Goal: Task Accomplishment & Management: Use online tool/utility

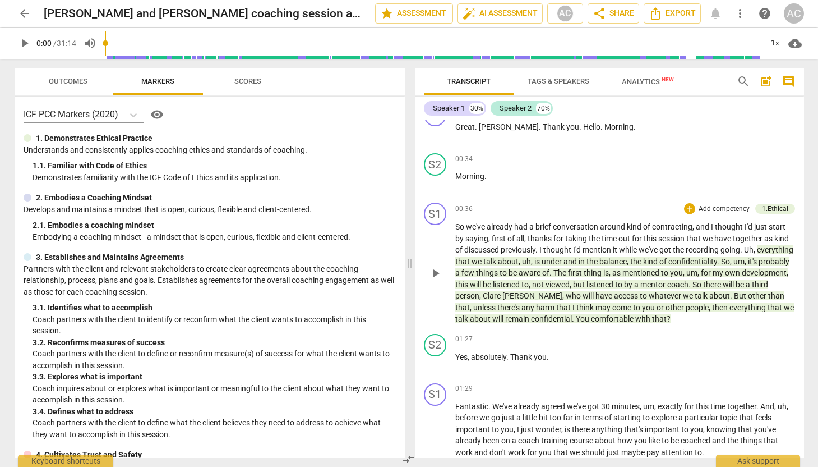
scroll to position [331, 0]
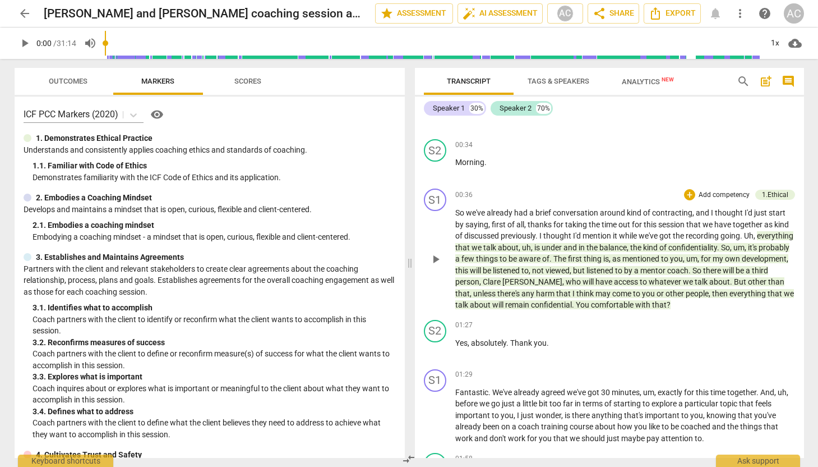
click at [657, 276] on p "So we've already had a brief conversation around kind of contracting , and I th…" at bounding box center [625, 259] width 340 height 104
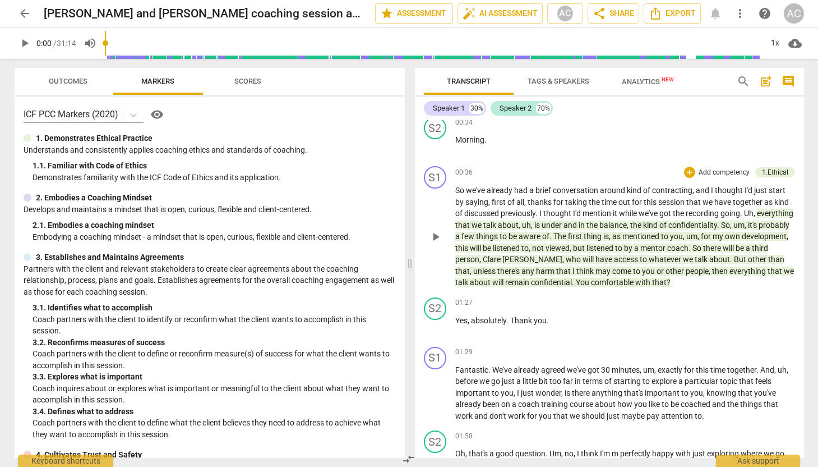
scroll to position [7, 0]
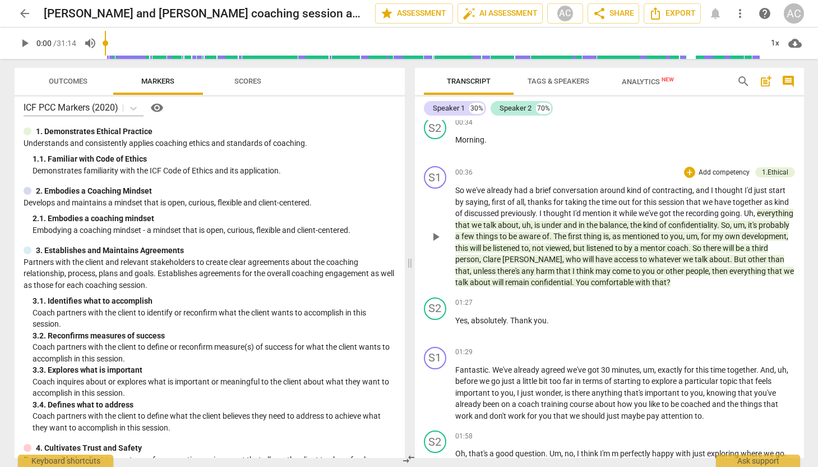
click at [27, 15] on span "arrow_back" at bounding box center [24, 13] width 13 height 13
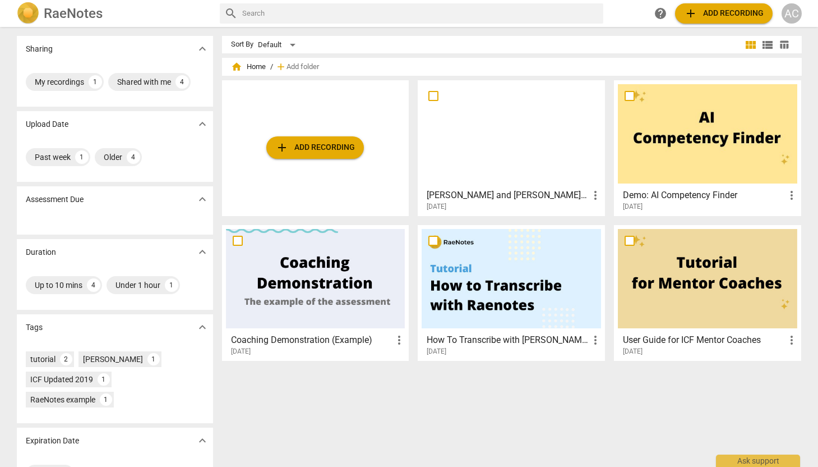
click at [454, 154] on div at bounding box center [511, 133] width 179 height 99
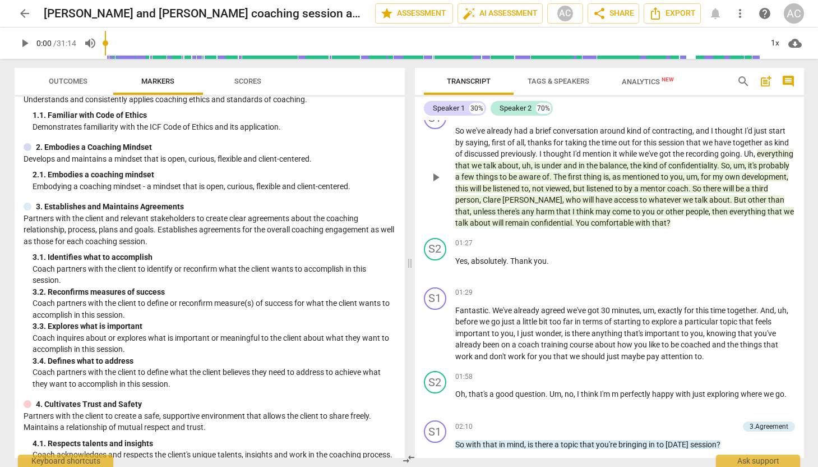
scroll to position [427, 0]
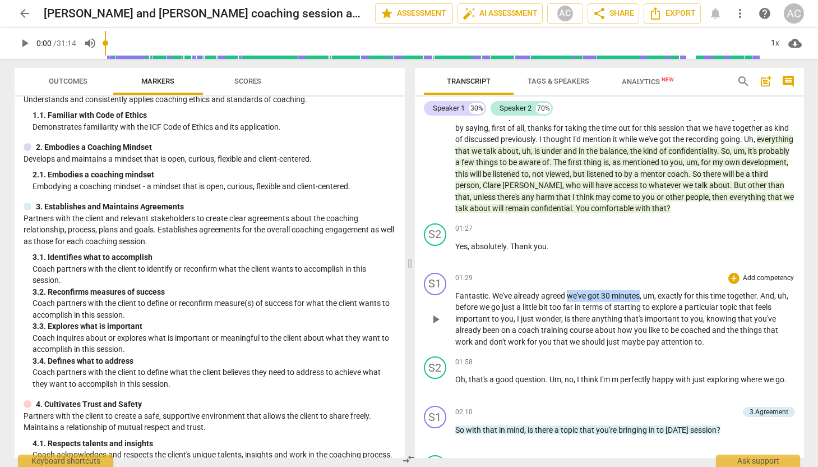
drag, startPoint x: 568, startPoint y: 296, endPoint x: 644, endPoint y: 292, distance: 75.8
click at [639, 292] on p "Fantastic . We've already agreed we've got 30 minutes , um , exactly for this t…" at bounding box center [625, 319] width 340 height 58
click at [649, 281] on div "+" at bounding box center [650, 280] width 11 height 11
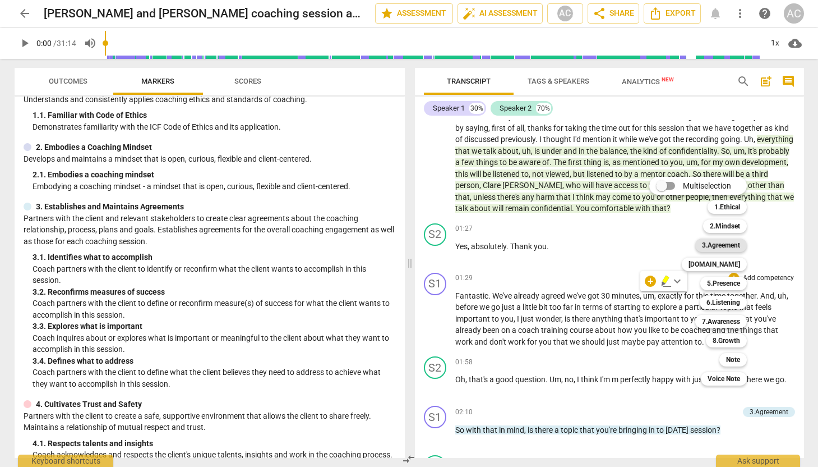
click at [726, 243] on b "3.Agreement" at bounding box center [721, 244] width 38 height 13
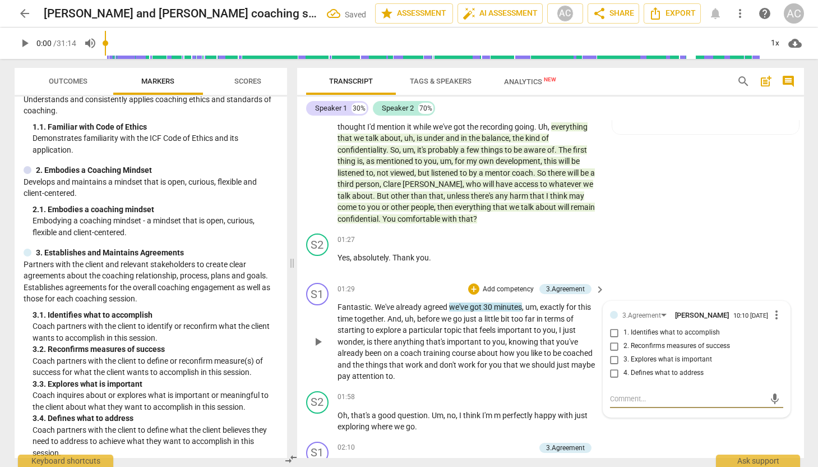
scroll to position [459, 0]
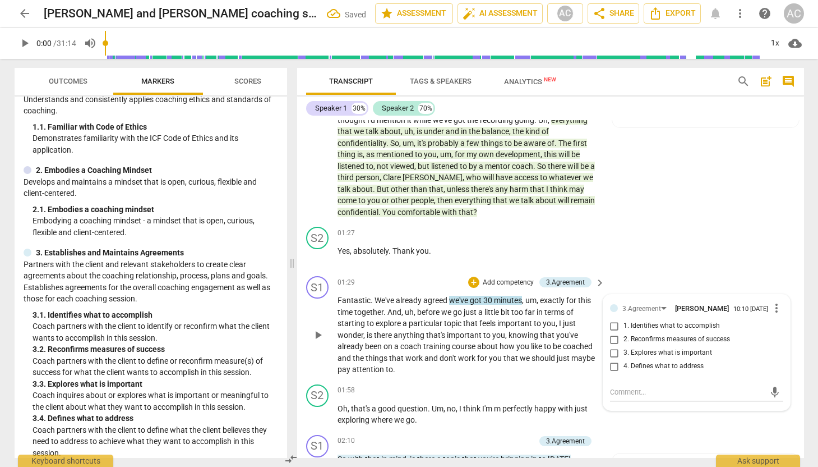
click at [553, 315] on span "terms" at bounding box center [555, 311] width 22 height 9
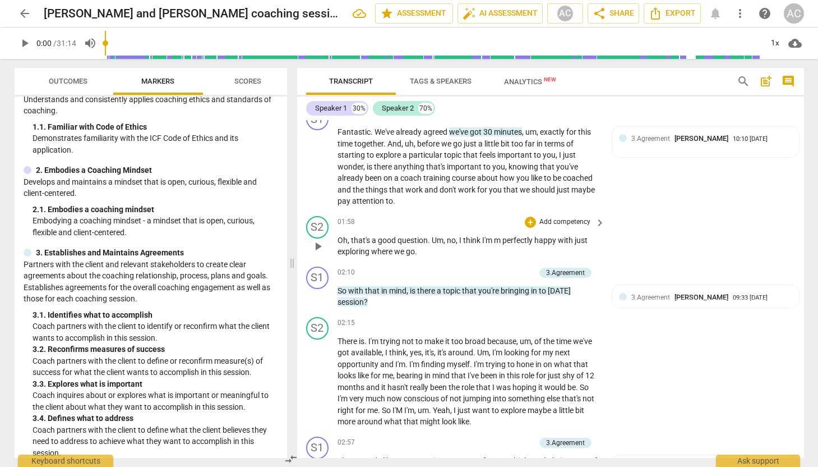
scroll to position [635, 0]
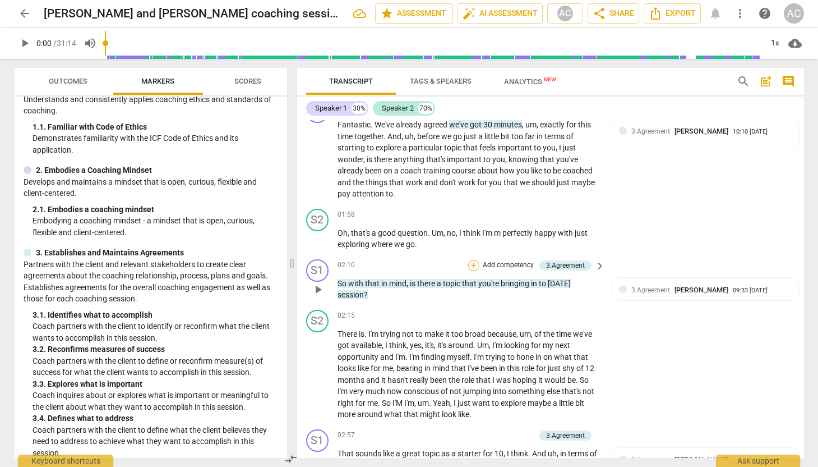
click at [472, 266] on div "+" at bounding box center [473, 265] width 11 height 11
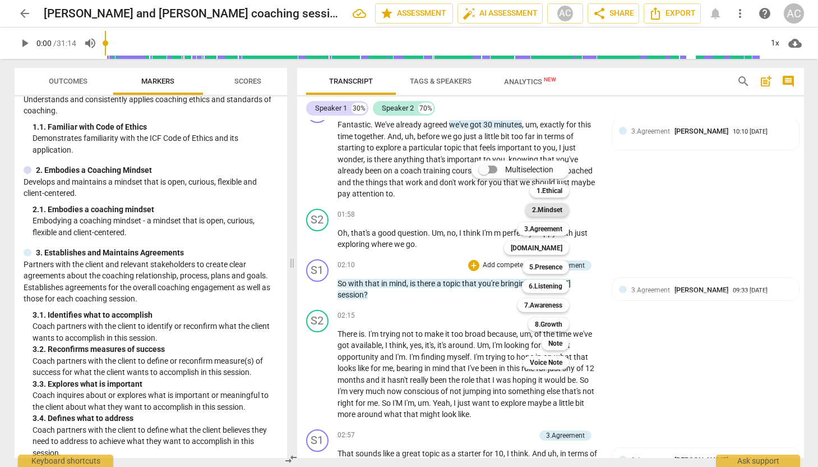
click at [556, 211] on b "2.Mindset" at bounding box center [547, 209] width 30 height 13
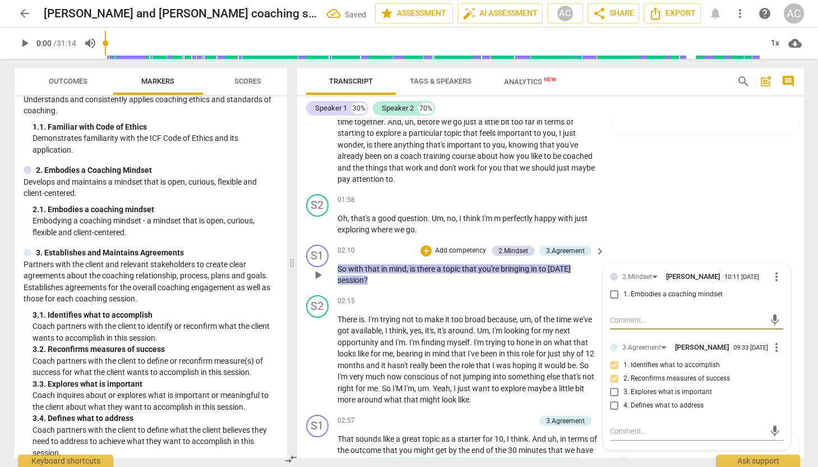
scroll to position [657, 0]
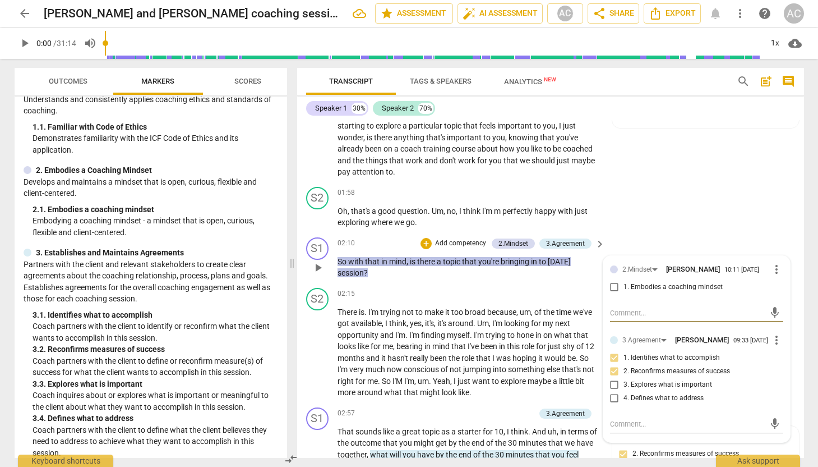
click at [464, 279] on div "S1 play_arrow pause 02:10 + Add competency 2.Mindset 3.Agreement keyboard_arrow…" at bounding box center [550, 258] width 507 height 50
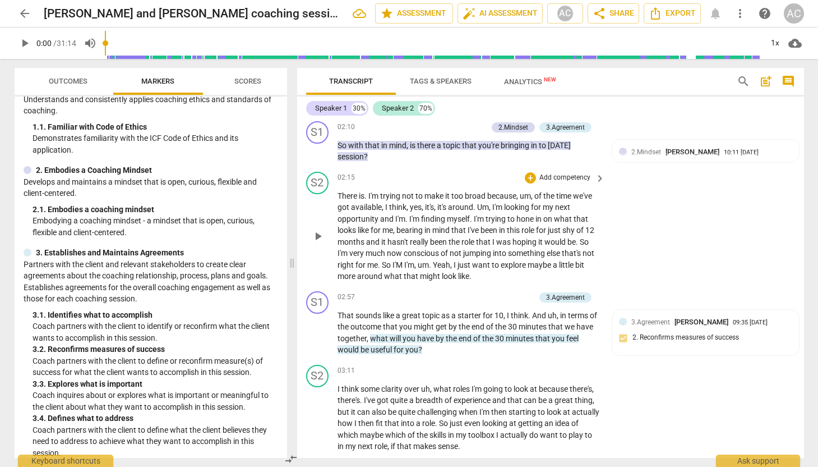
scroll to position [787, 0]
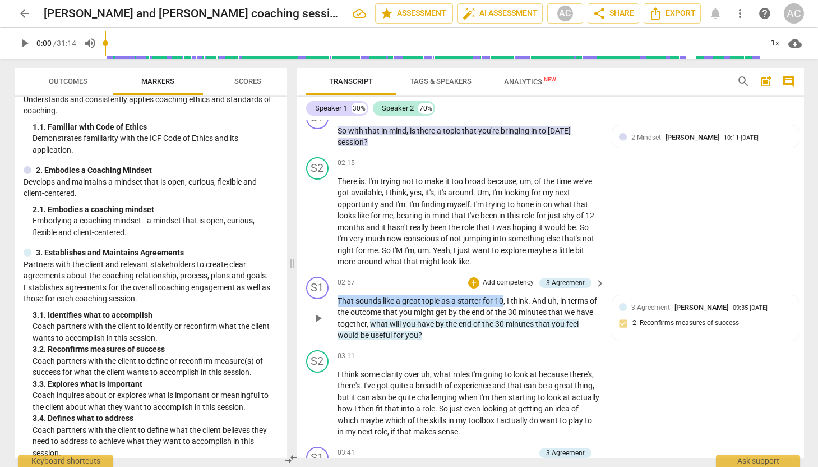
drag, startPoint x: 339, startPoint y: 300, endPoint x: 503, endPoint y: 300, distance: 164.3
click at [503, 300] on p "That sounds like a great topic as a starter for 10 , I think . And uh , in term…" at bounding box center [469, 318] width 262 height 46
click at [428, 303] on span "topic" at bounding box center [431, 300] width 19 height 9
drag, startPoint x: 338, startPoint y: 299, endPoint x: 442, endPoint y: 298, distance: 104.3
click at [442, 298] on p "That sounds like a great topic as a starter for 10 , I think . And uh , in term…" at bounding box center [469, 318] width 262 height 46
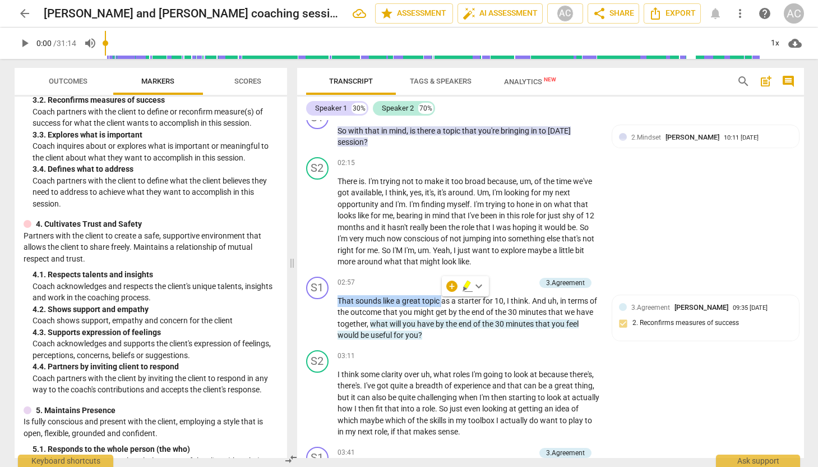
scroll to position [322, 0]
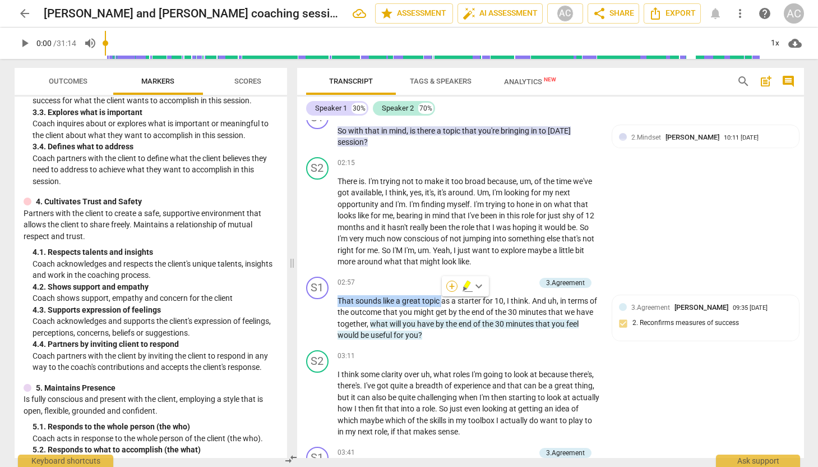
click at [450, 287] on div "+" at bounding box center [451, 285] width 11 height 11
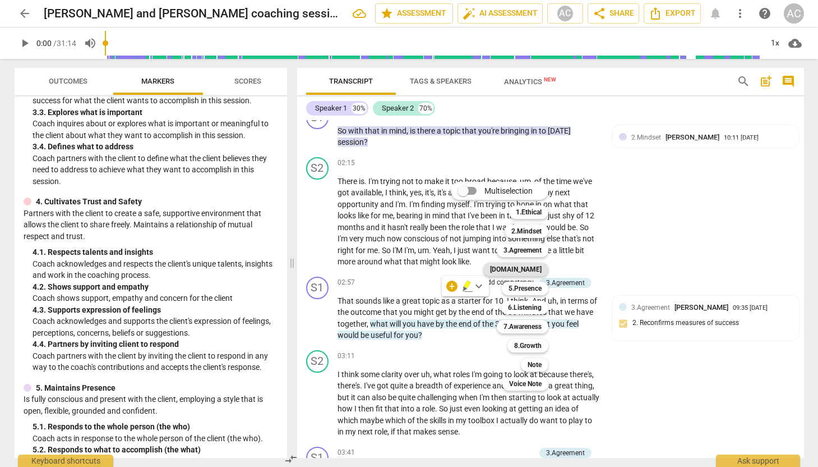
click at [529, 272] on b "[DOMAIN_NAME]" at bounding box center [516, 268] width 52 height 13
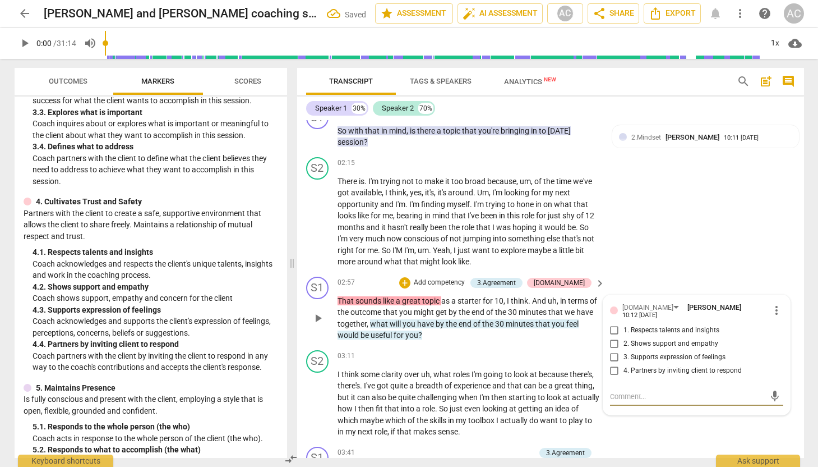
click at [613, 338] on input "2. Shows support and empathy" at bounding box center [615, 343] width 18 height 13
checkbox input "true"
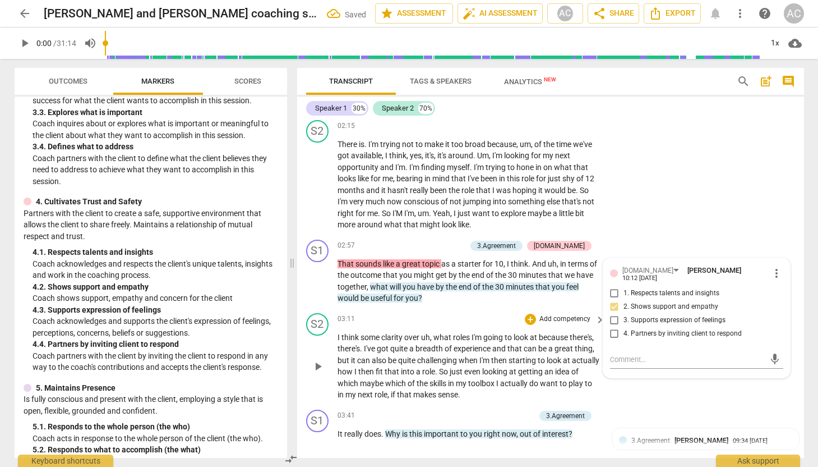
scroll to position [851, 0]
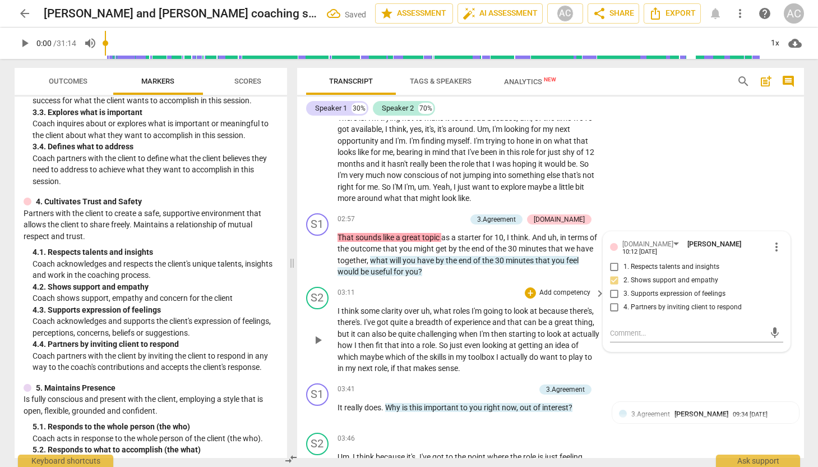
click at [470, 338] on p "I think some clarity over uh , what roles I'm going to look at because there's …" at bounding box center [469, 339] width 262 height 69
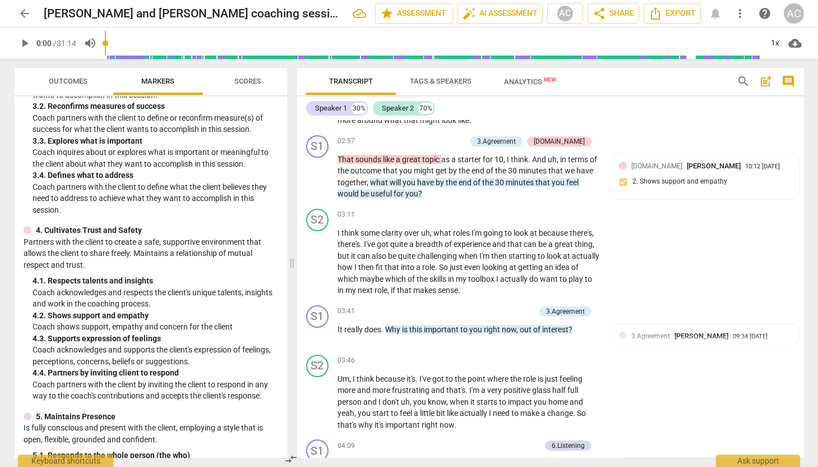
scroll to position [260, 0]
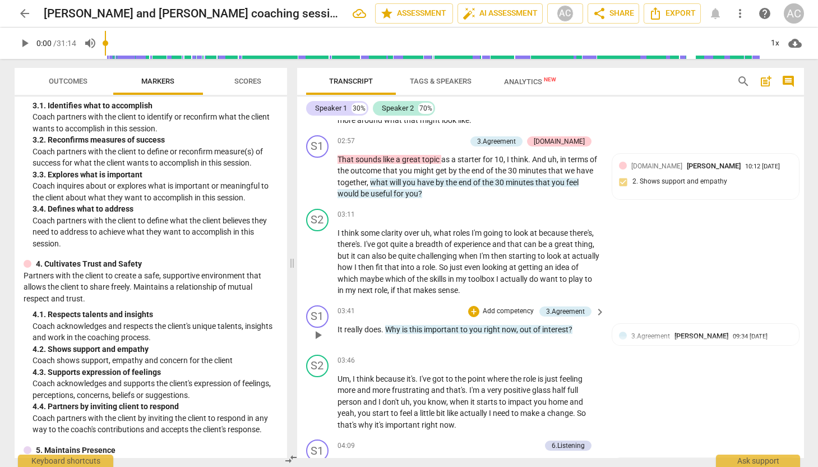
click at [593, 312] on span "keyboard_arrow_right" at bounding box center [599, 311] width 13 height 13
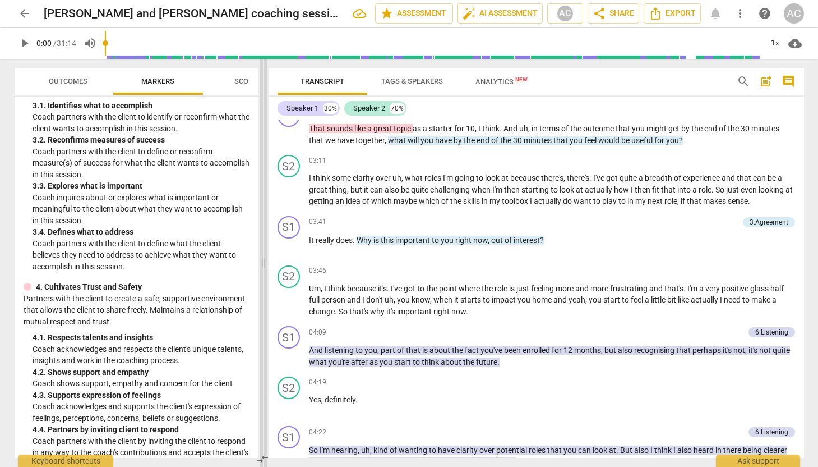
scroll to position [271, 0]
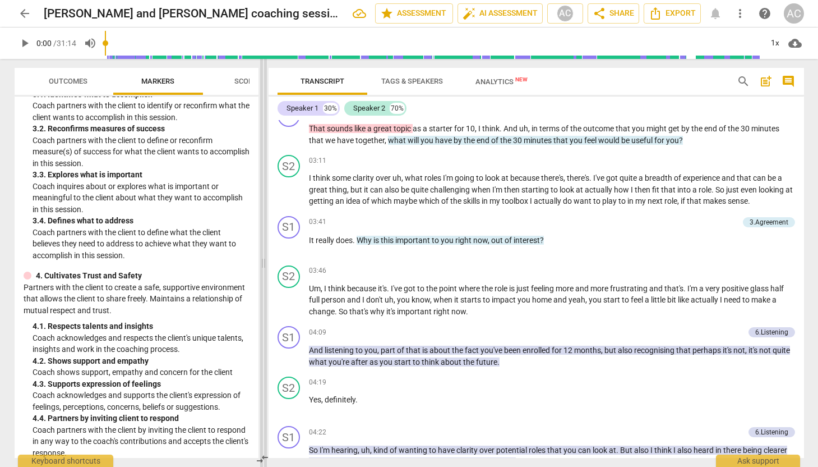
drag, startPoint x: 410, startPoint y: 263, endPoint x: 264, endPoint y: 265, distance: 146.4
click at [264, 265] on span at bounding box center [263, 263] width 7 height 408
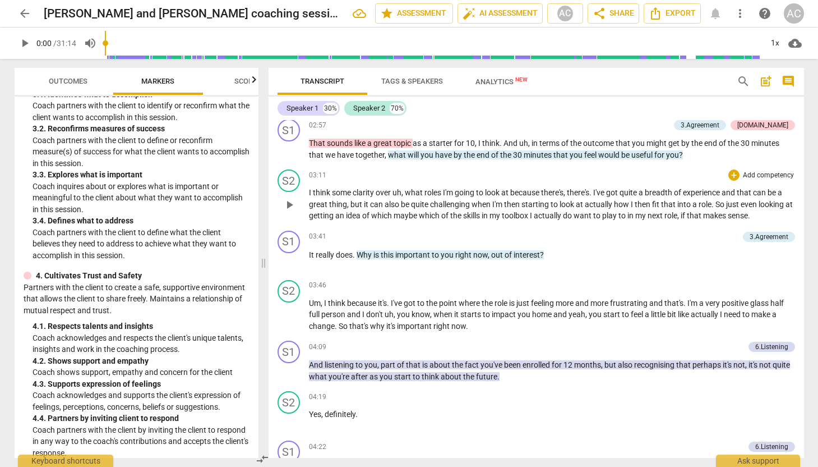
scroll to position [783, 0]
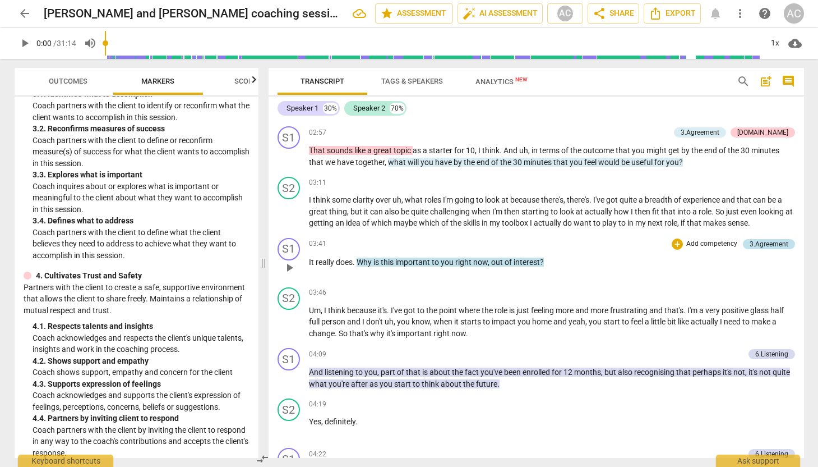
click at [766, 249] on div "3.Agreement" at bounding box center [769, 244] width 39 height 10
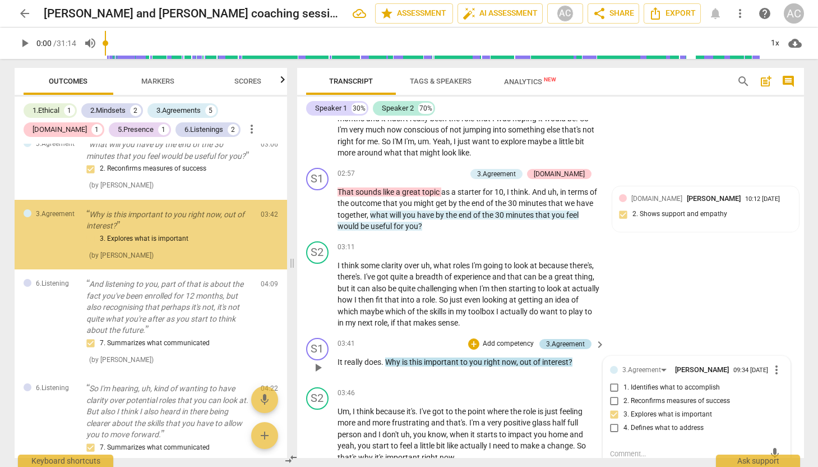
scroll to position [455, 0]
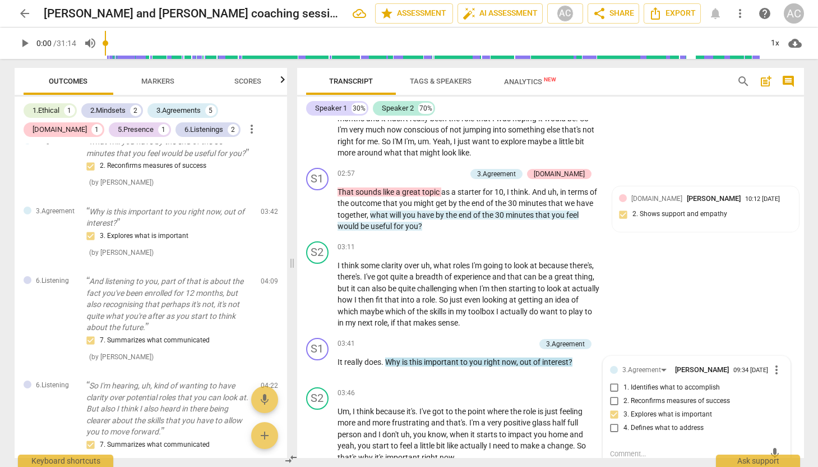
click at [25, 9] on span "arrow_back" at bounding box center [24, 13] width 13 height 13
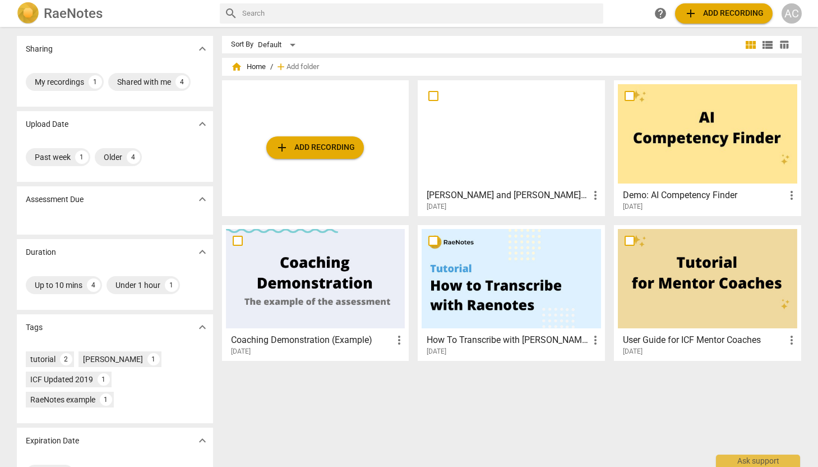
click at [513, 149] on div at bounding box center [511, 133] width 179 height 99
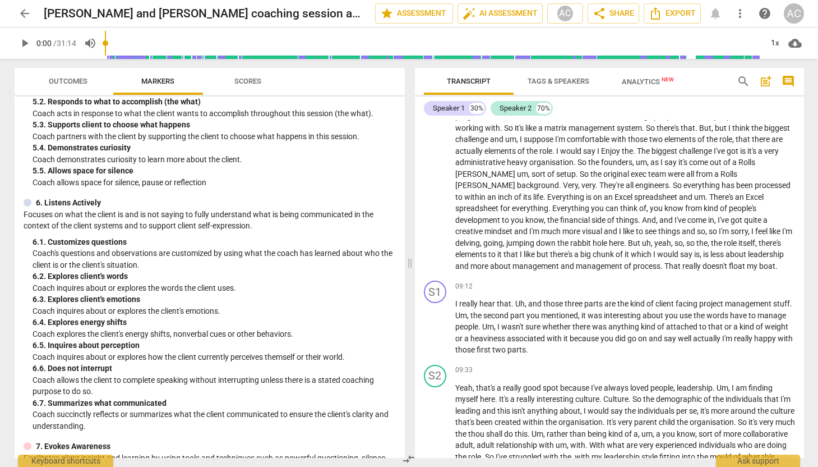
scroll to position [1959, 0]
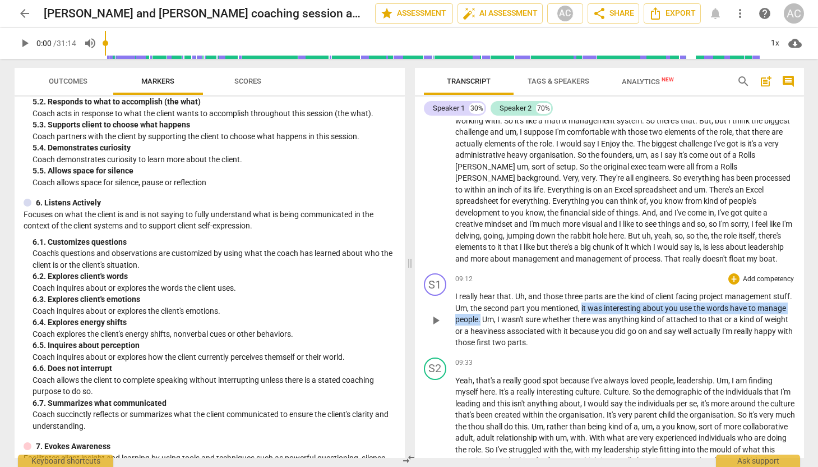
drag, startPoint x: 603, startPoint y: 306, endPoint x: 511, endPoint y: 318, distance: 93.3
click at [511, 318] on p "I really hear that . Uh , and those three parts are the kind of client facing p…" at bounding box center [625, 319] width 340 height 58
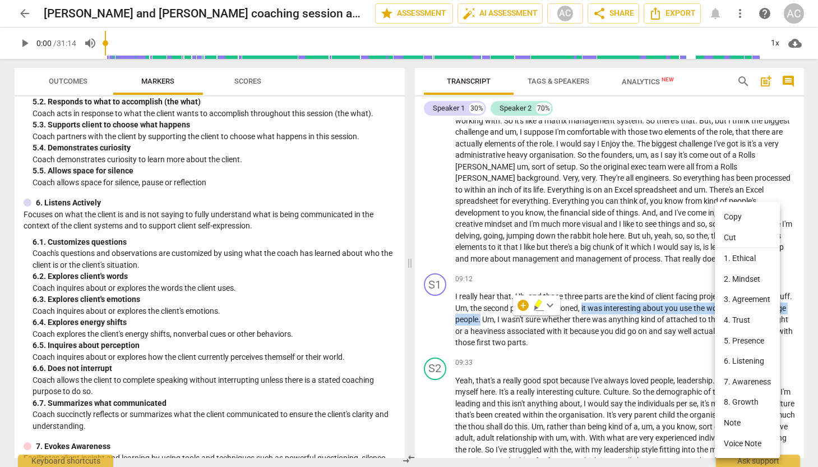
click at [743, 359] on li "6. Listening" at bounding box center [747, 360] width 65 height 21
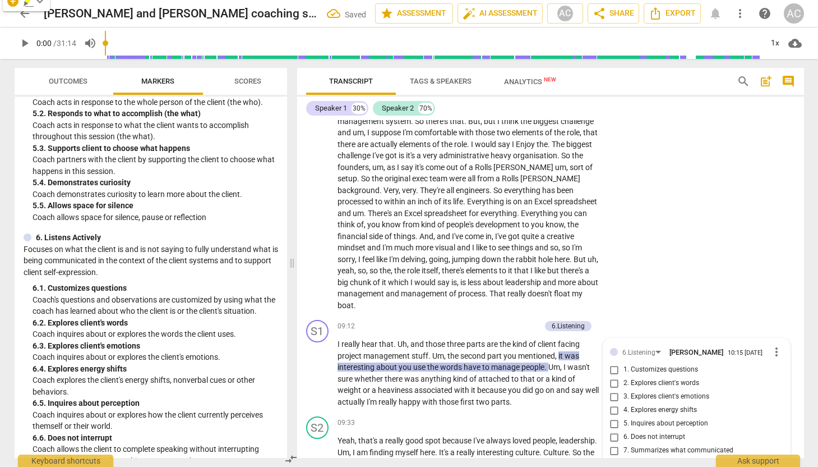
scroll to position [2391, 0]
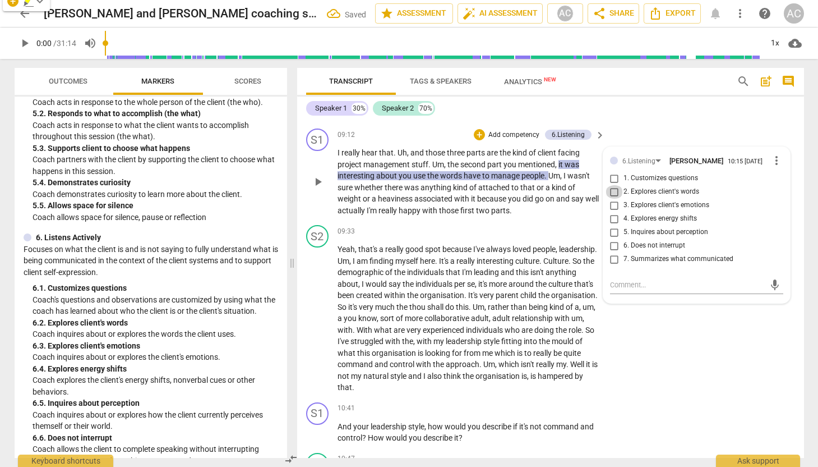
click at [612, 195] on input "2. Explores client's words" at bounding box center [615, 191] width 18 height 13
checkbox input "true"
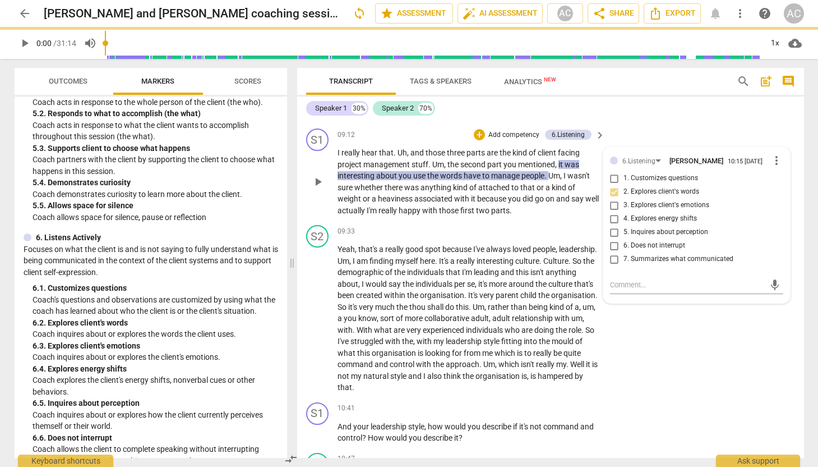
click at [612, 221] on input "4. Explores energy shifts" at bounding box center [615, 218] width 18 height 13
checkbox input "true"
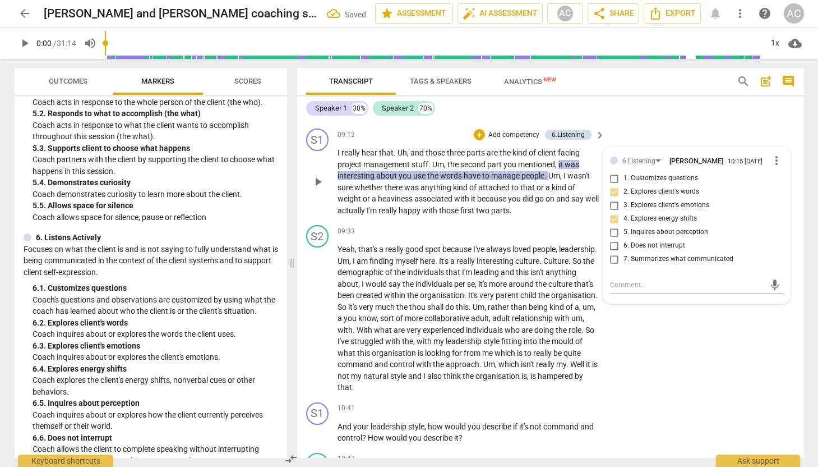
click at [612, 262] on input "7. Summarizes what communicated" at bounding box center [615, 258] width 18 height 13
checkbox input "true"
click at [671, 361] on div "S2 play_arrow pause 09:33 + Add competency keyboard_arrow_right Yeah , that's a…" at bounding box center [550, 308] width 507 height 177
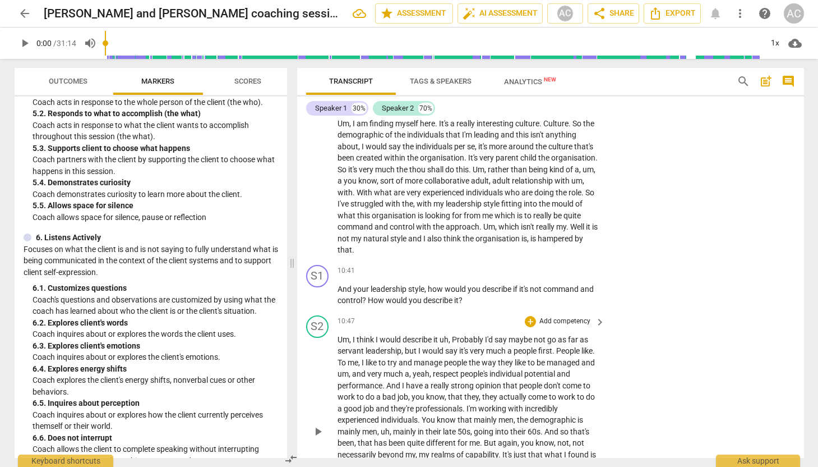
scroll to position [2550, 0]
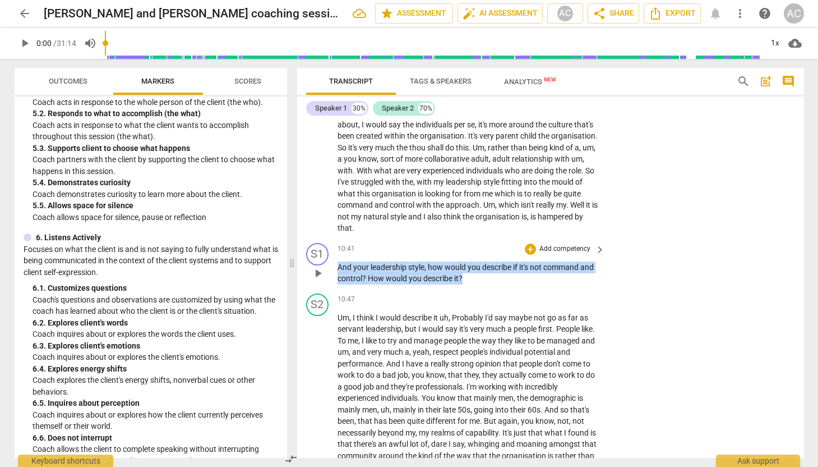
drag, startPoint x: 337, startPoint y: 265, endPoint x: 481, endPoint y: 273, distance: 143.8
click at [481, 273] on p "And your leadership style , how would you describe if it's not command and cont…" at bounding box center [469, 272] width 262 height 23
click at [529, 248] on div "+" at bounding box center [530, 248] width 11 height 11
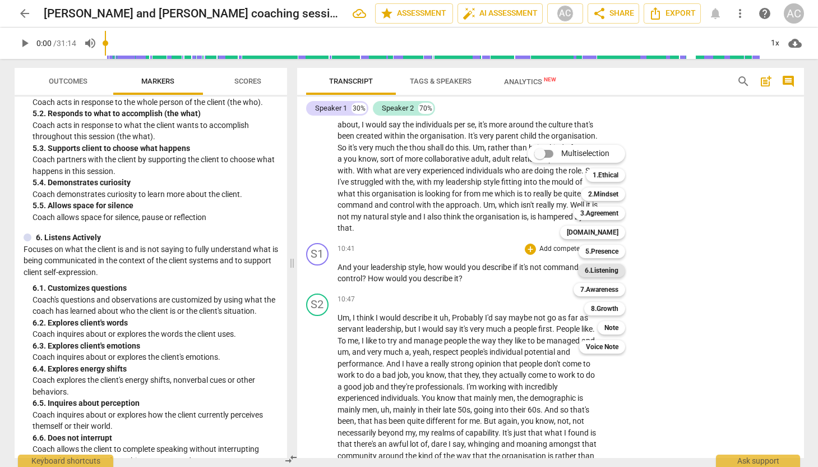
click at [612, 267] on b "6.Listening" at bounding box center [602, 270] width 34 height 13
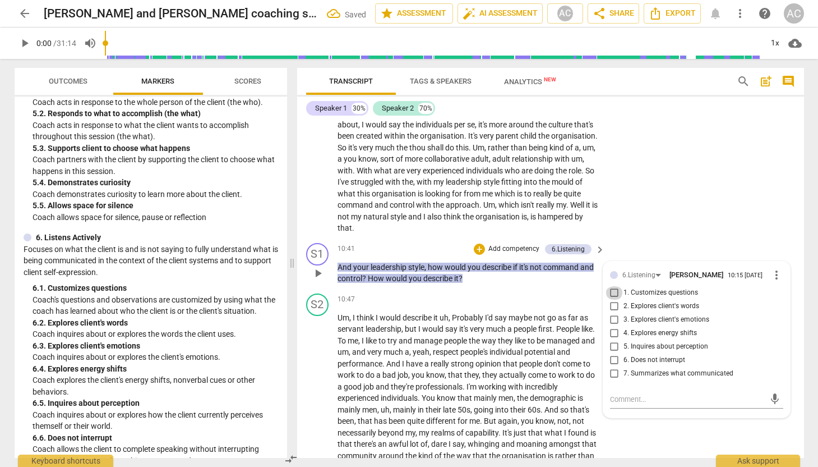
click at [613, 294] on input "1. Customizes questions" at bounding box center [615, 292] width 18 height 13
checkbox input "true"
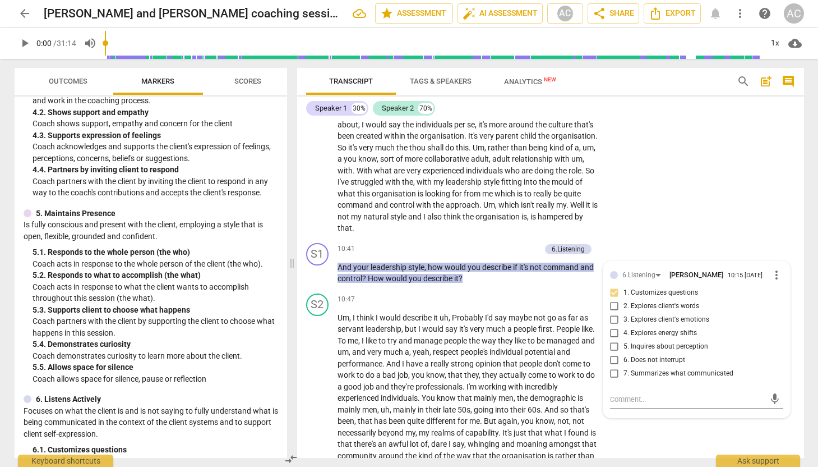
scroll to position [511, 0]
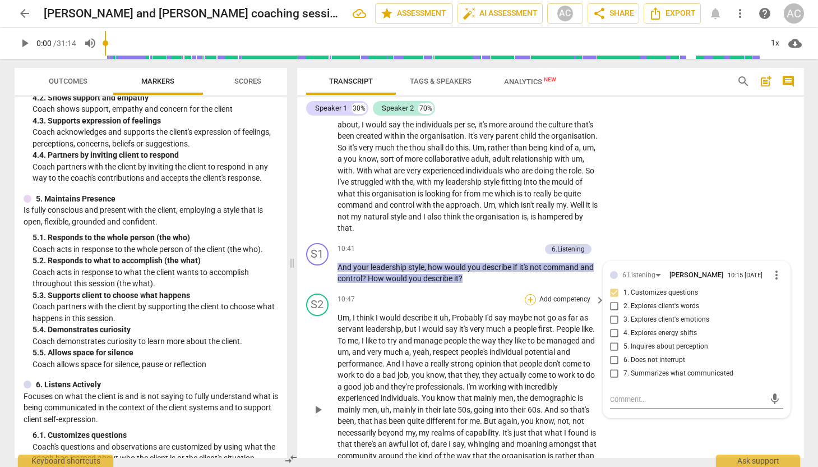
click at [529, 300] on div "+" at bounding box center [530, 299] width 11 height 11
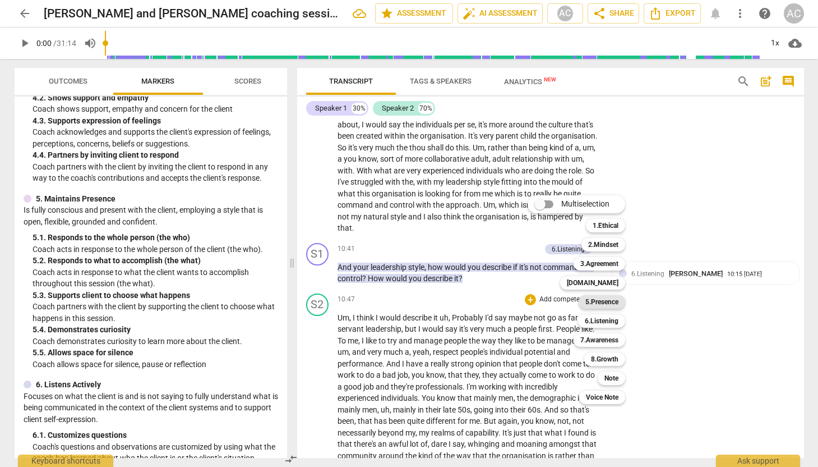
click at [610, 301] on b "5.Presence" at bounding box center [601, 301] width 33 height 13
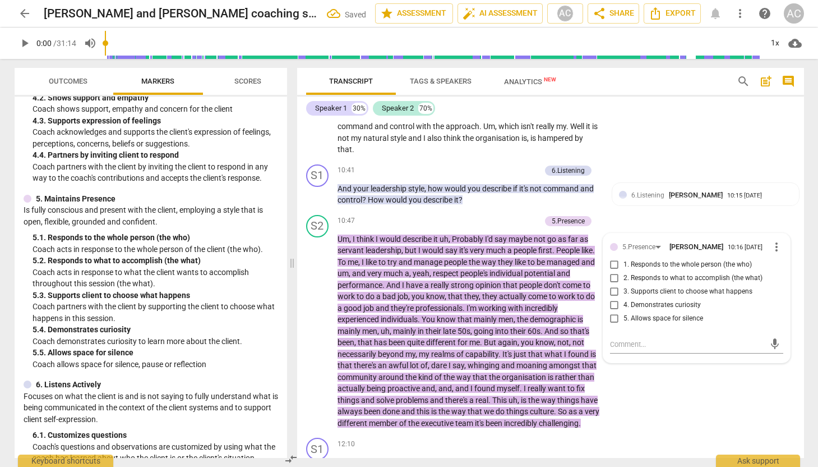
scroll to position [2667, 0]
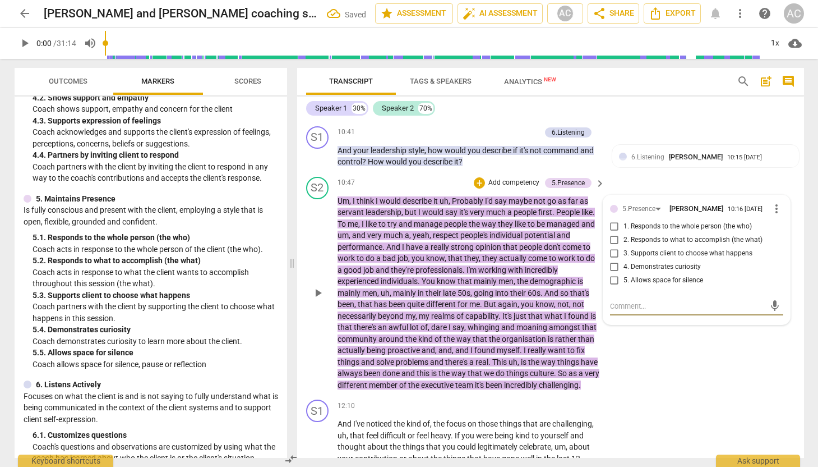
click at [612, 269] on input "4. Demonstrates curiosity" at bounding box center [615, 266] width 18 height 13
click at [706, 359] on div "S2 play_arrow pause 10:47 + Add competency 5.Presence keyboard_arrow_right Um ,…" at bounding box center [550, 283] width 507 height 223
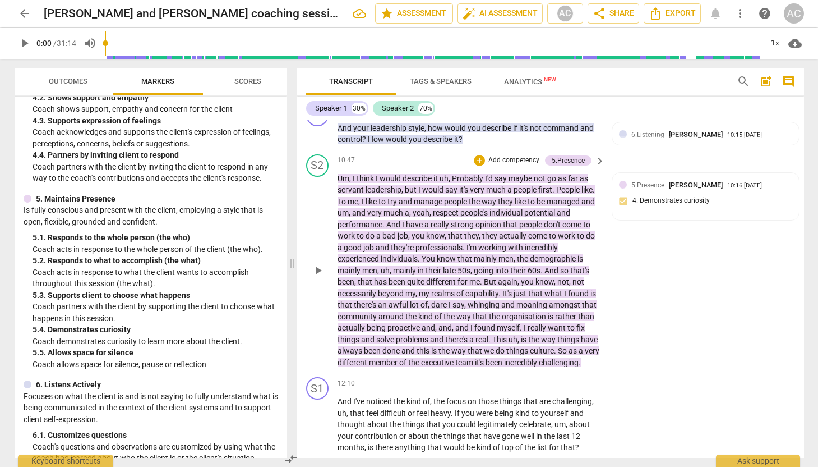
scroll to position [2646, 0]
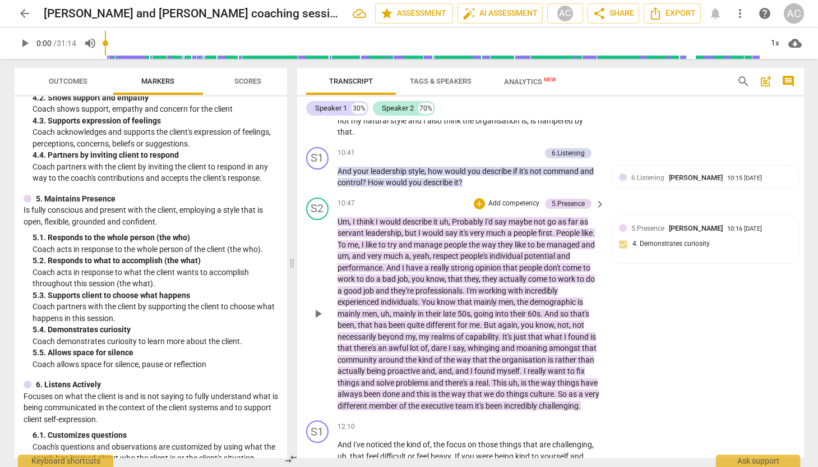
click at [595, 204] on span "keyboard_arrow_right" at bounding box center [599, 203] width 13 height 13
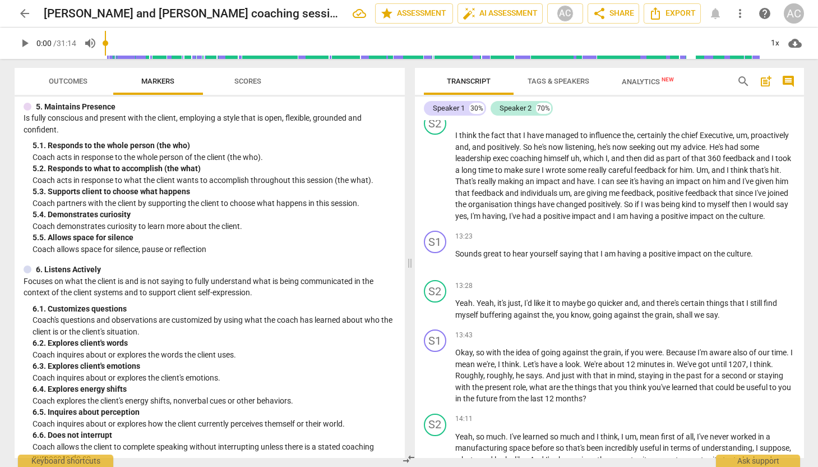
scroll to position [431, 0]
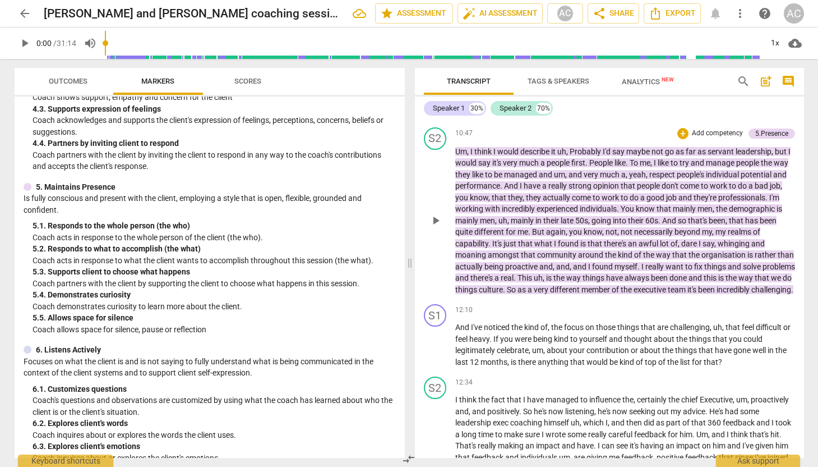
click at [649, 234] on span "necessarily" at bounding box center [654, 231] width 40 height 9
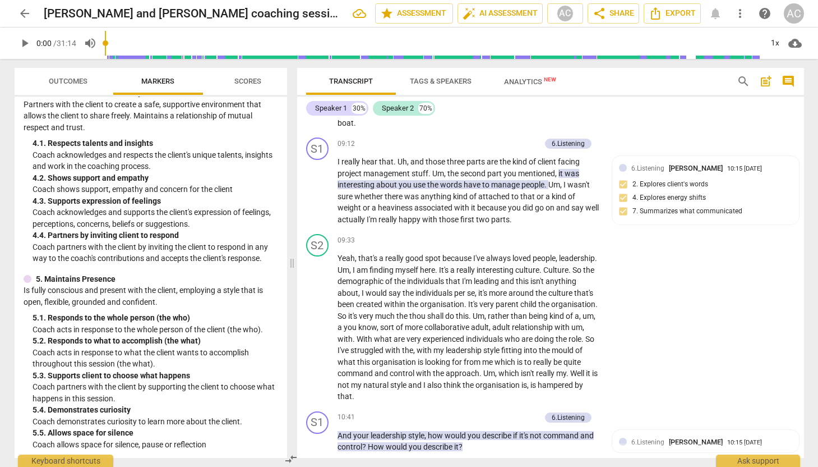
scroll to position [511, 0]
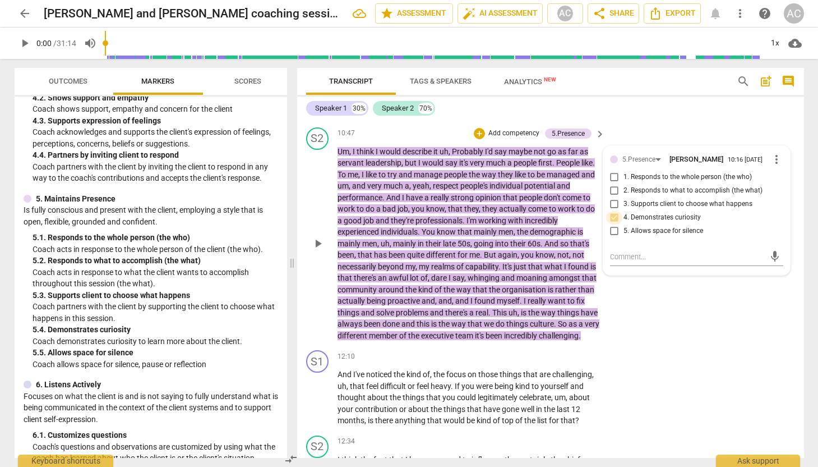
click at [612, 217] on input "4. Demonstrates curiosity" at bounding box center [615, 217] width 18 height 13
click at [615, 222] on input "4. Demonstrates curiosity" at bounding box center [615, 217] width 18 height 13
checkbox input "false"
click at [681, 304] on div "S2 play_arrow pause 10:47 + Add competency 5.Presence keyboard_arrow_right Um ,…" at bounding box center [550, 234] width 507 height 223
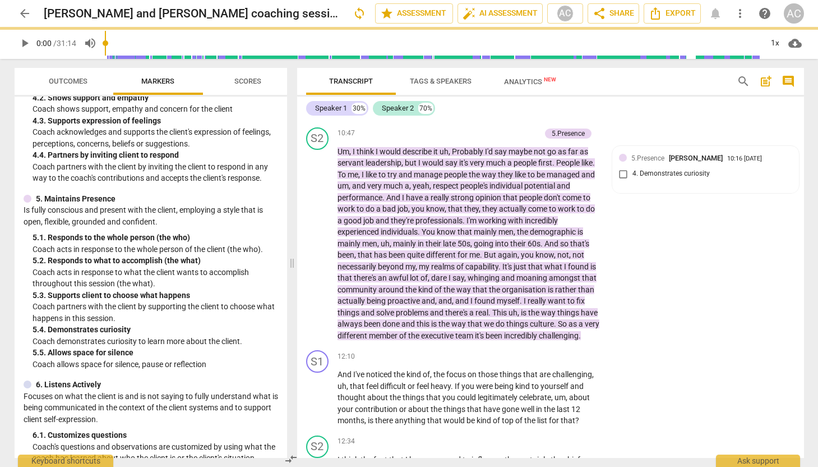
click at [599, 133] on span "keyboard_arrow_right" at bounding box center [599, 133] width 13 height 13
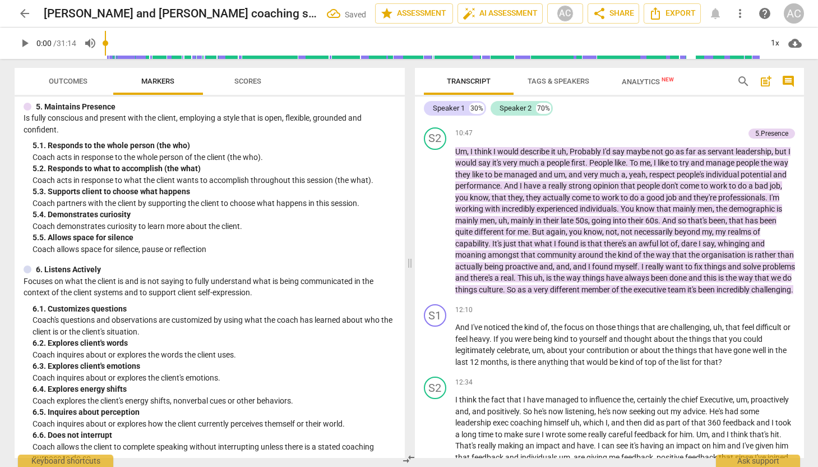
scroll to position [431, 0]
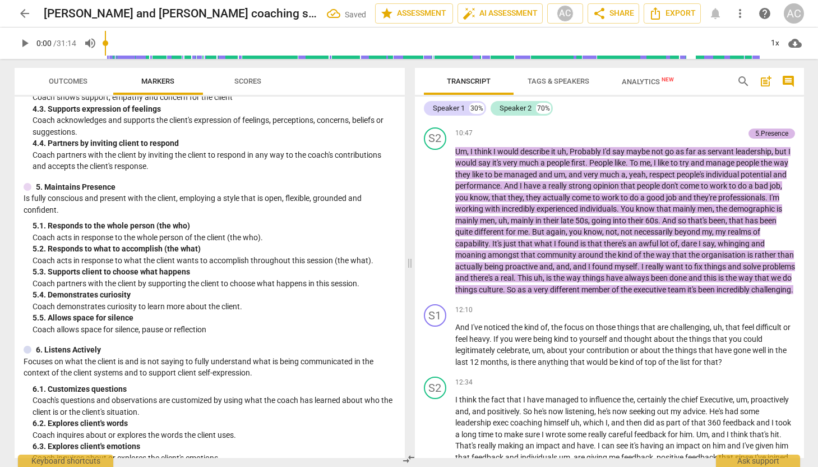
click at [757, 130] on div "5.Presence" at bounding box center [771, 133] width 33 height 10
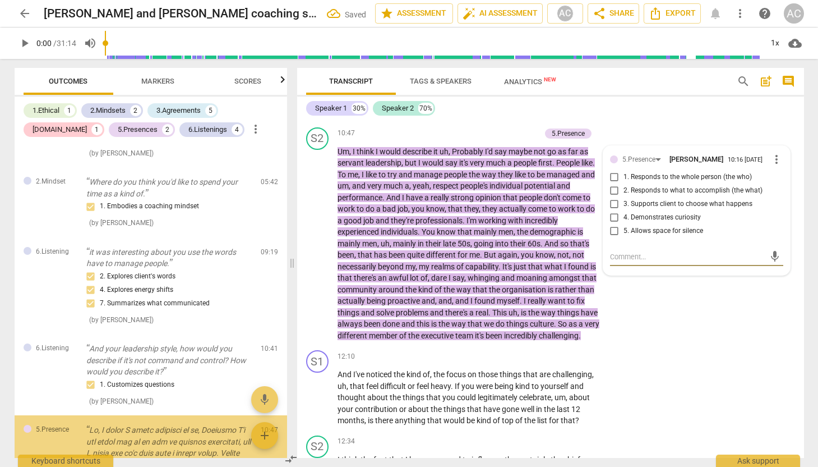
scroll to position [962, 0]
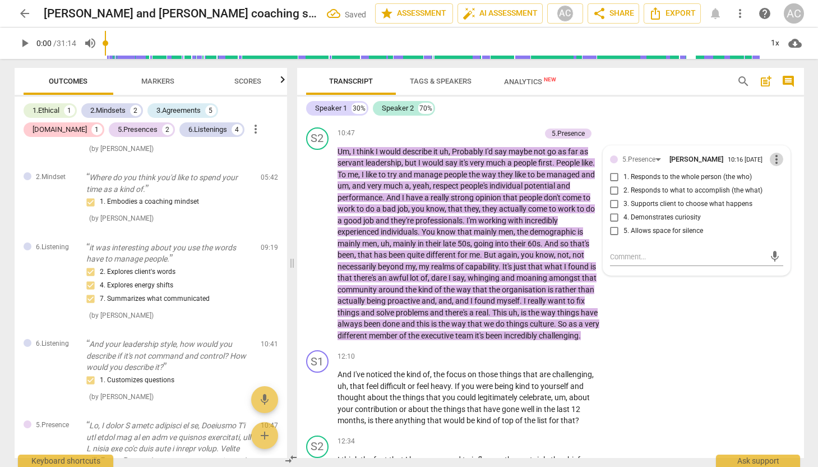
click at [771, 158] on span "more_vert" at bounding box center [776, 159] width 13 height 13
click at [789, 181] on li "Delete" at bounding box center [785, 181] width 39 height 21
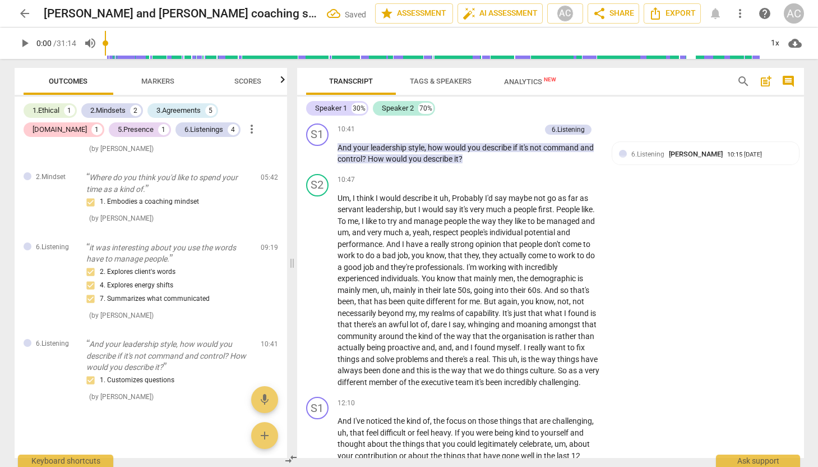
scroll to position [2634, 0]
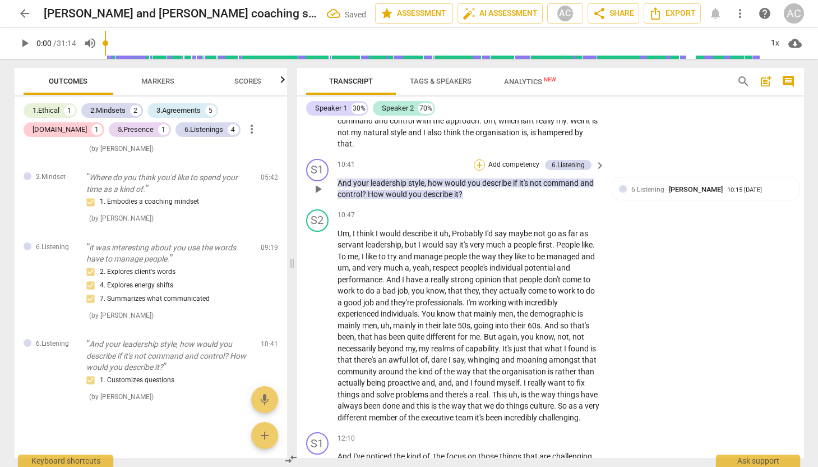
click at [477, 163] on div "+" at bounding box center [479, 164] width 11 height 11
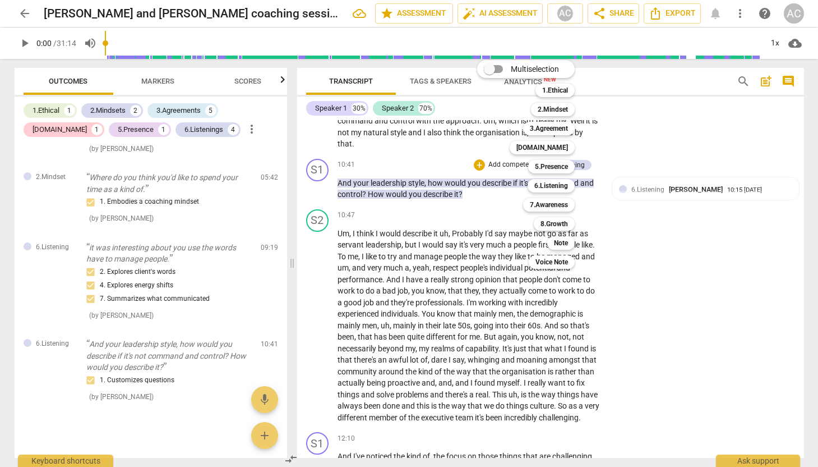
click at [169, 82] on div at bounding box center [409, 233] width 818 height 467
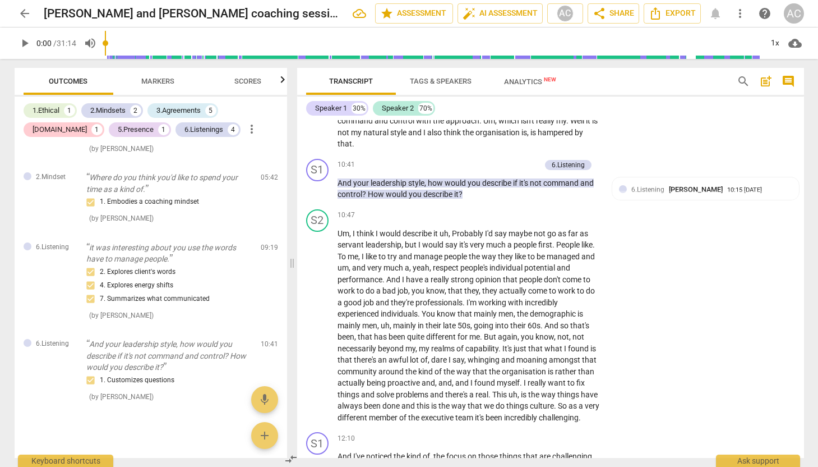
click at [167, 80] on span "Markers" at bounding box center [157, 81] width 33 height 8
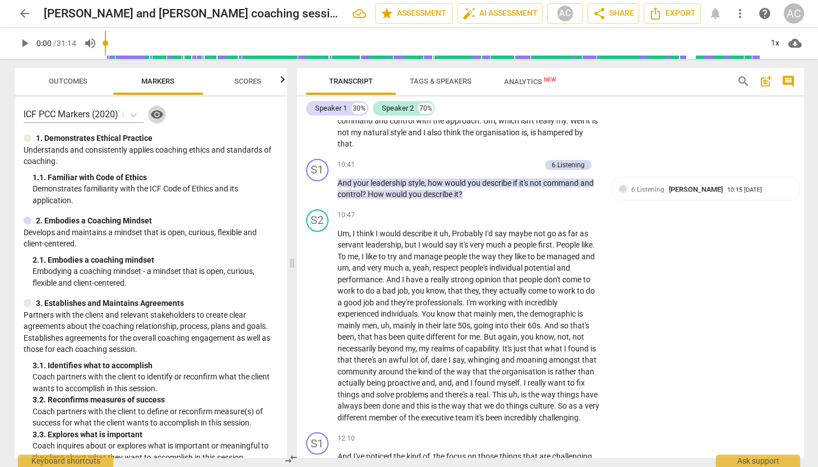
click at [160, 117] on span "visibility" at bounding box center [156, 114] width 13 height 13
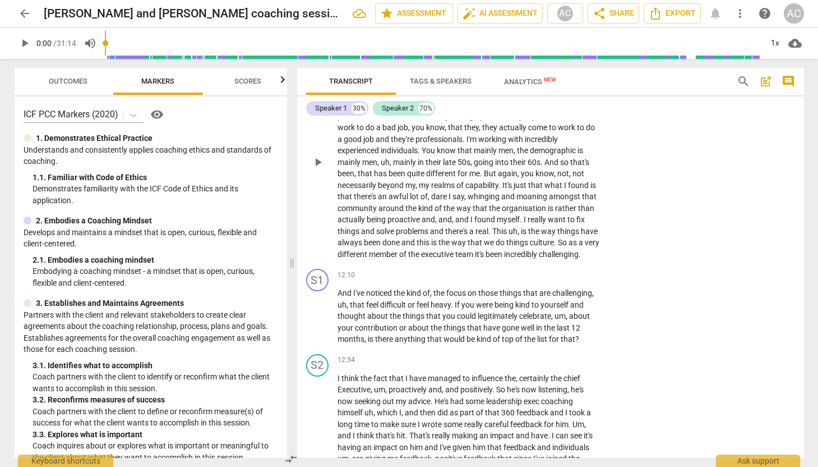
scroll to position [2812, 0]
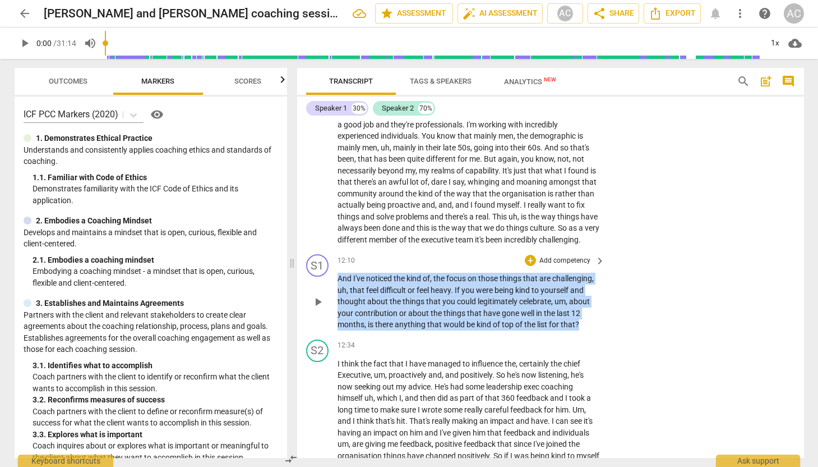
drag, startPoint x: 339, startPoint y: 288, endPoint x: 583, endPoint y: 333, distance: 248.0
click at [583, 330] on p "And I've noticed the kind of , the focus on those things that are challenging ,…" at bounding box center [469, 301] width 262 height 58
click at [530, 266] on div "+" at bounding box center [530, 260] width 11 height 11
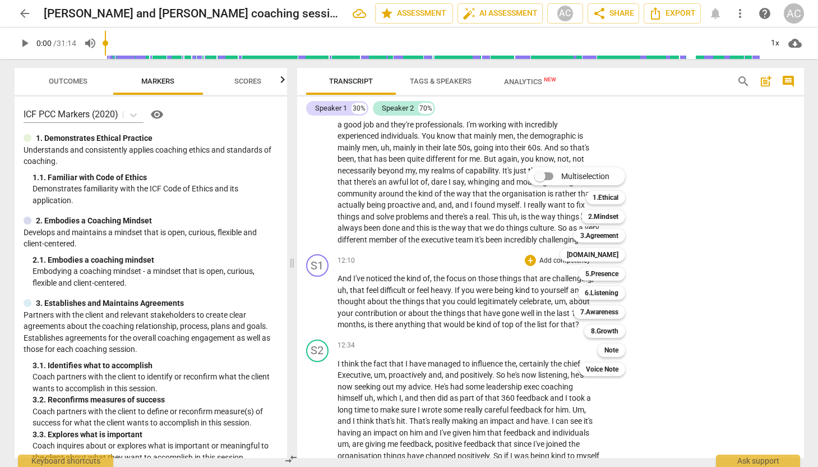
click at [212, 307] on div at bounding box center [409, 233] width 818 height 467
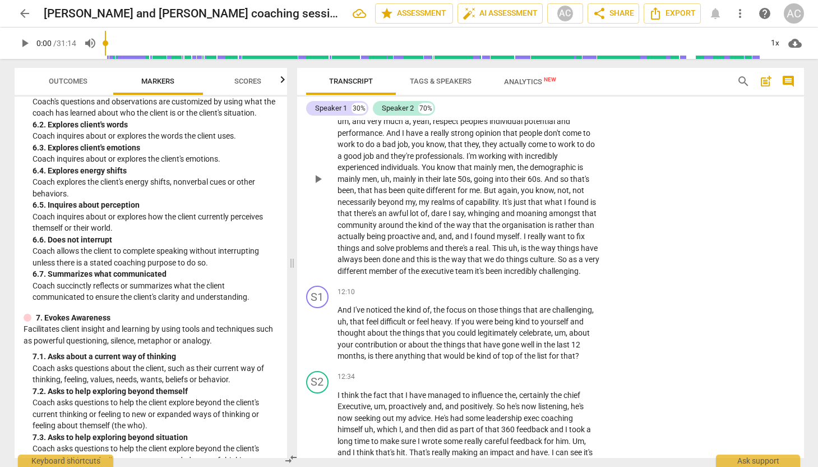
scroll to position [2602, 0]
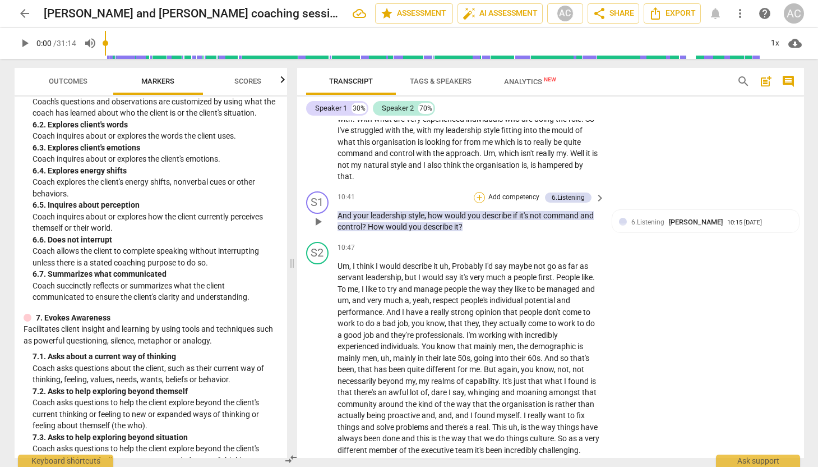
click at [481, 197] on div "+" at bounding box center [479, 197] width 11 height 11
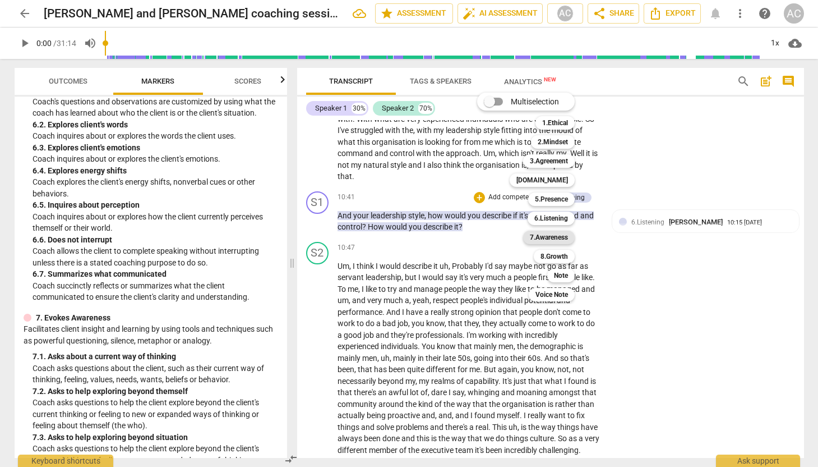
click at [558, 235] on b "7.Awareness" at bounding box center [549, 236] width 38 height 13
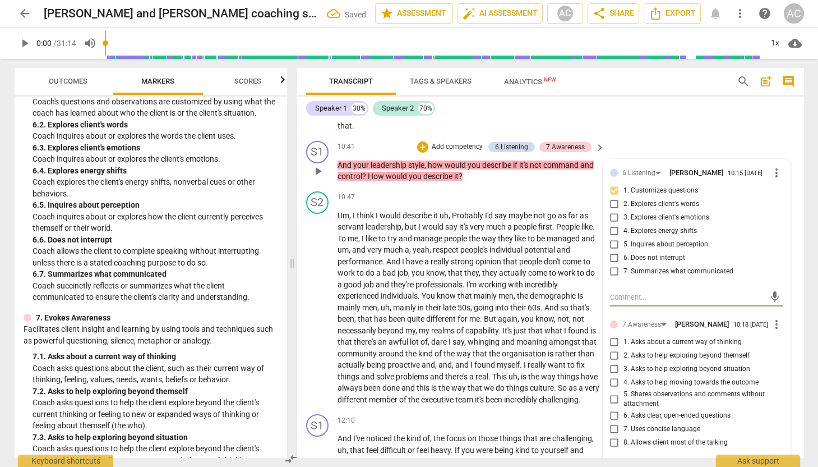
scroll to position [2669, 0]
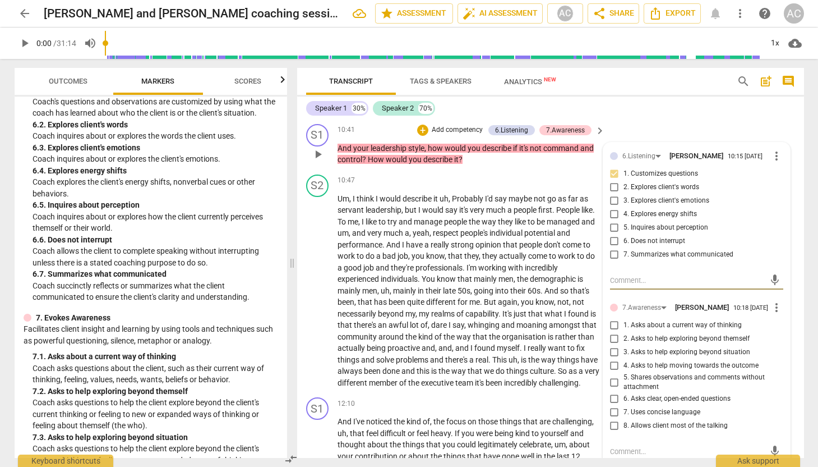
click at [613, 331] on input "1. Asks about a current way of thinking" at bounding box center [615, 324] width 18 height 13
checkbox input "true"
click at [613, 344] on input "2. Asks to help exploring beyond themself" at bounding box center [615, 338] width 18 height 13
checkbox input "true"
click at [612, 389] on input "5. Shares observations and comments without attachment" at bounding box center [615, 381] width 18 height 13
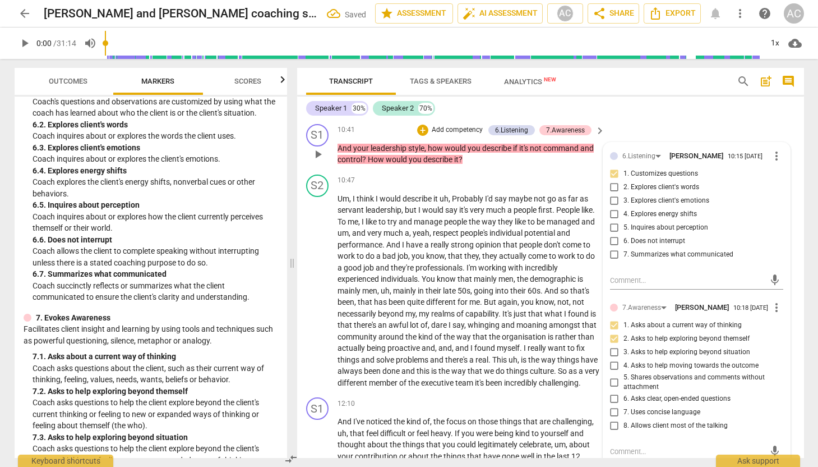
checkbox input "true"
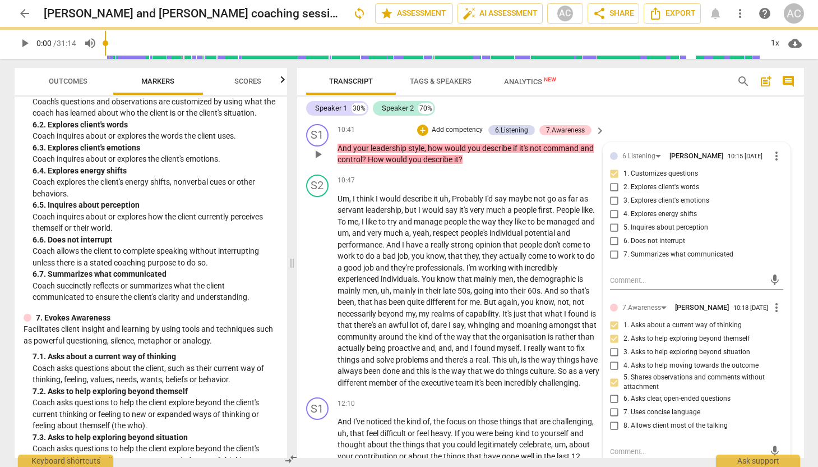
click at [612, 405] on input "6. Asks clear, open-ended questions" at bounding box center [615, 398] width 18 height 13
checkbox input "true"
click at [615, 432] on input "8. Allows client most of the talking" at bounding box center [615, 425] width 18 height 13
checkbox input "true"
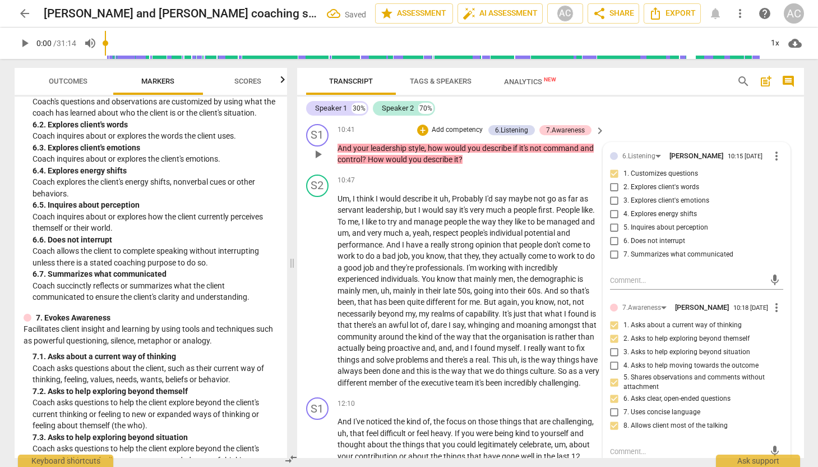
click at [669, 120] on div "S1 play_arrow pause 10:41 + Add competency 6.Listening 7.Awareness keyboard_arr…" at bounding box center [550, 144] width 507 height 50
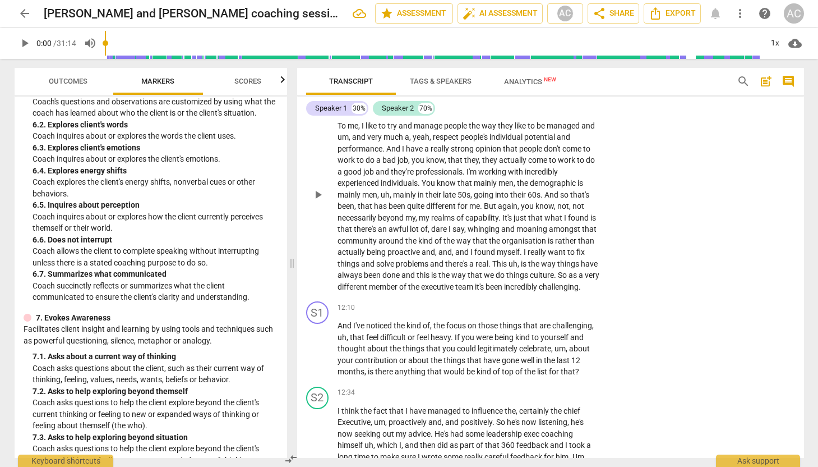
scroll to position [2578, 0]
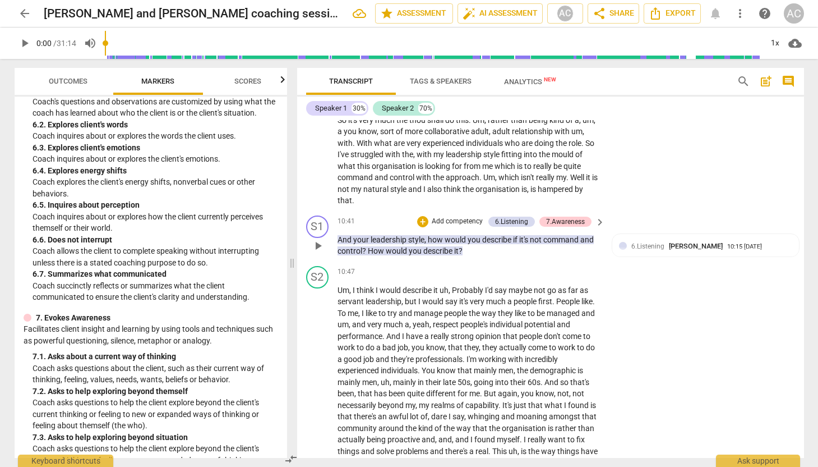
click at [596, 220] on span "keyboard_arrow_right" at bounding box center [599, 221] width 13 height 13
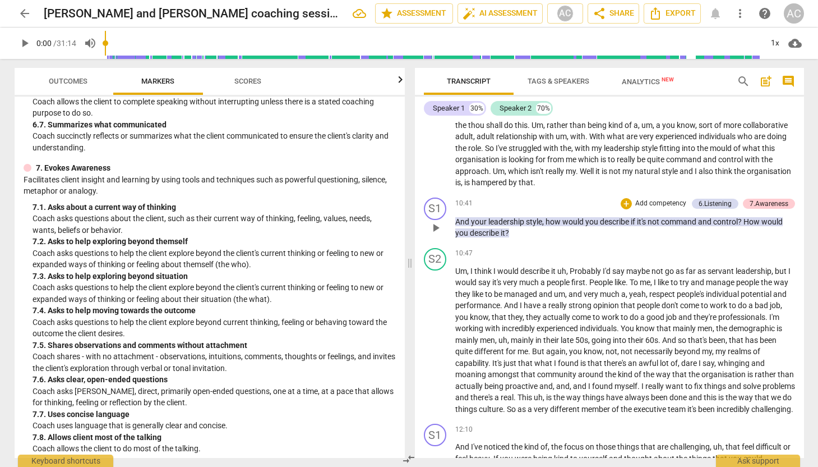
scroll to position [741, 0]
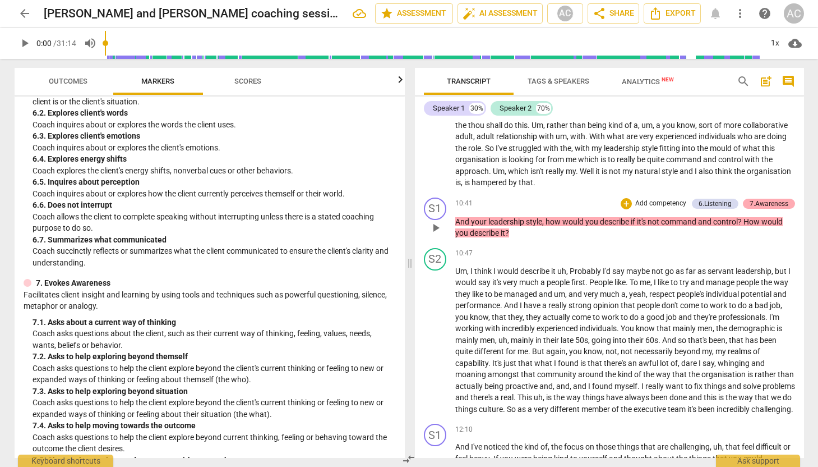
click at [760, 201] on div "7.Awareness" at bounding box center [769, 203] width 39 height 10
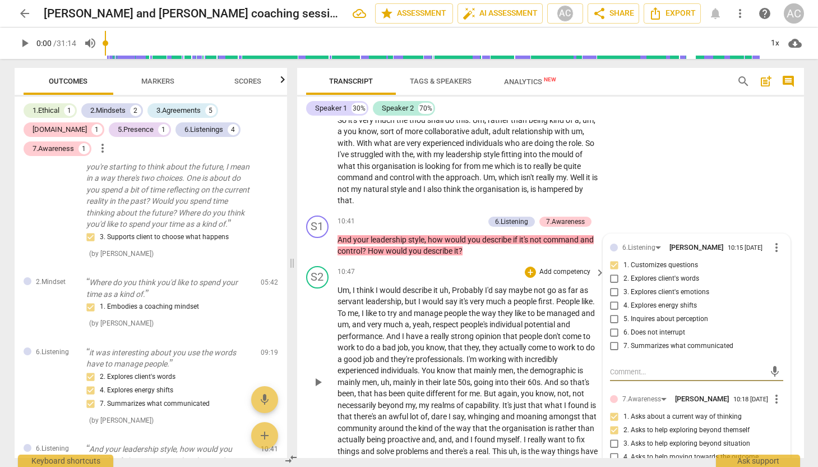
scroll to position [2584, 0]
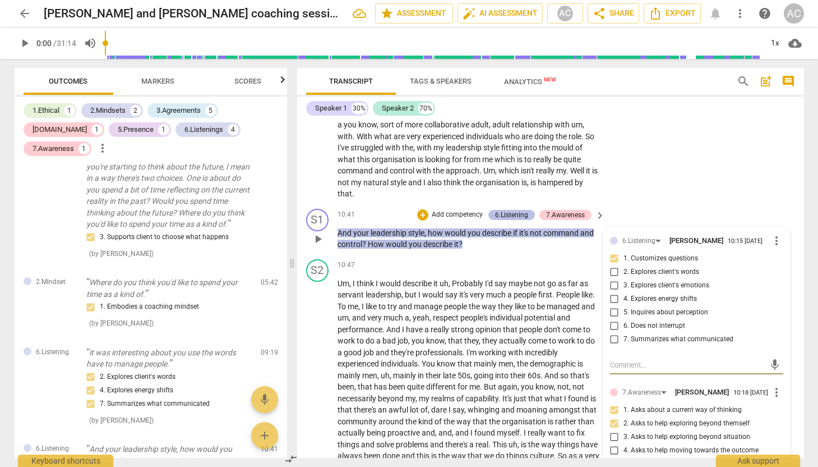
click at [511, 214] on div "6.Listening" at bounding box center [511, 215] width 33 height 10
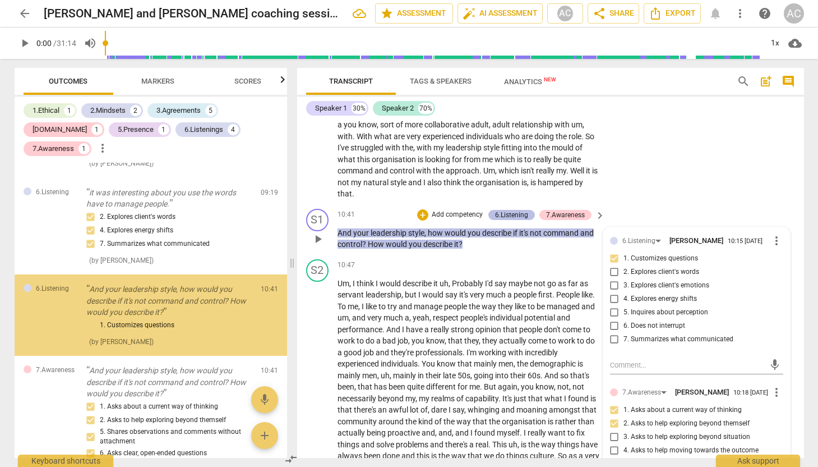
scroll to position [1054, 0]
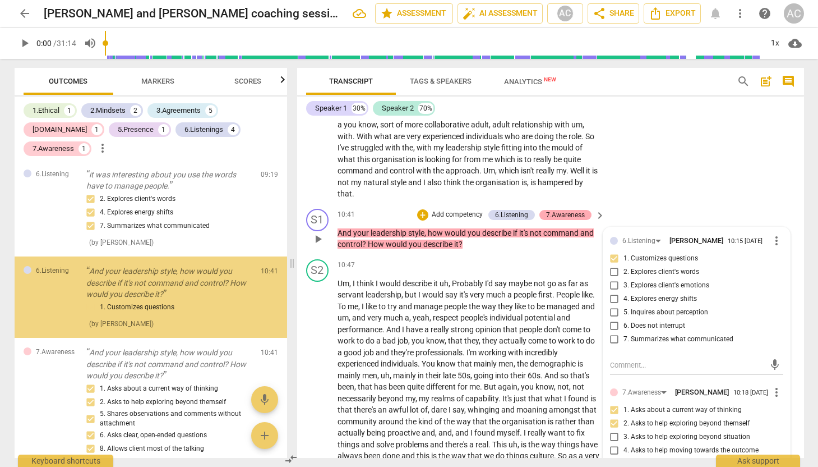
click at [561, 214] on div "7.Awareness" at bounding box center [565, 215] width 39 height 10
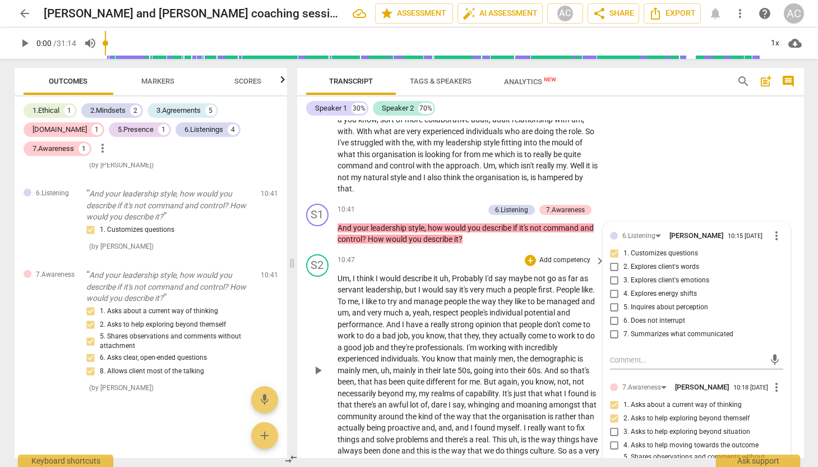
scroll to position [2527, 0]
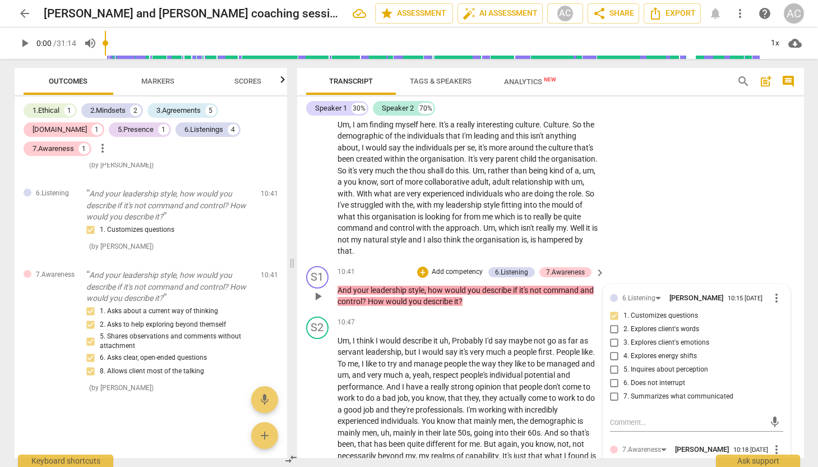
click at [596, 271] on span "keyboard_arrow_right" at bounding box center [599, 272] width 13 height 13
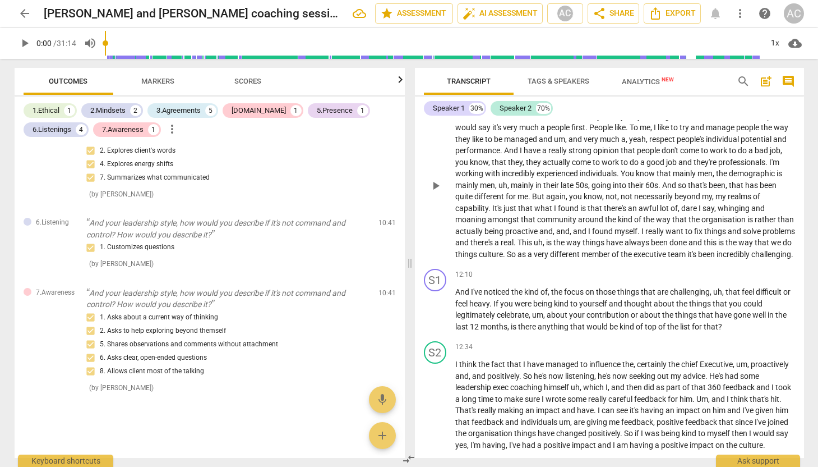
scroll to position [2441, 0]
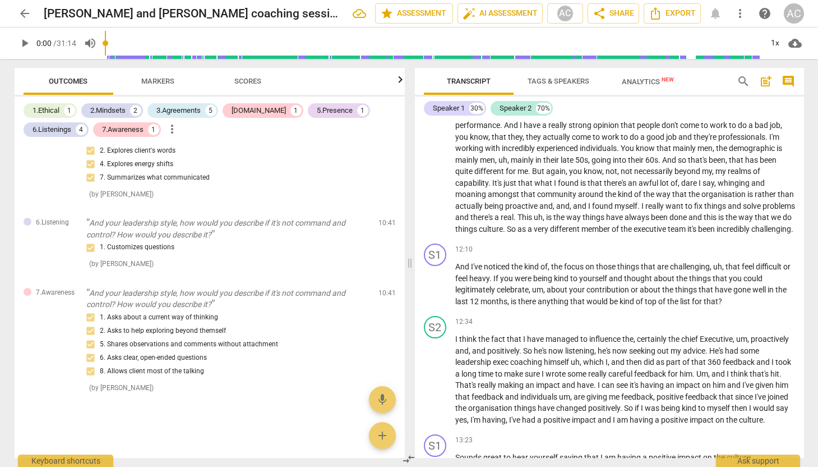
click at [163, 81] on span "Markers" at bounding box center [157, 81] width 33 height 8
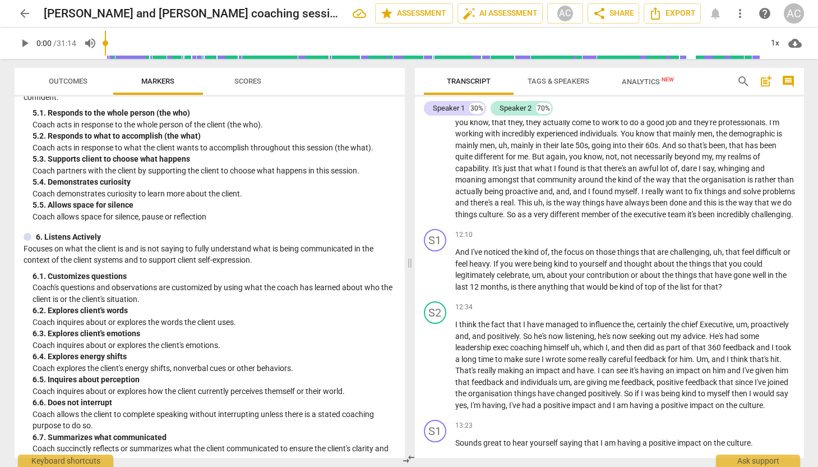
scroll to position [558, 0]
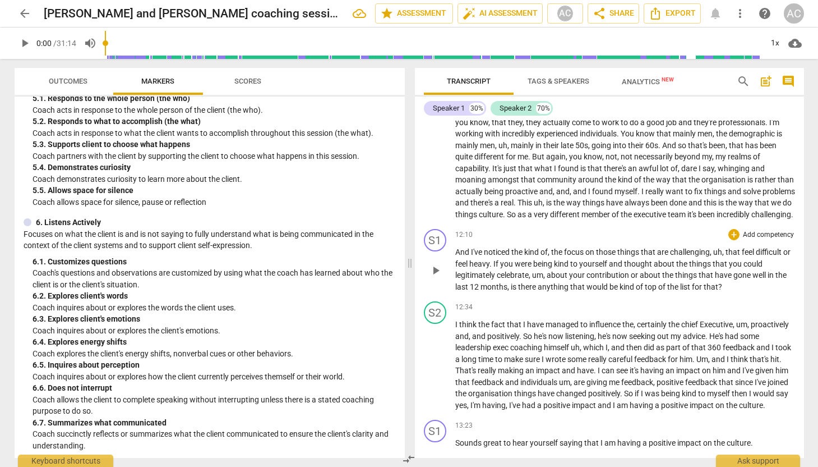
click at [454, 262] on div "play_arrow pause" at bounding box center [441, 270] width 29 height 38
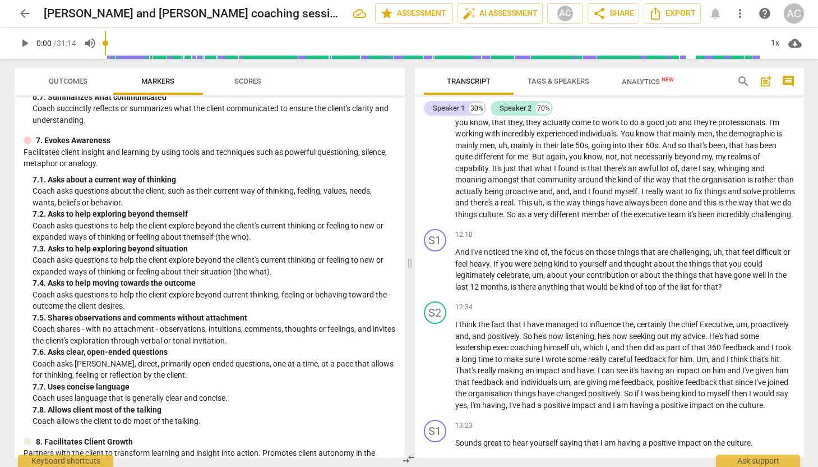
scroll to position [890, 0]
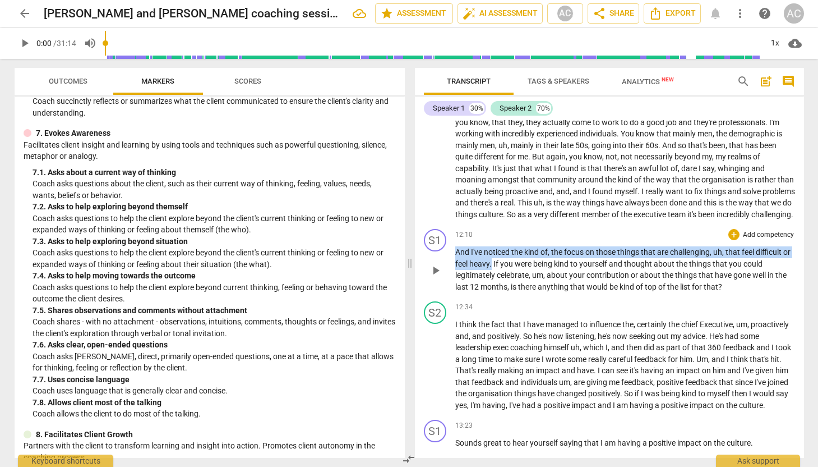
drag, startPoint x: 456, startPoint y: 263, endPoint x: 500, endPoint y: 274, distance: 45.1
click at [500, 274] on p "And I've noticed the kind of , the focus on those things that are challenging ,…" at bounding box center [625, 269] width 340 height 46
click at [514, 260] on div "+" at bounding box center [512, 260] width 11 height 11
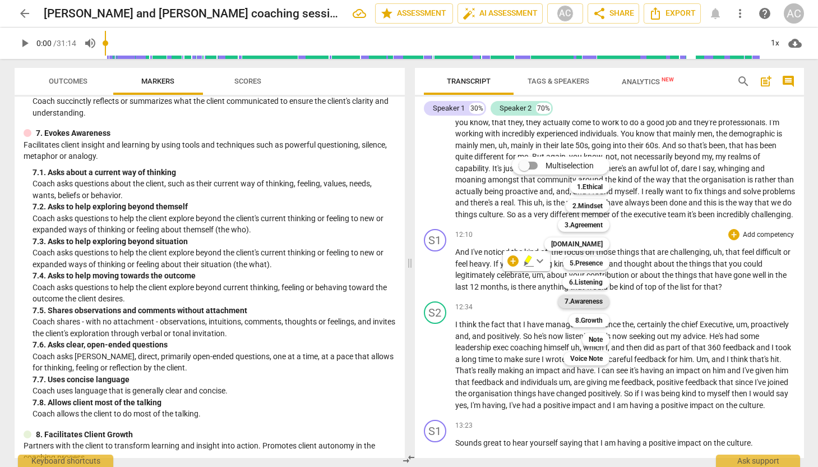
click at [595, 303] on b "7.Awareness" at bounding box center [584, 300] width 38 height 13
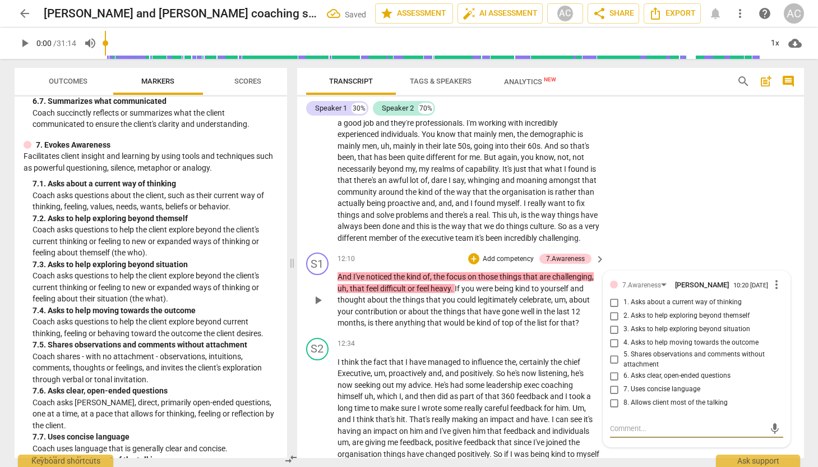
click at [612, 366] on input "5. Shares observations and comments without attachment" at bounding box center [615, 359] width 18 height 13
checkbox input "true"
click at [672, 225] on div "S2 play_arrow pause 10:47 + Add competency keyboard_arrow_right Um , I think I …" at bounding box center [550, 136] width 507 height 223
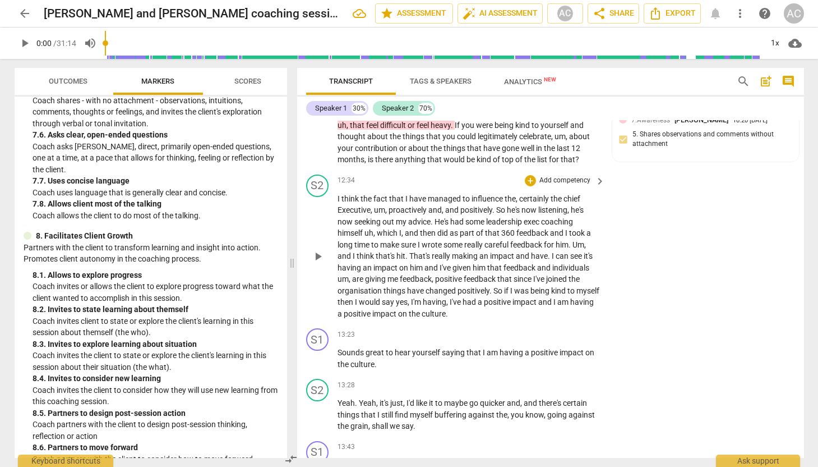
scroll to position [2991, 0]
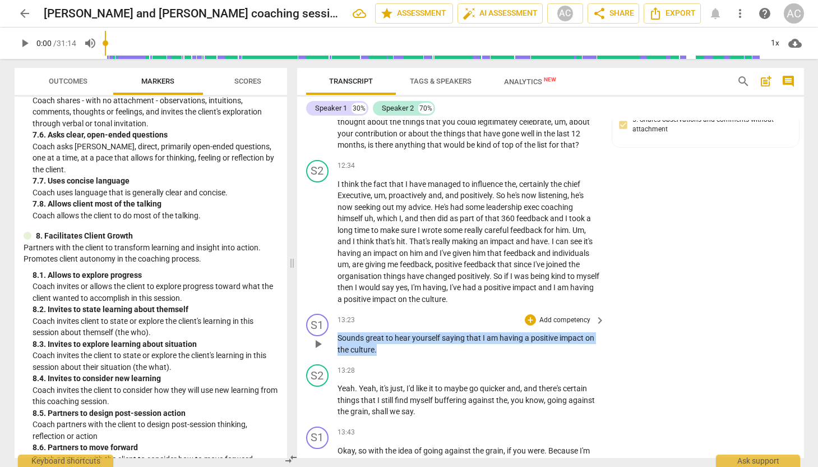
drag, startPoint x: 398, startPoint y: 360, endPoint x: 336, endPoint y: 349, distance: 62.1
click at [336, 349] on div "S1 play_arrow pause 13:23 + Add competency keyboard_arrow_right Sounds great to…" at bounding box center [550, 334] width 507 height 50
click at [387, 346] on div "+" at bounding box center [386, 346] width 11 height 11
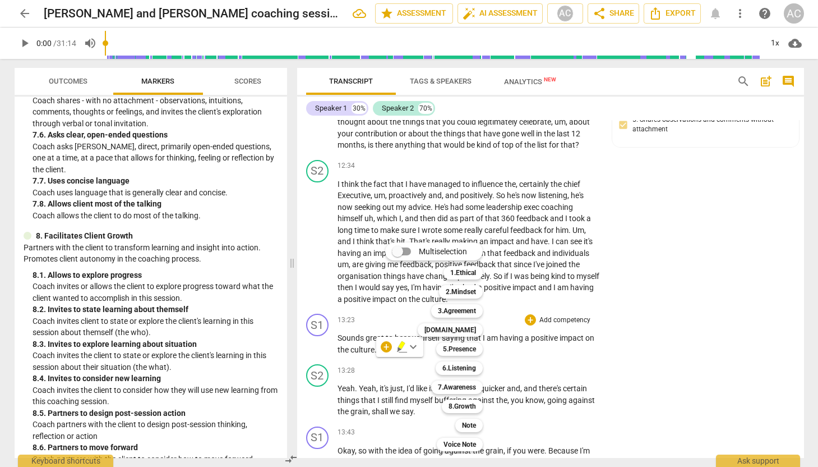
click at [196, 219] on div at bounding box center [409, 233] width 818 height 467
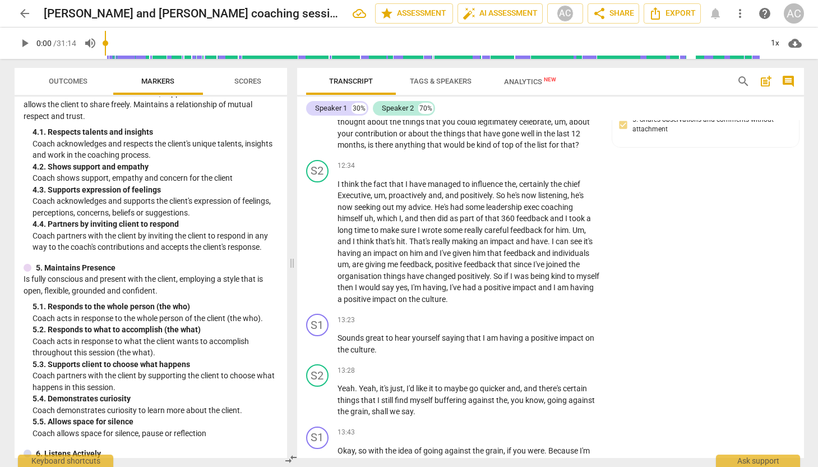
scroll to position [420, 0]
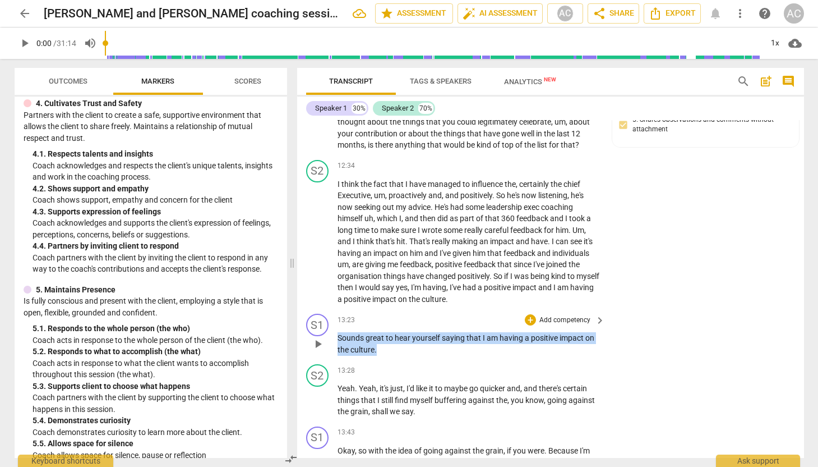
drag, startPoint x: 387, startPoint y: 361, endPoint x: 338, endPoint y: 344, distance: 52.0
click at [338, 344] on p "Sounds great to hear yourself saying that I am having a positive impact on the …" at bounding box center [469, 343] width 262 height 23
click at [525, 325] on div "+" at bounding box center [530, 319] width 11 height 11
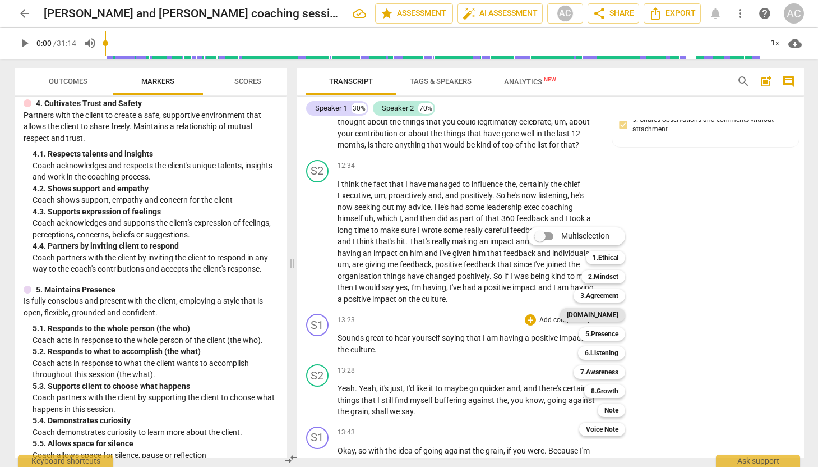
click at [609, 311] on b "[DOMAIN_NAME]" at bounding box center [593, 314] width 52 height 13
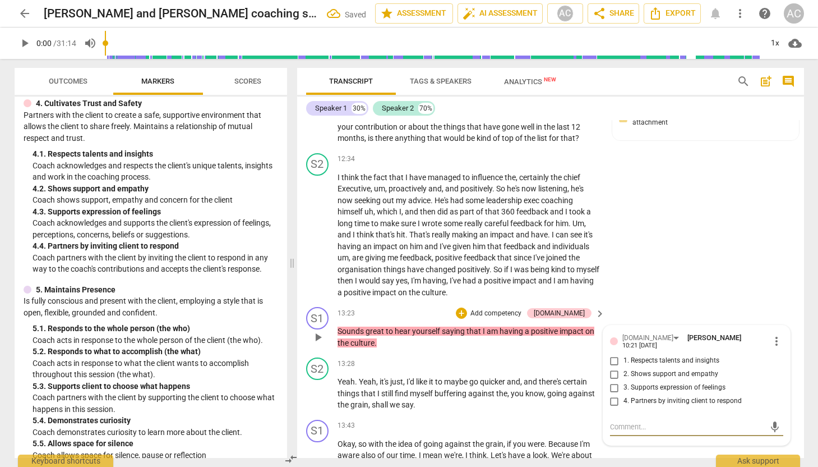
scroll to position [3005, 0]
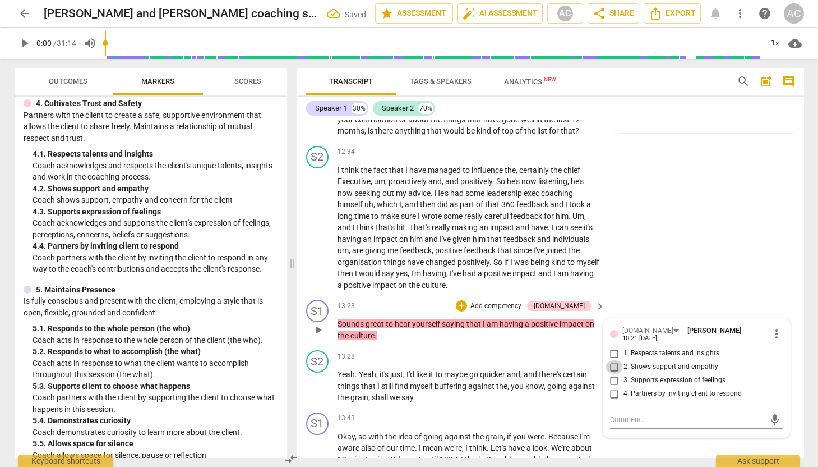
click at [614, 373] on input "2. Shows support and empathy" at bounding box center [615, 366] width 18 height 13
checkbox input "true"
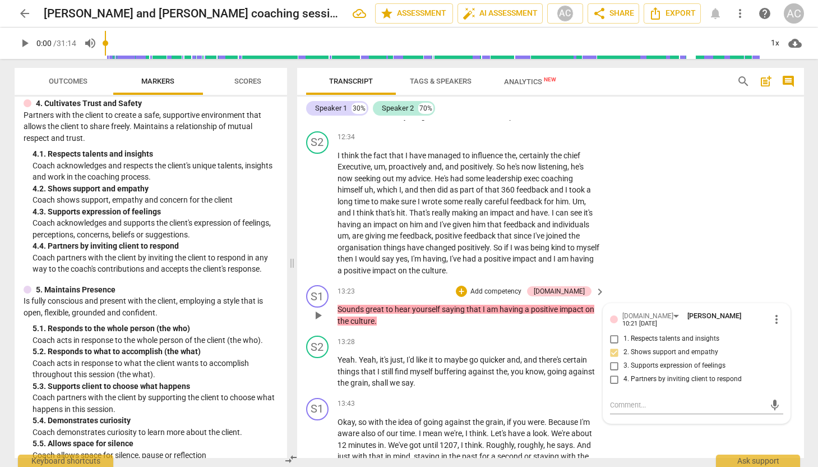
click at [613, 345] on input "1. Respects talents and insights" at bounding box center [615, 338] width 18 height 13
checkbox input "true"
click at [658, 281] on div "S2 play_arrow pause 12:34 + Add competency keyboard_arrow_right I think the fac…" at bounding box center [550, 204] width 507 height 154
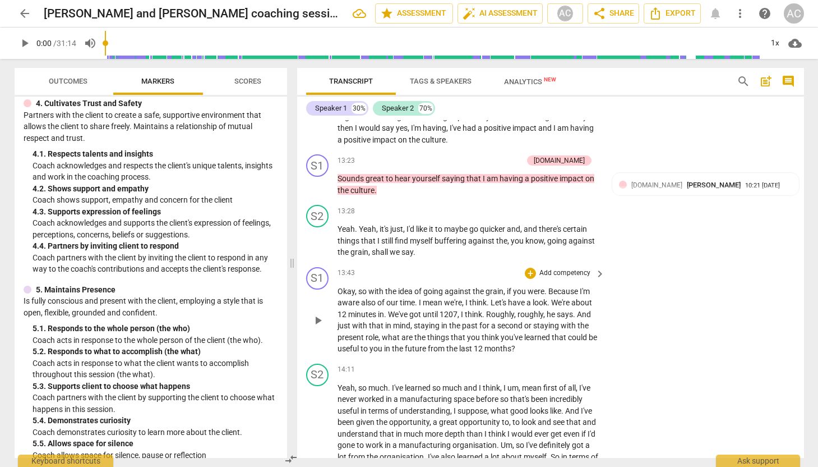
scroll to position [3158, 0]
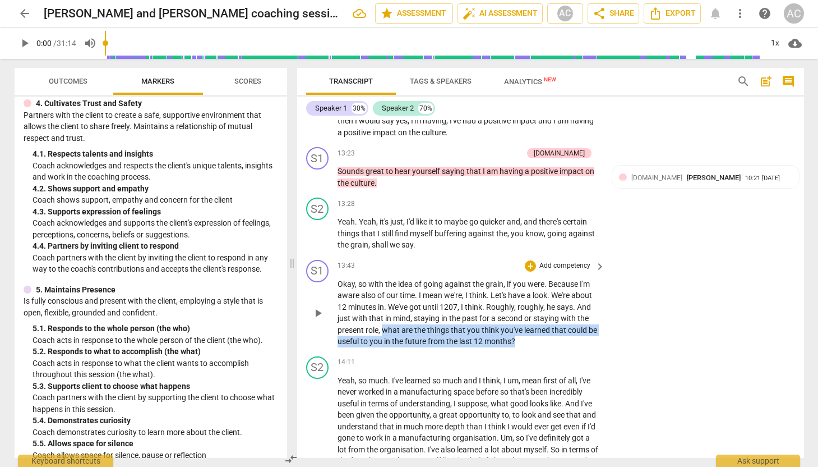
drag, startPoint x: 519, startPoint y: 350, endPoint x: 384, endPoint y: 339, distance: 135.6
click at [384, 339] on p "Okay , so with the idea of going against the grain , if you were . Because I'm …" at bounding box center [469, 312] width 262 height 69
click at [525, 337] on div "+" at bounding box center [525, 337] width 11 height 11
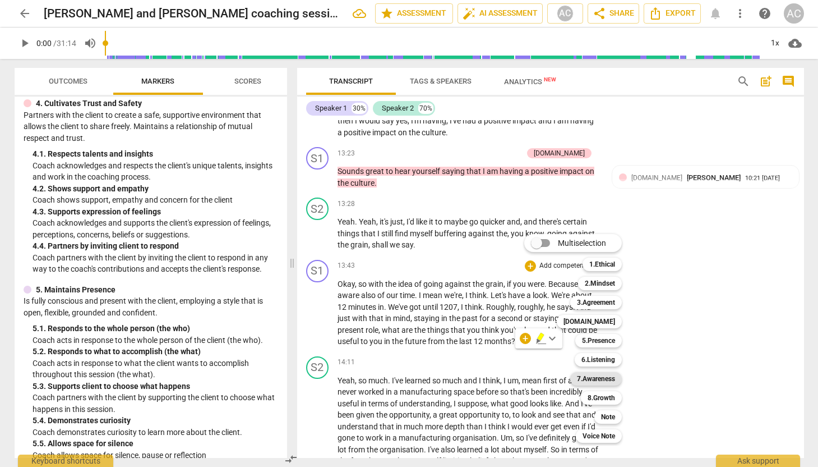
click at [603, 379] on b "7.Awareness" at bounding box center [596, 378] width 38 height 13
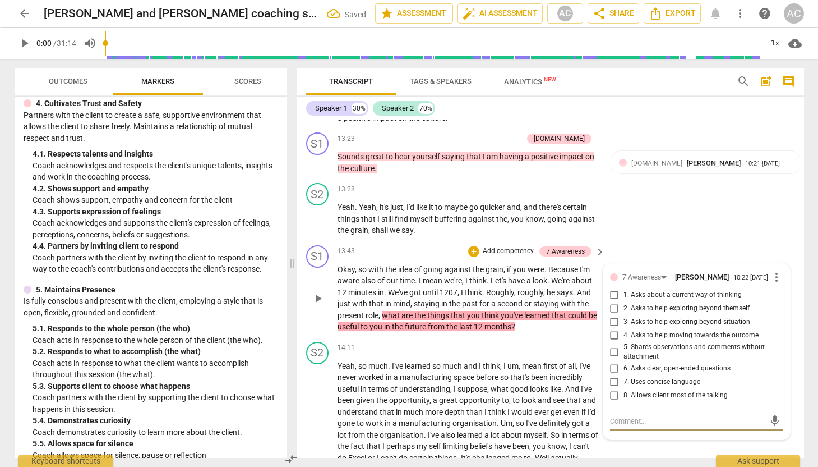
scroll to position [3180, 0]
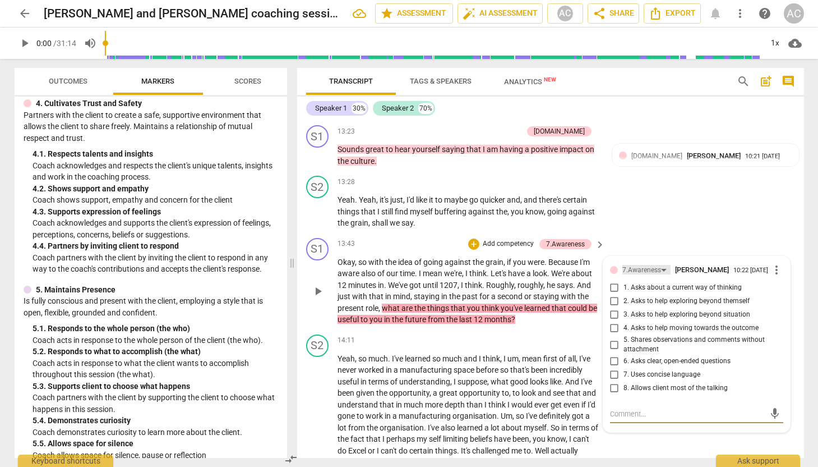
click at [663, 274] on div "7.Awareness" at bounding box center [646, 270] width 48 height 10
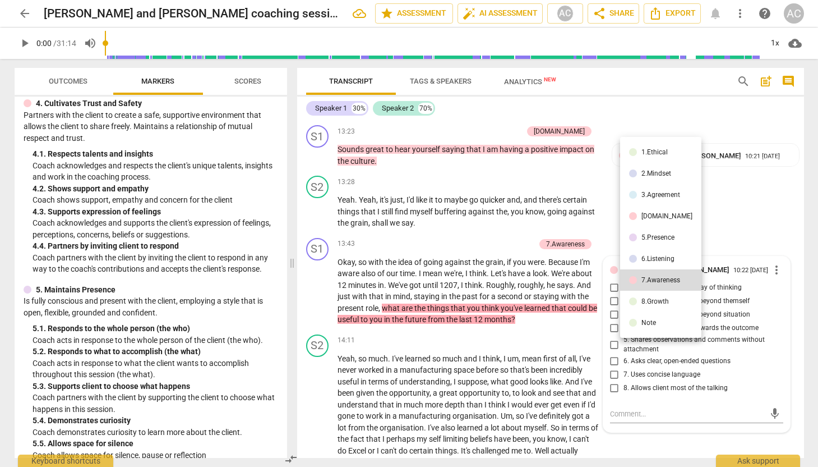
click at [660, 258] on div "6.Listening" at bounding box center [657, 258] width 33 height 7
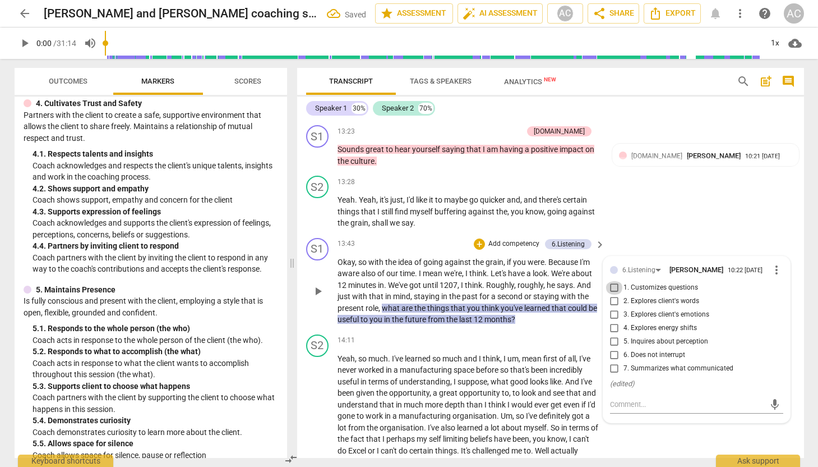
click at [615, 294] on input "1. Customizes questions" at bounding box center [615, 287] width 18 height 13
checkbox input "true"
click at [646, 251] on div "S1 play_arrow pause 13:43 + Add competency 6.Listening keyboard_arrow_right Oka…" at bounding box center [550, 281] width 507 height 96
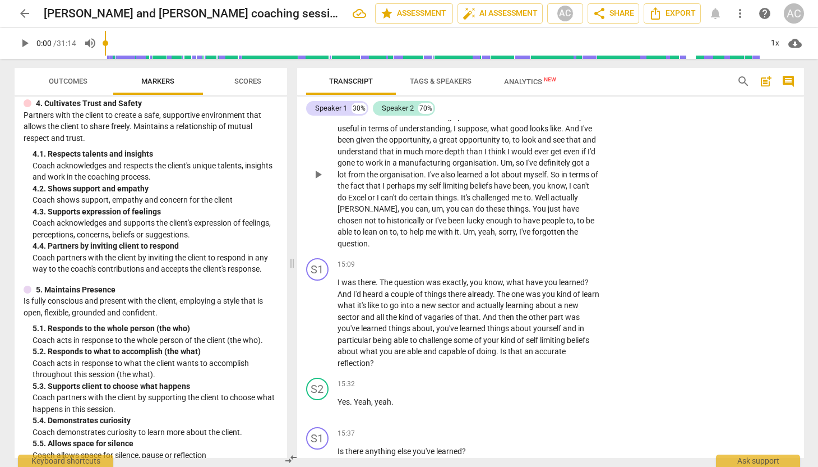
scroll to position [3447, 0]
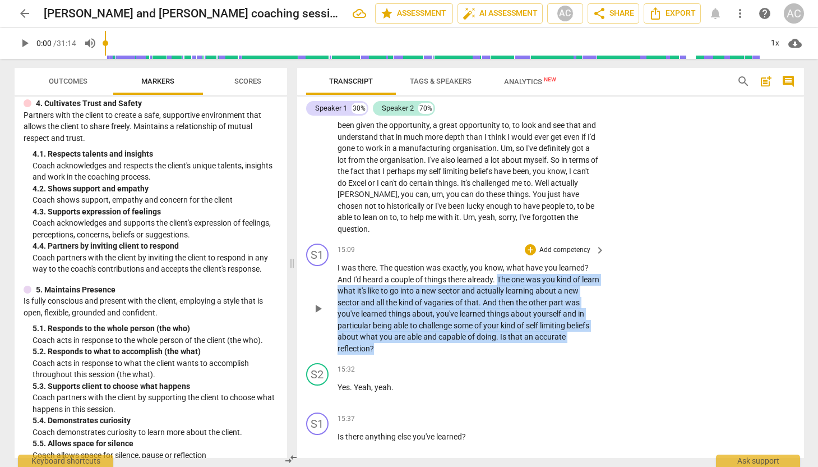
drag, startPoint x: 497, startPoint y: 280, endPoint x: 423, endPoint y: 347, distance: 100.1
click at [423, 347] on p "I was there . The question was exactly , you know , what have you learned ? And…" at bounding box center [469, 308] width 262 height 92
click at [382, 334] on div "+" at bounding box center [383, 333] width 11 height 11
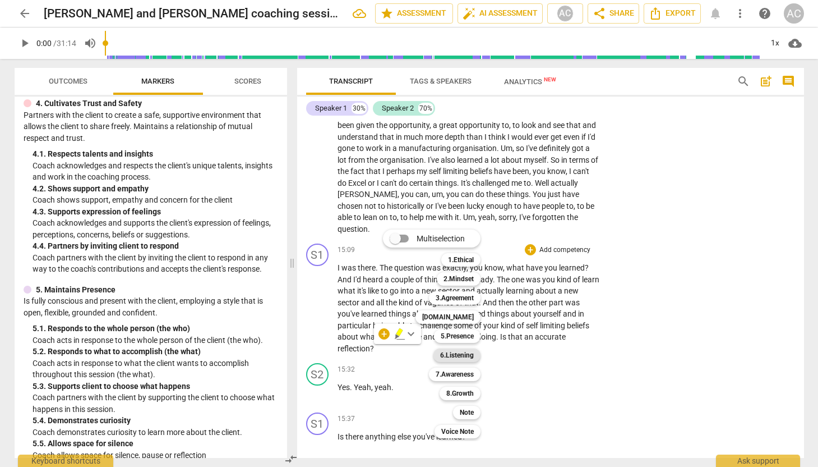
click at [464, 356] on b "6.Listening" at bounding box center [457, 354] width 34 height 13
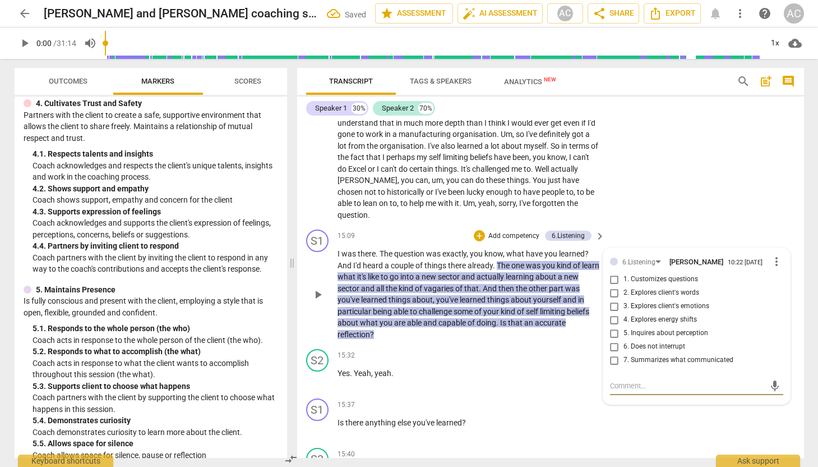
scroll to position [3468, 0]
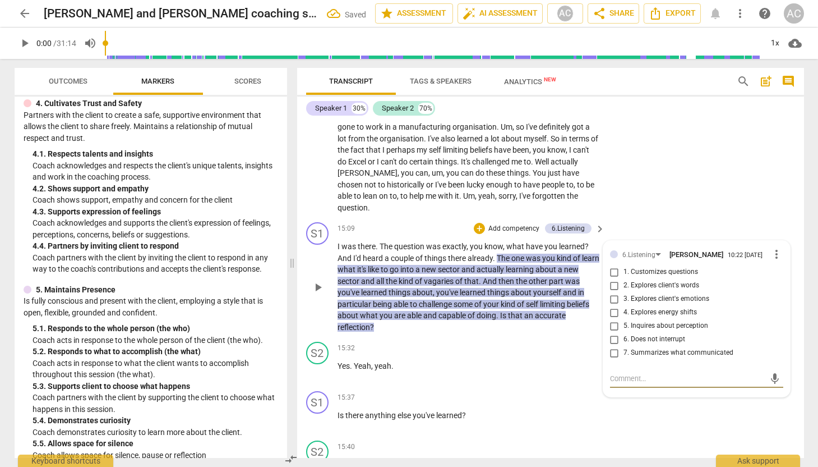
click at [614, 356] on input "7. Summarizes what communicated" at bounding box center [615, 352] width 18 height 13
checkbox input "true"
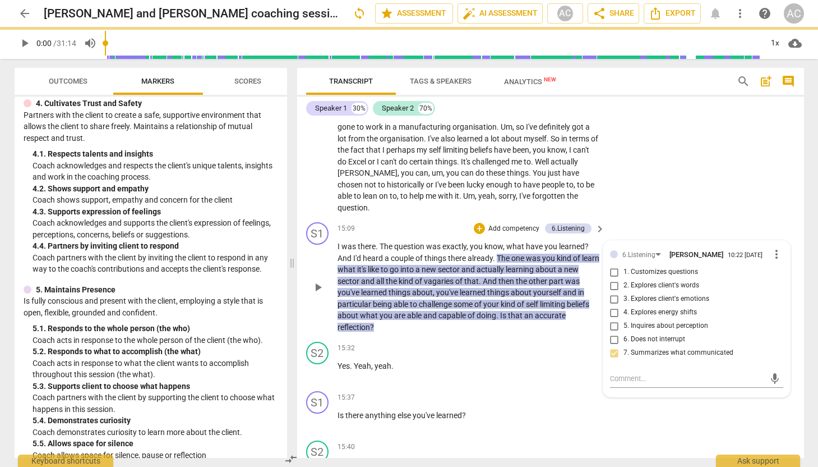
click at [574, 329] on p "I was there . The question was exactly , you know , what have you learned ? And…" at bounding box center [469, 287] width 262 height 92
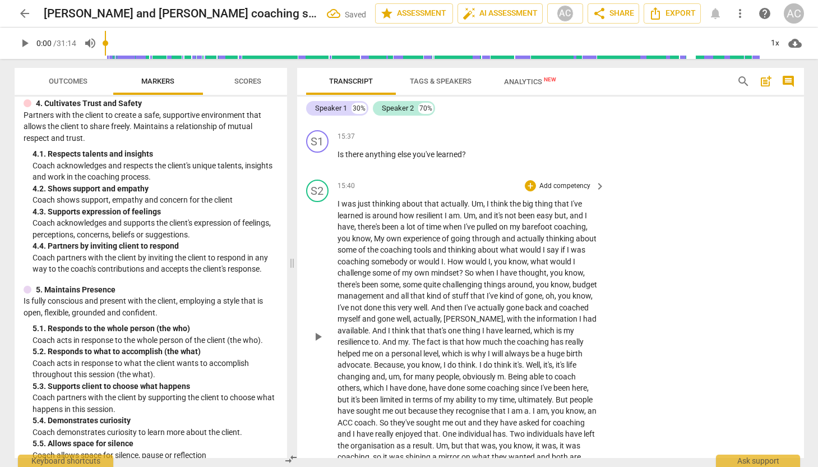
scroll to position [3736, 0]
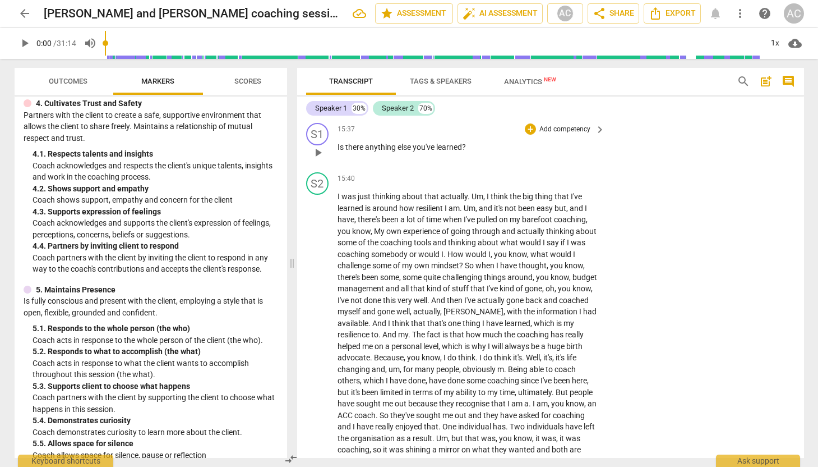
click at [336, 146] on div "play_arrow pause" at bounding box center [323, 152] width 29 height 15
drag, startPoint x: 338, startPoint y: 147, endPoint x: 465, endPoint y: 141, distance: 128.0
click at [465, 141] on p "Is there anything else you've learned ?" at bounding box center [469, 147] width 262 height 12
click at [529, 127] on div "+" at bounding box center [530, 128] width 11 height 11
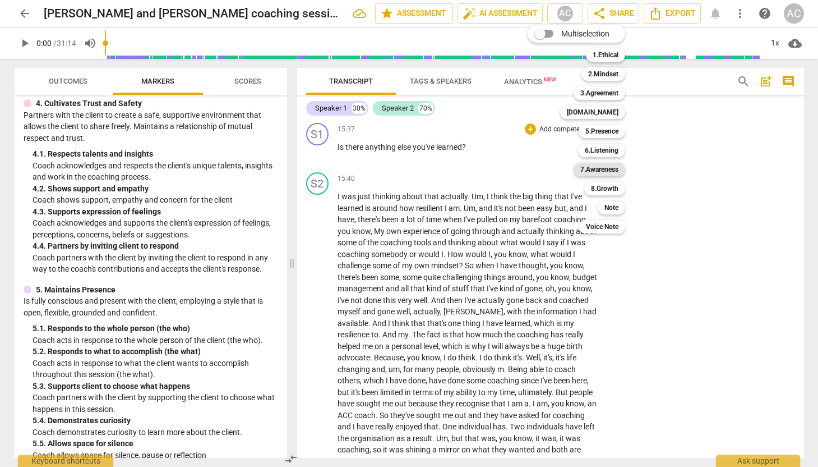
click at [609, 170] on b "7.Awareness" at bounding box center [599, 169] width 38 height 13
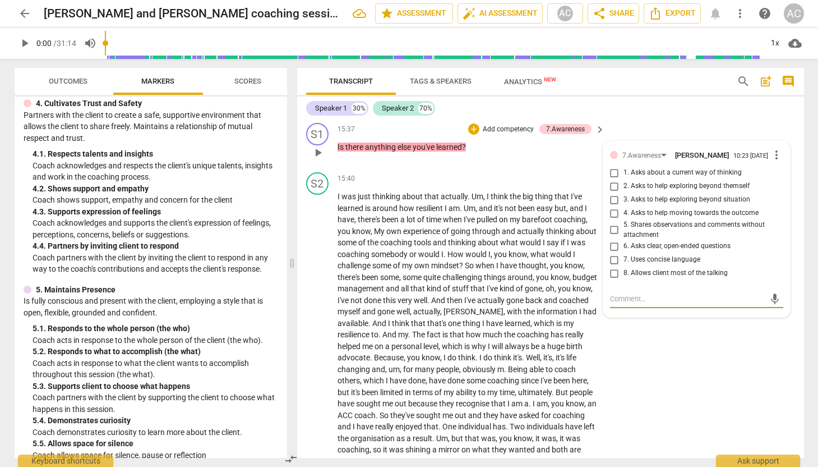
click at [611, 248] on input "6. Asks clear, open-ended questions" at bounding box center [615, 245] width 18 height 13
checkbox input "true"
click at [610, 264] on input "7. Uses concise language" at bounding box center [615, 259] width 18 height 13
checkbox input "true"
click at [613, 278] on input "8. Allows client most of the talking" at bounding box center [615, 272] width 18 height 13
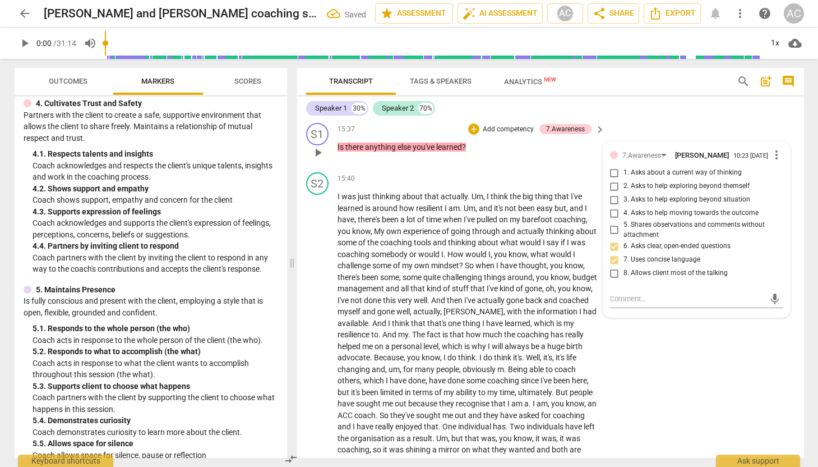
checkbox input "true"
click at [659, 341] on div "S2 play_arrow pause 15:40 + Add competency keyboard_arrow_right I was just thin…" at bounding box center [550, 319] width 507 height 303
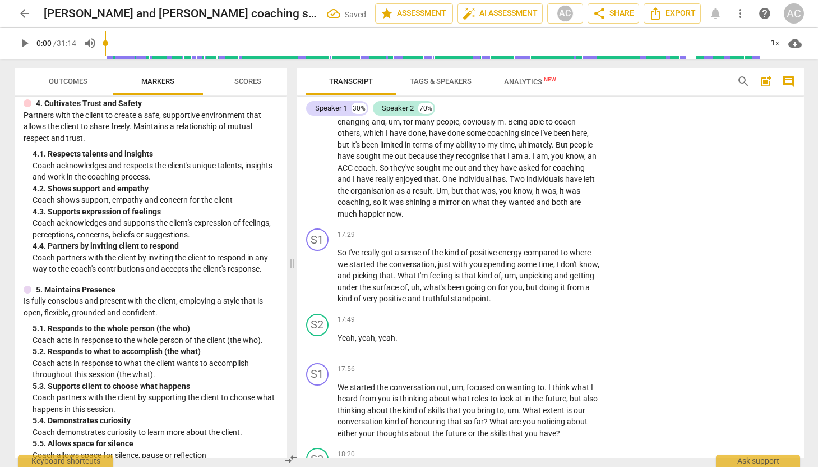
scroll to position [3998, 0]
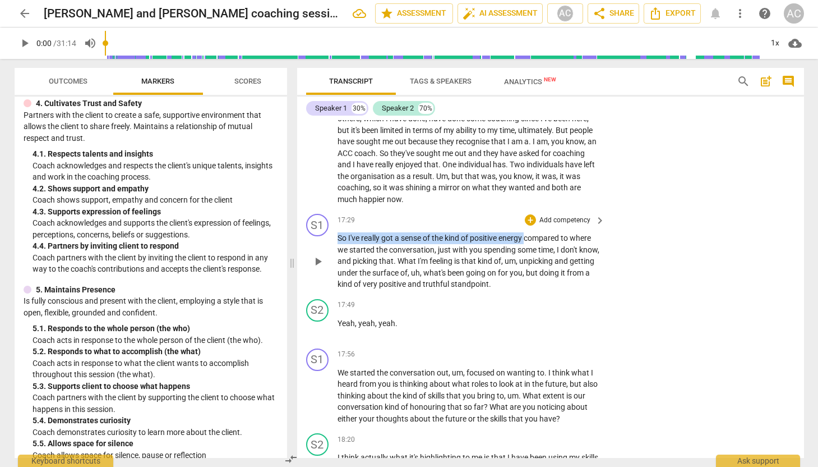
drag, startPoint x: 338, startPoint y: 236, endPoint x: 527, endPoint y: 241, distance: 189.6
click at [527, 241] on p "So I've really got a sense of the kind of positive energy compared to where we …" at bounding box center [469, 261] width 262 height 58
click at [538, 225] on div "+" at bounding box center [537, 223] width 11 height 11
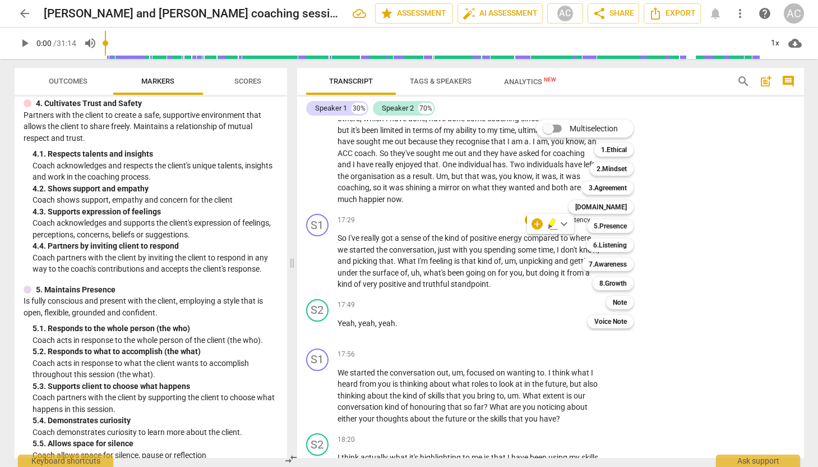
click at [202, 299] on div at bounding box center [409, 233] width 818 height 467
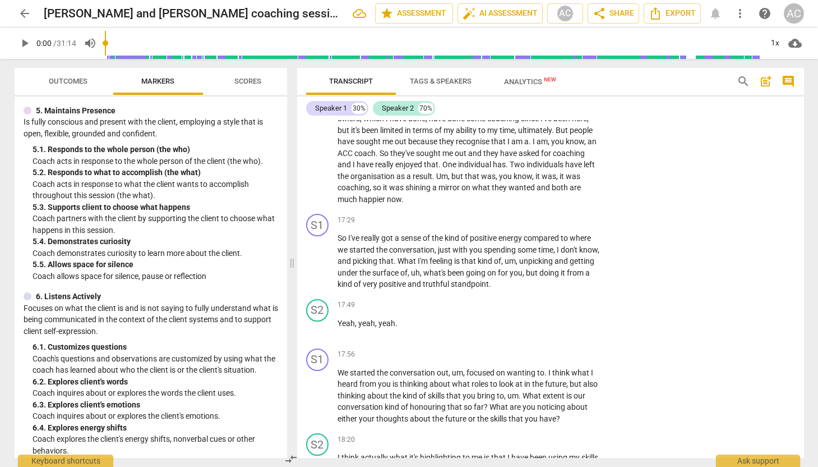
scroll to position [705, 0]
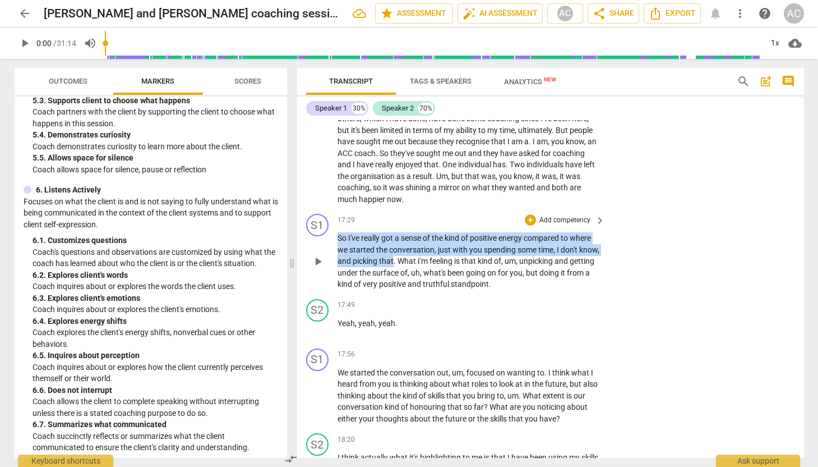
drag, startPoint x: 338, startPoint y: 237, endPoint x: 413, endPoint y: 257, distance: 77.7
click at [413, 257] on p "So I've really got a sense of the kind of positive energy compared to where we …" at bounding box center [469, 261] width 262 height 58
click at [427, 247] on div "+" at bounding box center [424, 246] width 11 height 11
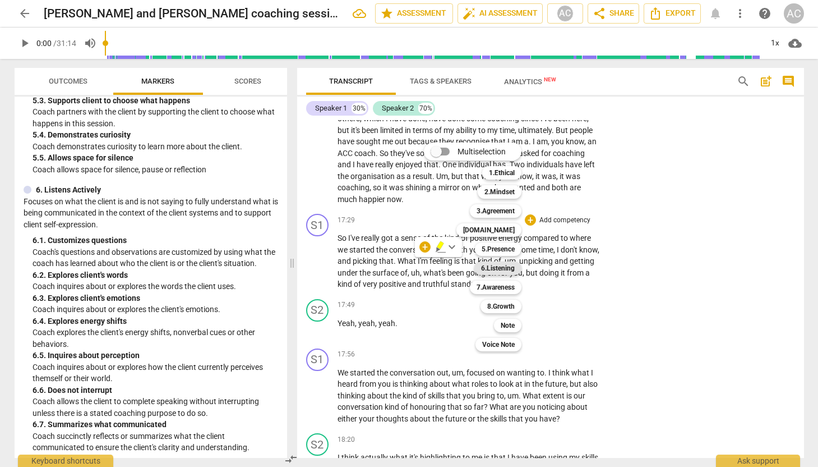
click at [493, 265] on b "6.Listening" at bounding box center [498, 267] width 34 height 13
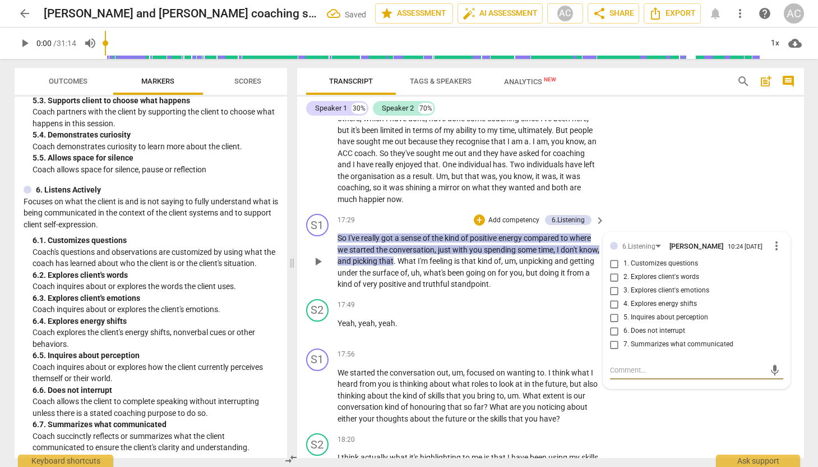
click at [613, 307] on input "4. Explores energy shifts" at bounding box center [615, 303] width 18 height 13
checkbox input "true"
click at [618, 210] on div "S1 play_arrow pause 17:29 + Add competency 6.Listening keyboard_arrow_right So …" at bounding box center [550, 251] width 507 height 85
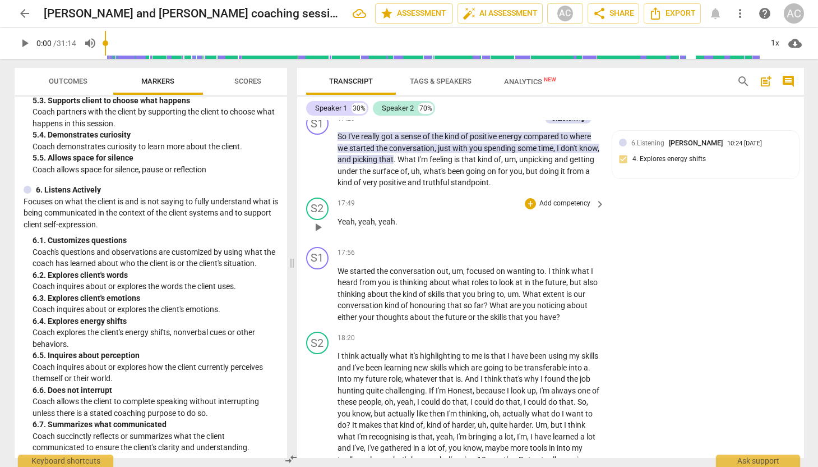
scroll to position [4107, 0]
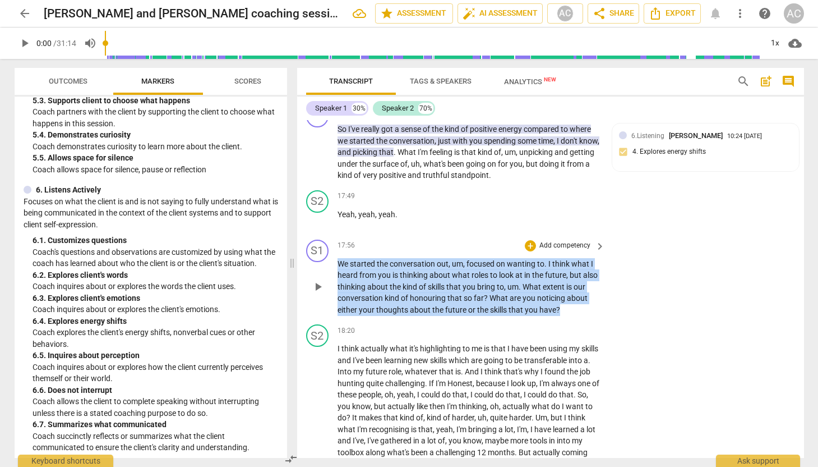
drag, startPoint x: 338, startPoint y: 261, endPoint x: 582, endPoint y: 304, distance: 247.6
click at [582, 304] on p "We started the conversation out , um , focused on wanting to . I think what I h…" at bounding box center [469, 287] width 262 height 58
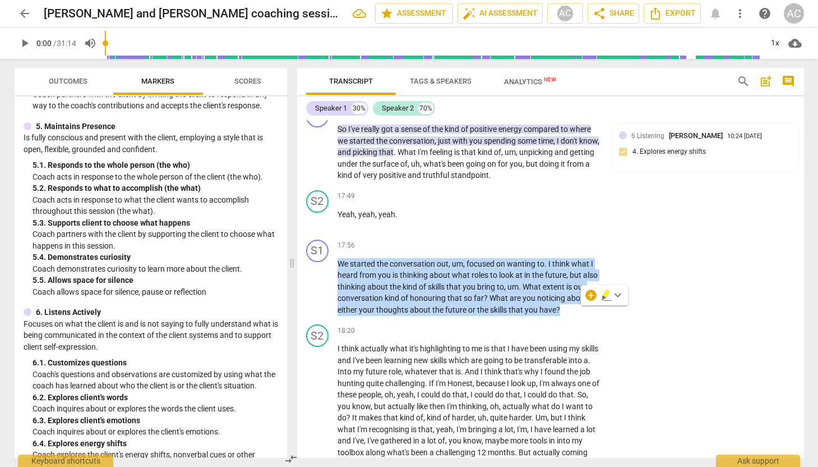
scroll to position [555, 0]
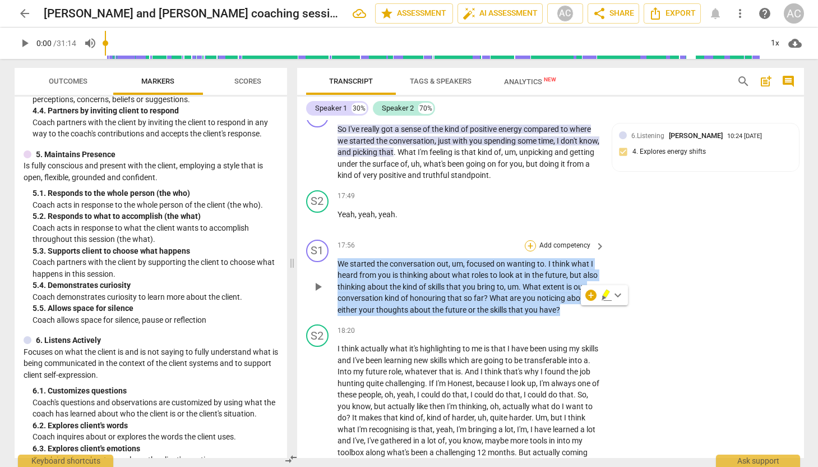
click at [532, 245] on div "+" at bounding box center [530, 245] width 11 height 11
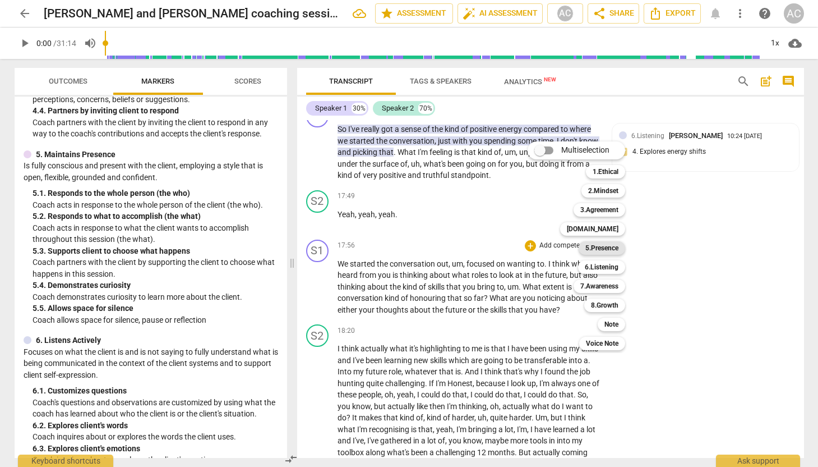
click at [601, 250] on b "5.Presence" at bounding box center [601, 247] width 33 height 13
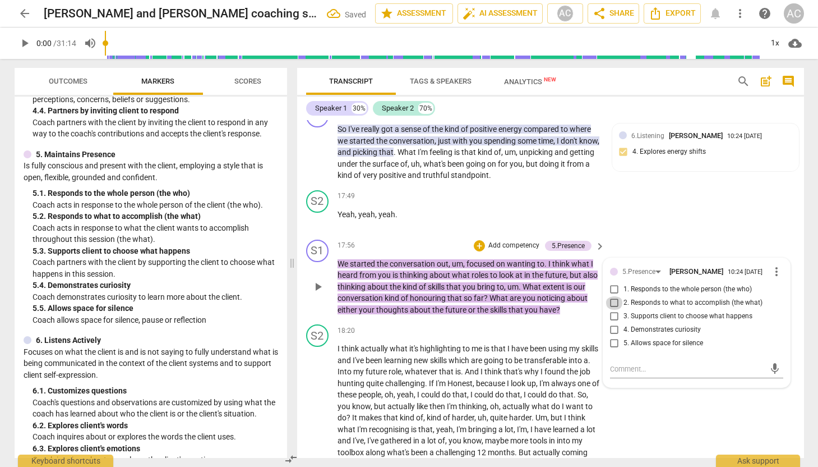
click at [612, 305] on input "2. Responds to what to accomplish (the what)" at bounding box center [615, 302] width 18 height 13
checkbox input "true"
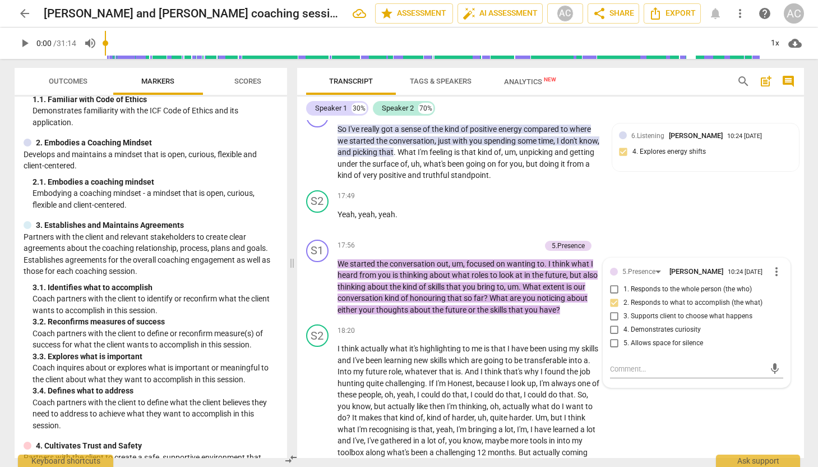
scroll to position [107, 0]
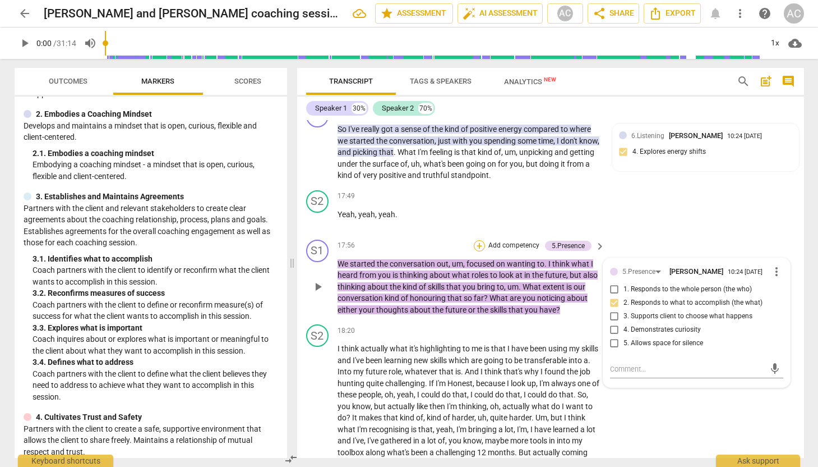
click at [479, 245] on div "+" at bounding box center [479, 245] width 11 height 11
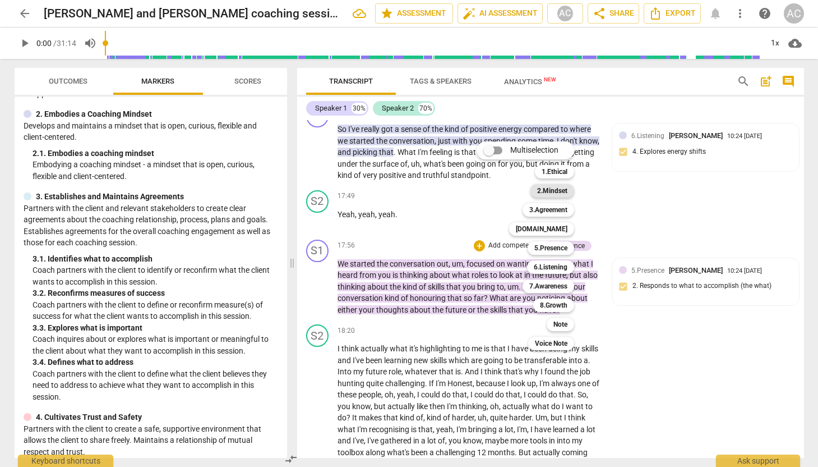
click at [562, 188] on b "2.Mindset" at bounding box center [552, 190] width 30 height 13
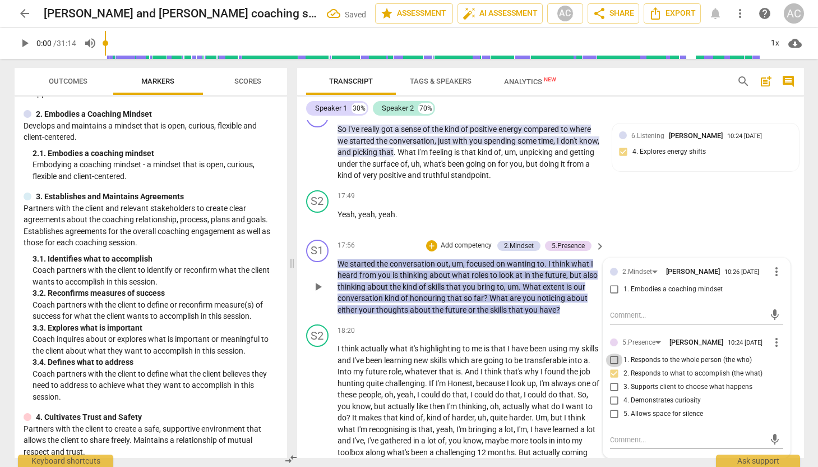
click at [612, 361] on input "1. Responds to the whole person (the who)" at bounding box center [615, 359] width 18 height 13
checkbox input "true"
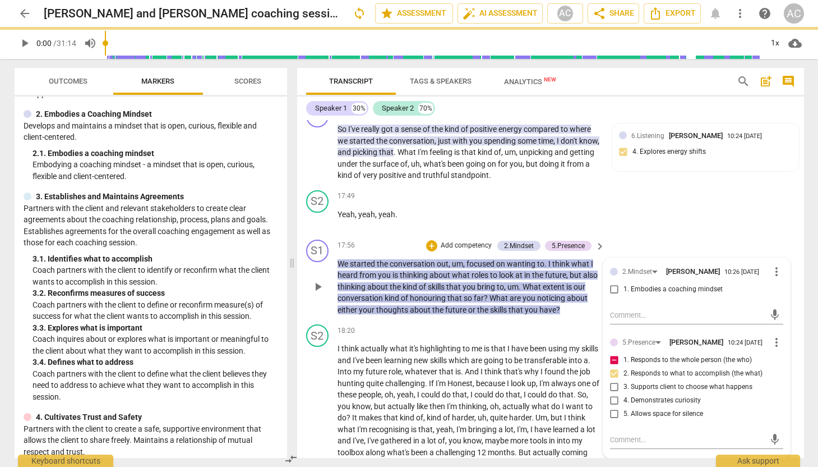
click at [612, 389] on input "3. Supports client to choose what happens" at bounding box center [615, 386] width 18 height 13
checkbox input "true"
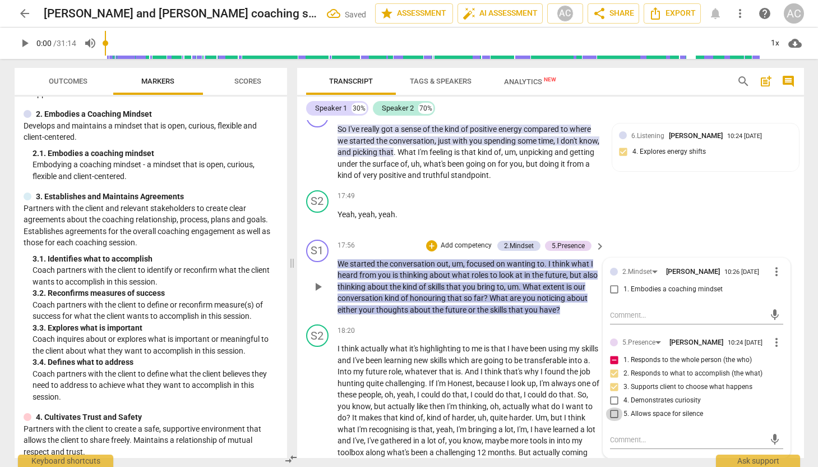
click at [617, 417] on input "5. Allows space for silence" at bounding box center [615, 413] width 18 height 13
checkbox input "true"
click at [661, 225] on div "S2 play_arrow pause 17:49 + Add competency keyboard_arrow_right Yeah , yeah , y…" at bounding box center [550, 210] width 507 height 49
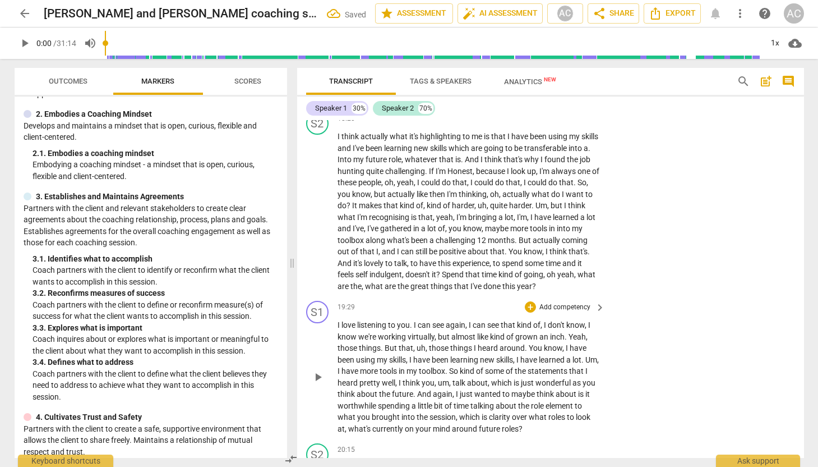
scroll to position [4344, 0]
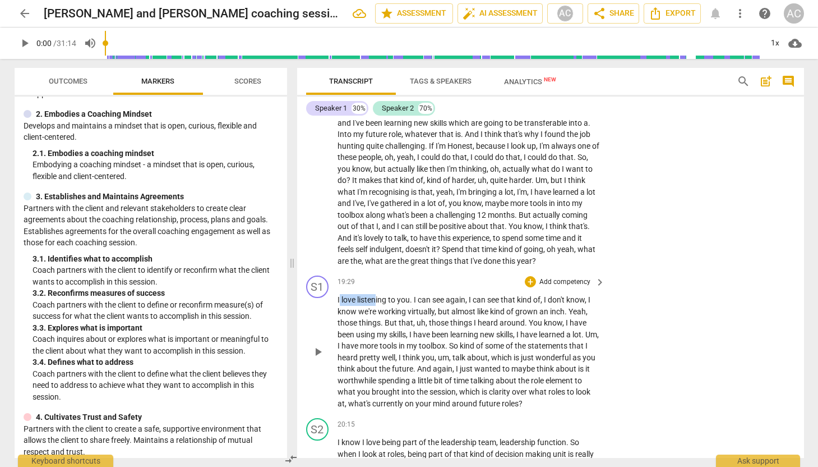
drag, startPoint x: 338, startPoint y: 308, endPoint x: 375, endPoint y: 313, distance: 37.3
click at [375, 313] on p "I love listening to you . I can see again , I can see that kind of , I don't kn…" at bounding box center [469, 351] width 262 height 115
click at [330, 312] on div "play_arrow pause" at bounding box center [323, 352] width 29 height 108
drag, startPoint x: 336, startPoint y: 308, endPoint x: 354, endPoint y: 310, distance: 17.4
click at [354, 310] on div "S1 play_arrow pause 19:29 + Add competency keyboard_arrow_right I love listenin…" at bounding box center [550, 342] width 507 height 142
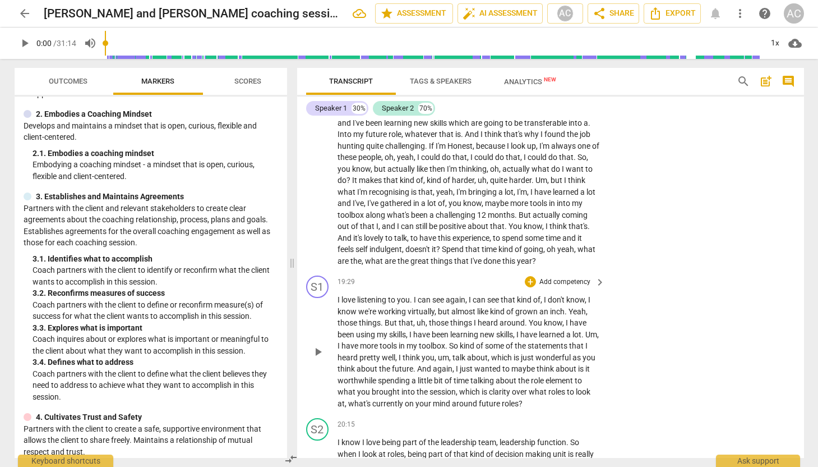
drag, startPoint x: 335, startPoint y: 310, endPoint x: 382, endPoint y: 315, distance: 47.4
click at [382, 315] on div "S1 play_arrow pause 19:29 + Add competency keyboard_arrow_right I love listenin…" at bounding box center [550, 342] width 507 height 142
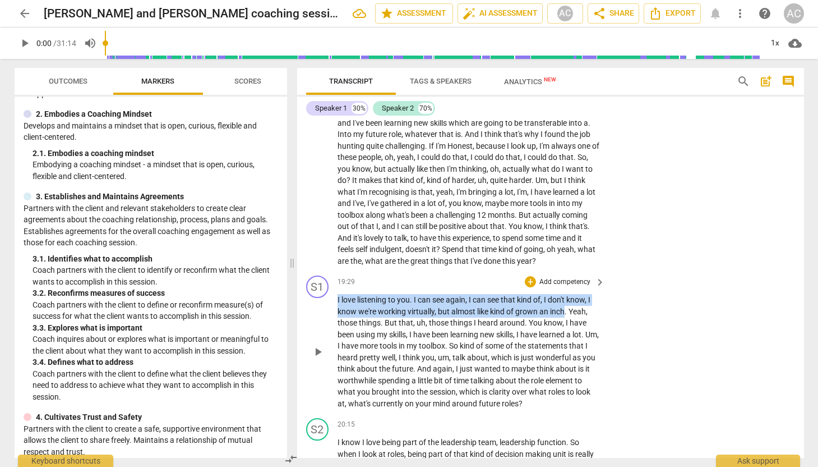
drag, startPoint x: 338, startPoint y: 311, endPoint x: 565, endPoint y: 322, distance: 227.4
click at [565, 322] on p "I love listening to you . I can see again , I can see that kind of , I don't kn…" at bounding box center [469, 351] width 262 height 115
click at [572, 312] on div "+" at bounding box center [575, 308] width 11 height 11
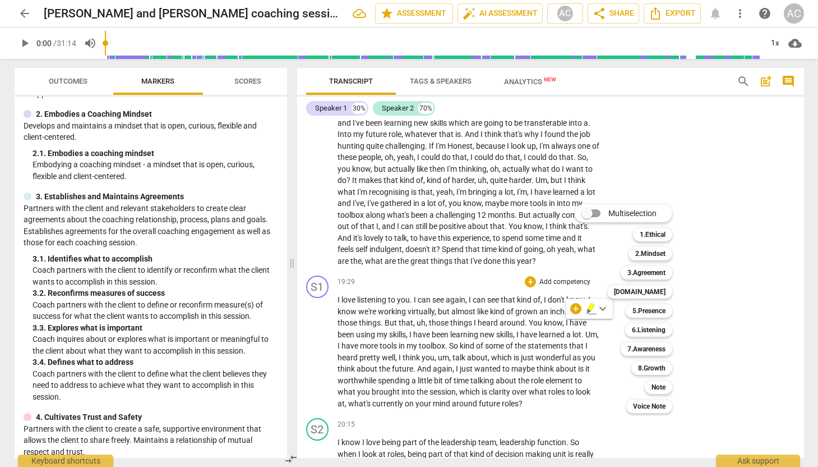
drag, startPoint x: 285, startPoint y: 173, endPoint x: 281, endPoint y: 195, distance: 22.7
click at [281, 195] on div at bounding box center [409, 233] width 818 height 467
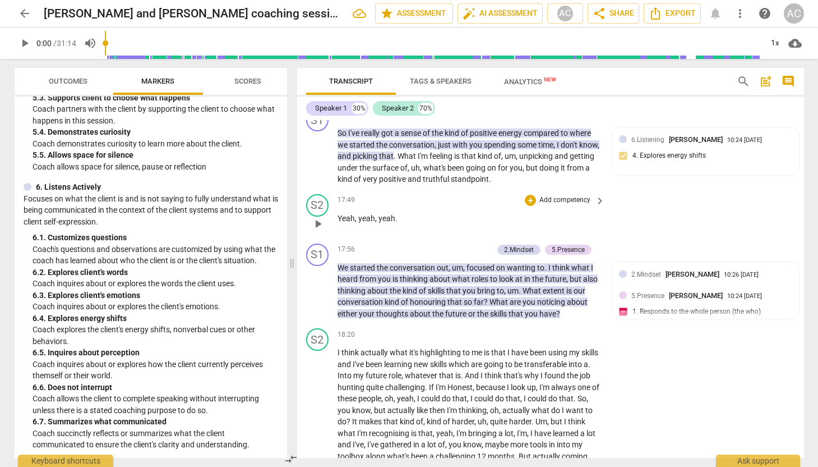
scroll to position [4124, 0]
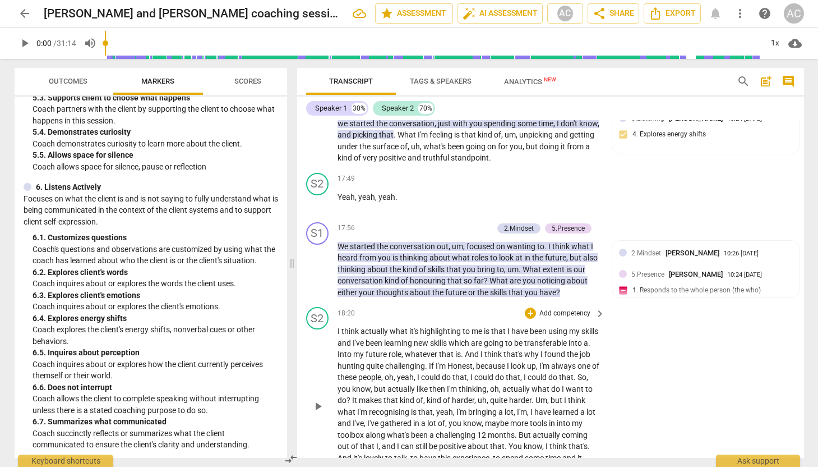
click at [650, 359] on div "S2 play_arrow pause 18:20 + Add competency keyboard_arrow_right I think actuall…" at bounding box center [550, 396] width 507 height 188
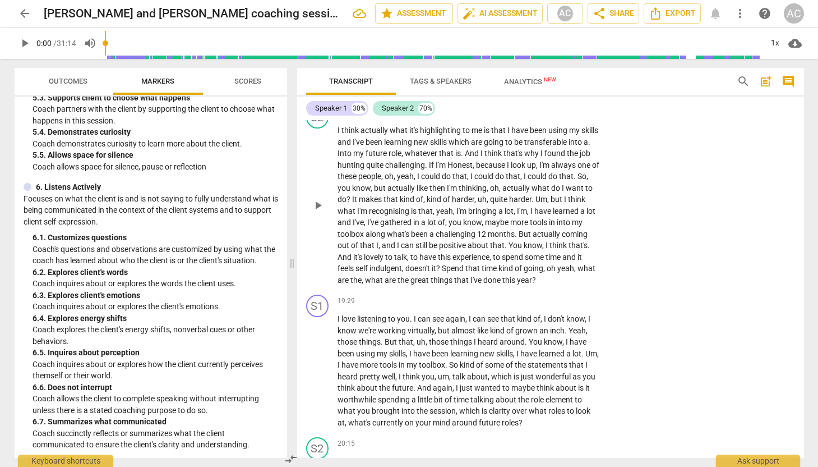
scroll to position [4371, 0]
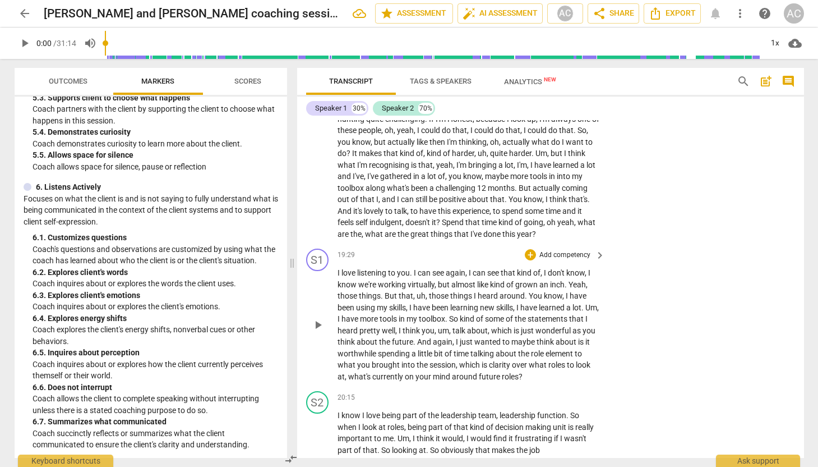
drag, startPoint x: 336, startPoint y: 283, endPoint x: 558, endPoint y: 294, distance: 222.3
click at [558, 294] on div "S1 play_arrow pause 19:29 + Add competency keyboard_arrow_right I love listenin…" at bounding box center [550, 315] width 507 height 142
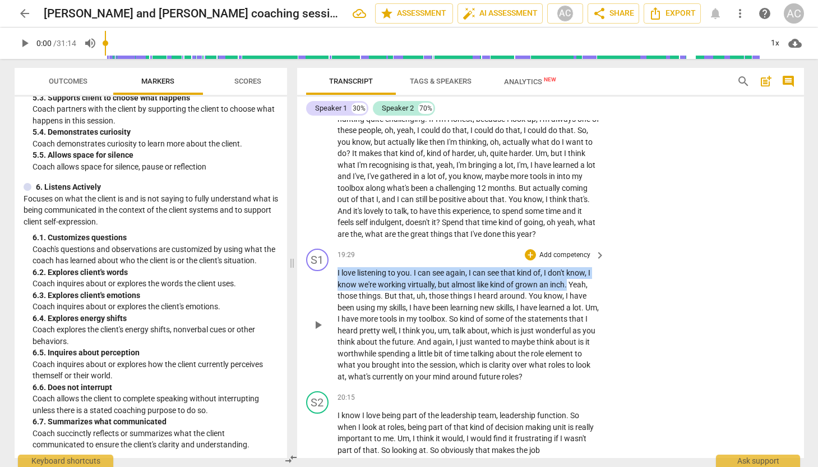
drag, startPoint x: 567, startPoint y: 294, endPoint x: 333, endPoint y: 282, distance: 234.1
click at [333, 282] on div "S1 play_arrow pause 19:29 + Add competency keyboard_arrow_right I love listenin…" at bounding box center [550, 315] width 507 height 142
click at [531, 260] on div "+" at bounding box center [530, 254] width 11 height 11
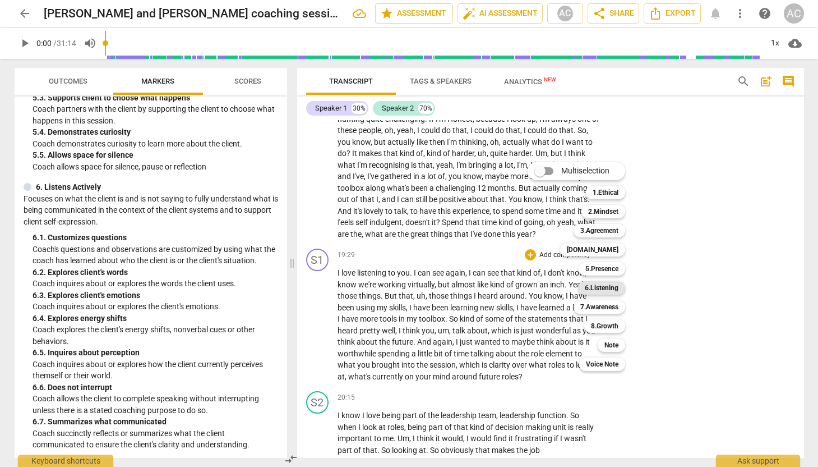
click at [604, 287] on b "6.Listening" at bounding box center [602, 287] width 34 height 13
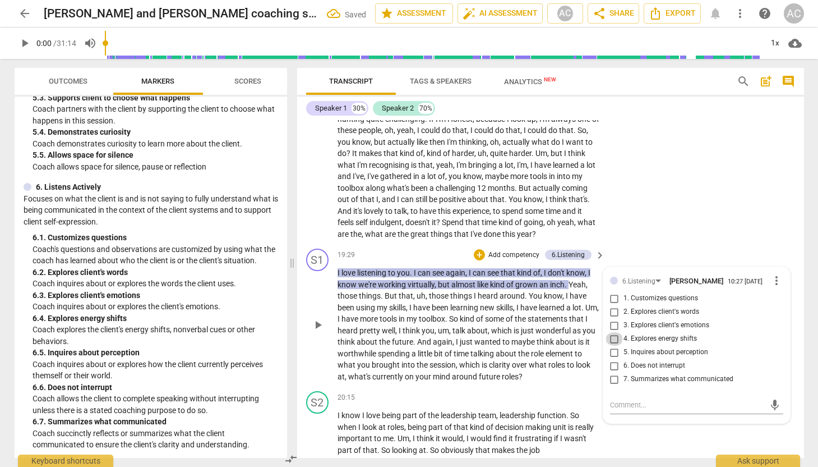
click at [612, 345] on input "4. Explores energy shifts" at bounding box center [615, 338] width 18 height 13
checkbox input "true"
click at [651, 233] on div "S2 play_arrow pause 18:20 + Add competency keyboard_arrow_right I think actuall…" at bounding box center [550, 150] width 507 height 188
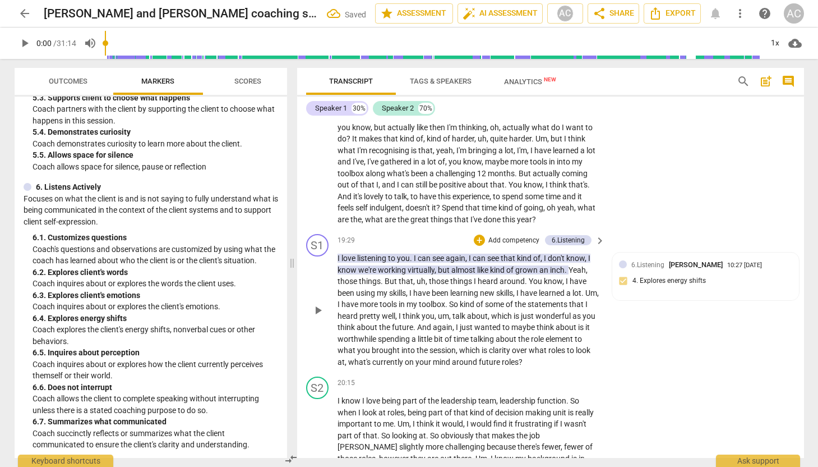
scroll to position [4409, 0]
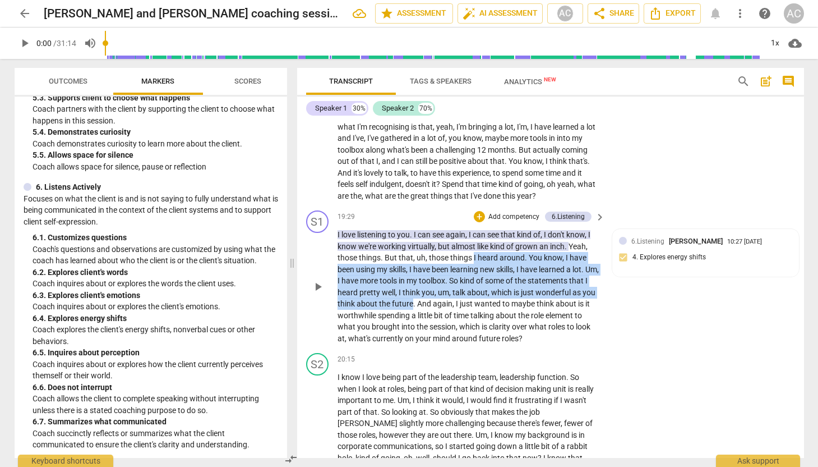
drag, startPoint x: 472, startPoint y: 267, endPoint x: 437, endPoint y: 315, distance: 58.5
click at [437, 315] on p "I love listening to you . I can see again , I can see that kind of , I don't kn…" at bounding box center [469, 286] width 262 height 115
click at [446, 303] on div "+" at bounding box center [446, 300] width 11 height 11
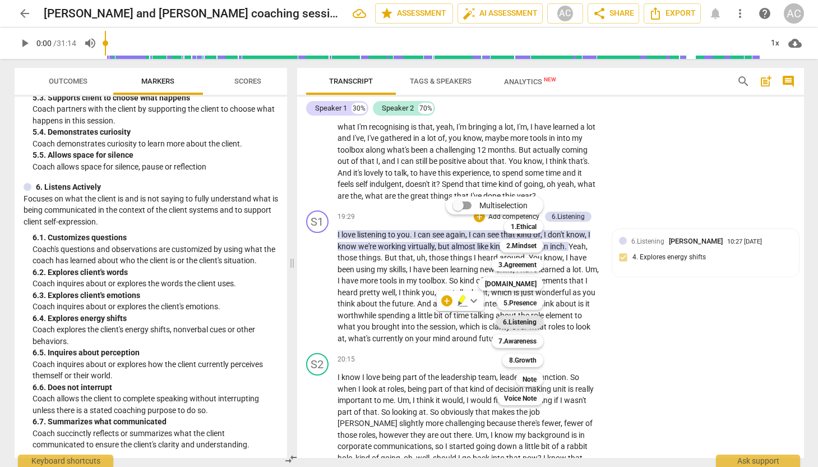
click at [529, 321] on b "6.Listening" at bounding box center [520, 321] width 34 height 13
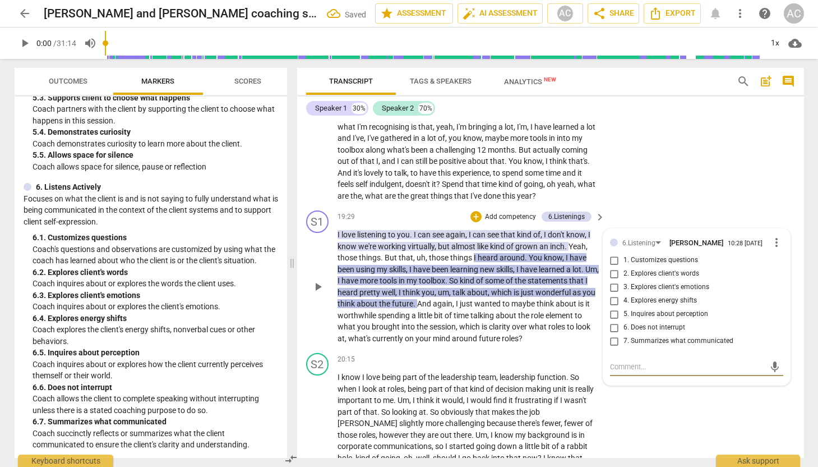
scroll to position [4424, 0]
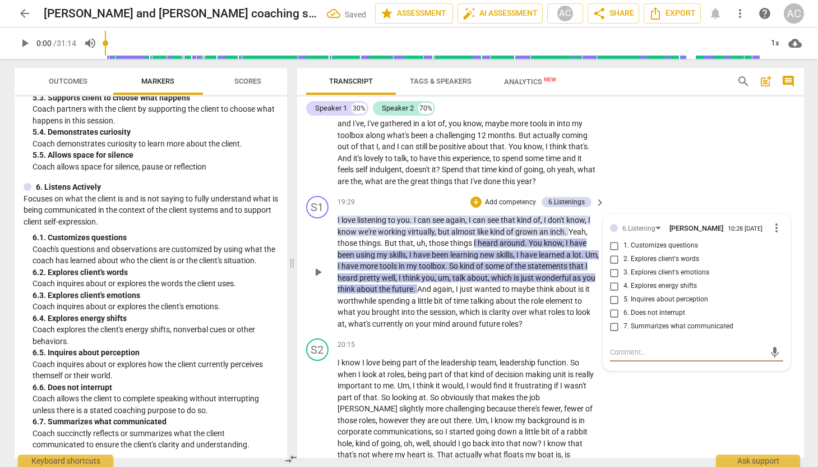
click at [614, 333] on input "7. Summarizes what communicated" at bounding box center [615, 326] width 18 height 13
checkbox input "true"
click at [586, 334] on div "S1 play_arrow pause 19:29 + Add competency 6.Listenings keyboard_arrow_right I …" at bounding box center [550, 262] width 507 height 142
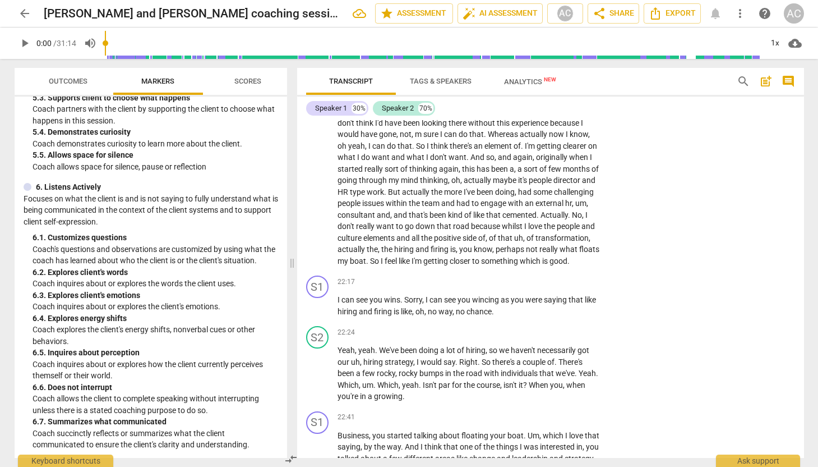
scroll to position [4875, 0]
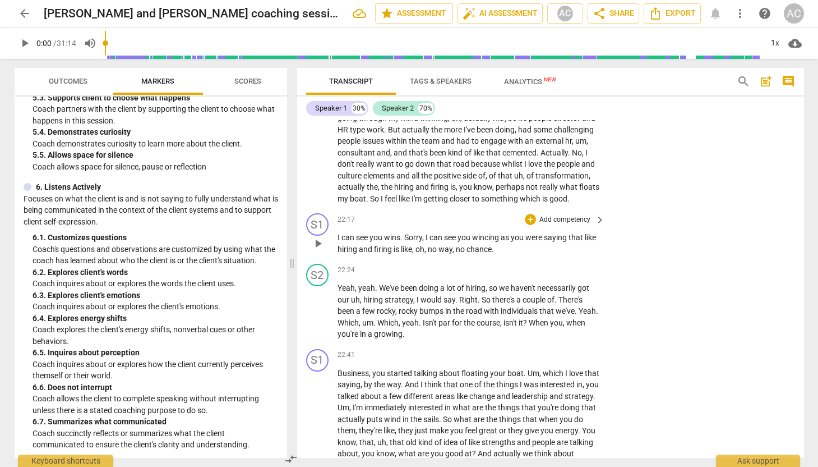
drag, startPoint x: 425, startPoint y: 248, endPoint x: 511, endPoint y: 253, distance: 86.5
click at [511, 253] on p "I can see you wins . Sorry , I can see you wincing as you were saying that like…" at bounding box center [469, 243] width 262 height 23
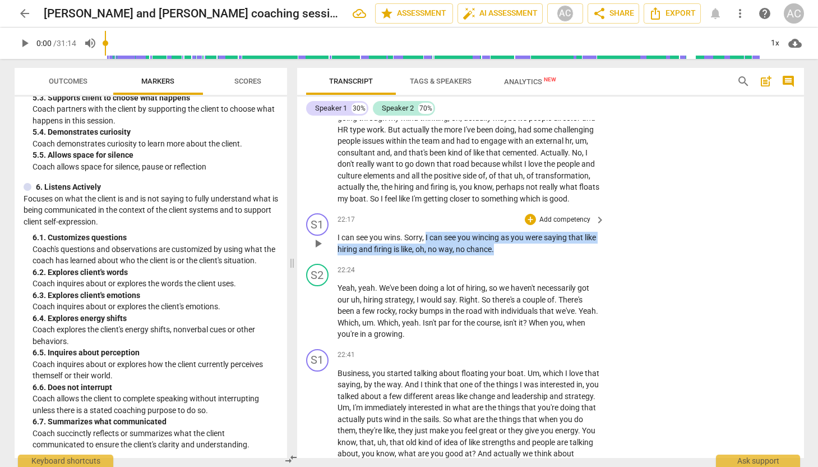
drag, startPoint x: 426, startPoint y: 247, endPoint x: 509, endPoint y: 258, distance: 83.1
click at [509, 255] on p "I can see you wins . Sorry , I can see you wincing as you were saying that like…" at bounding box center [469, 243] width 262 height 23
click at [518, 246] on div "+" at bounding box center [518, 246] width 11 height 11
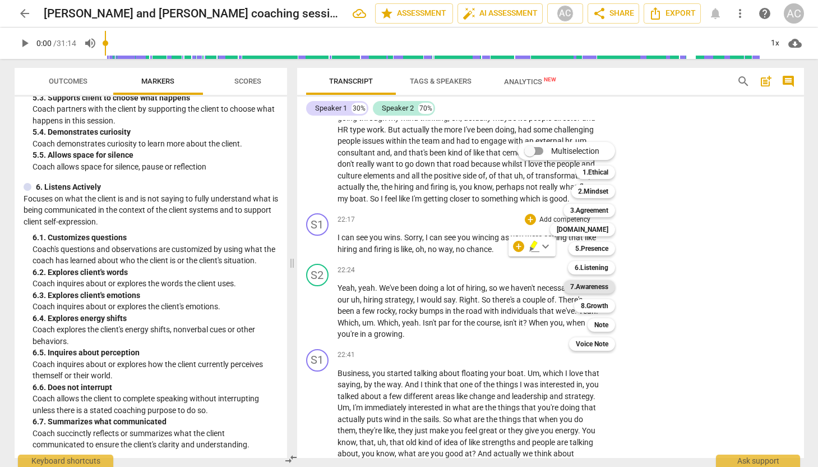
click at [595, 287] on b "7.Awareness" at bounding box center [589, 286] width 38 height 13
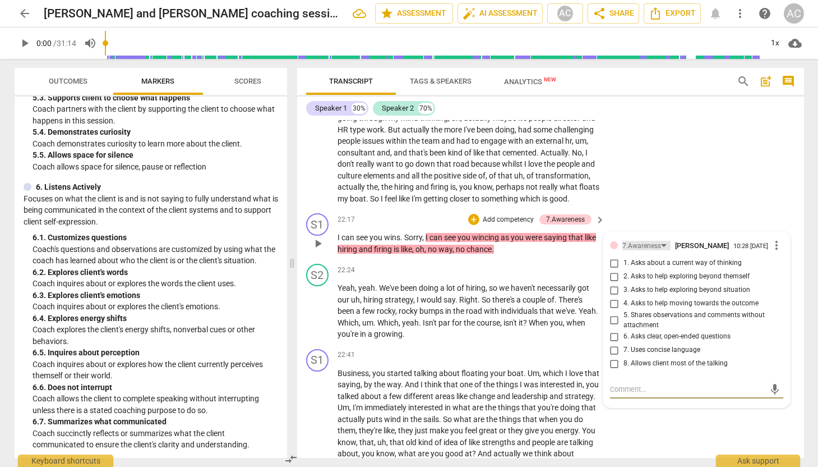
click at [661, 250] on div "7.Awareness" at bounding box center [646, 246] width 48 height 10
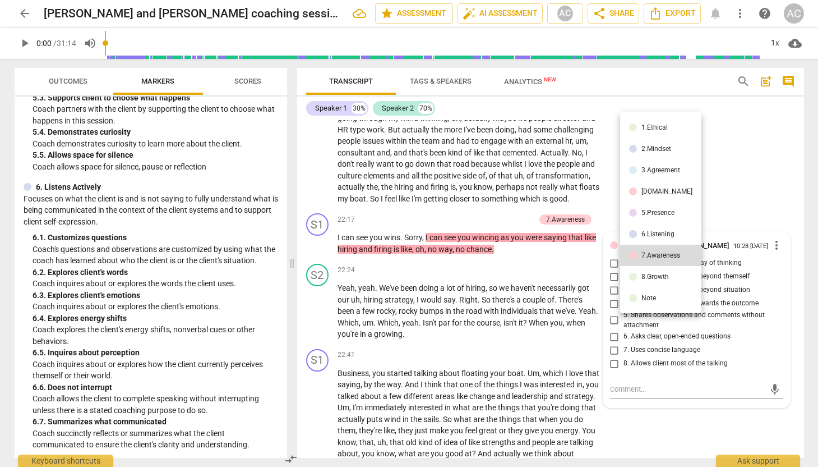
click at [653, 236] on div "6.Listening" at bounding box center [657, 233] width 33 height 7
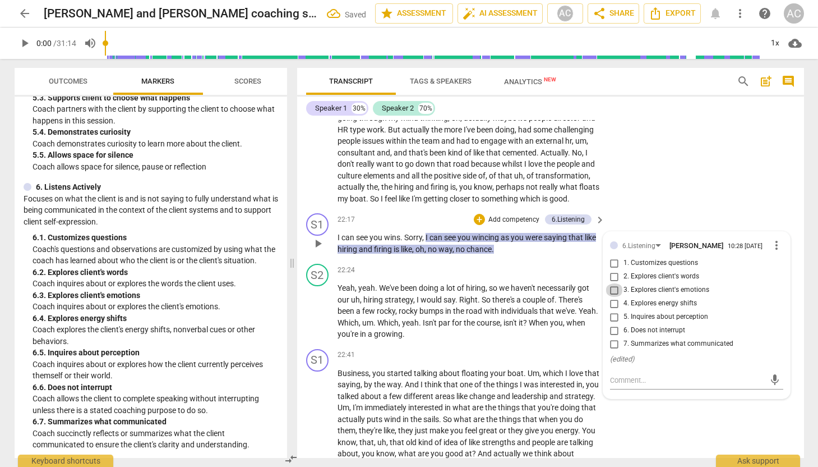
click at [614, 297] on input "3. Explores client's emotions" at bounding box center [615, 289] width 18 height 13
checkbox input "true"
click at [612, 283] on input "2. Explores client's words" at bounding box center [615, 276] width 18 height 13
checkbox input "true"
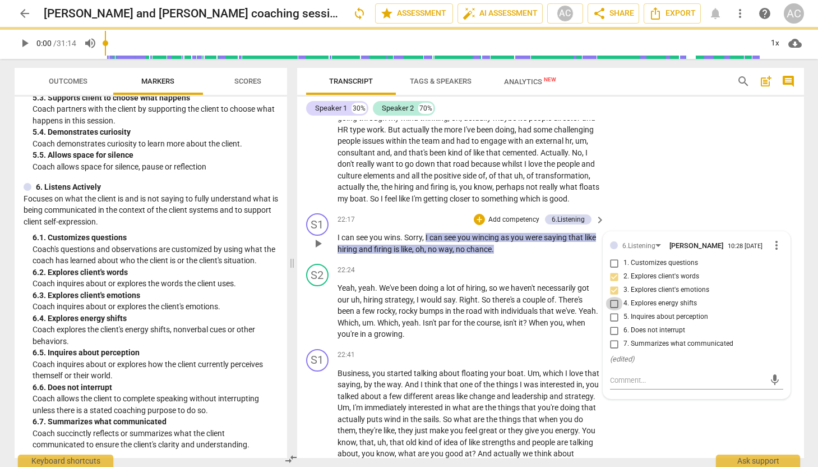
click at [613, 310] on input "4. Explores energy shifts" at bounding box center [615, 303] width 18 height 13
checkbox input "true"
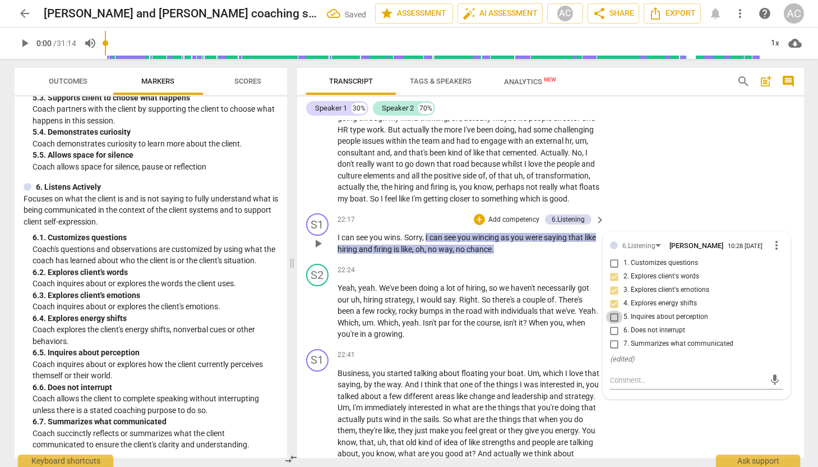
click at [612, 324] on input "5. Inquires about perception" at bounding box center [615, 316] width 18 height 13
checkbox input "true"
click at [570, 259] on div "S1 play_arrow pause 22:17 + Add competency 6.Listening keyboard_arrow_right I c…" at bounding box center [550, 234] width 507 height 50
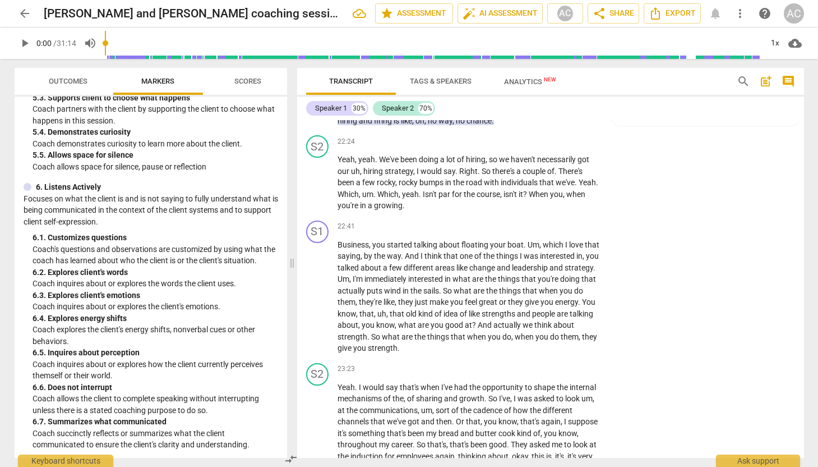
scroll to position [5011, 0]
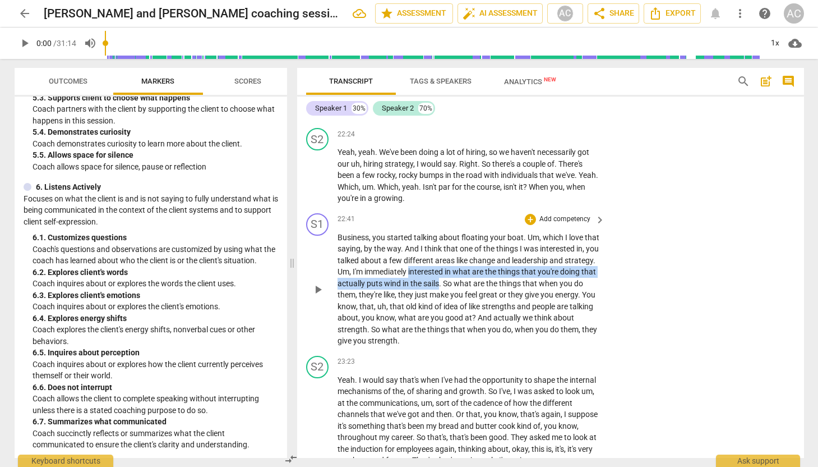
drag, startPoint x: 442, startPoint y: 283, endPoint x: 477, endPoint y: 295, distance: 37.6
click at [477, 295] on p "Business , you started talking about floating your boat . Um , which I love tha…" at bounding box center [469, 289] width 262 height 115
click at [488, 282] on div "+" at bounding box center [486, 280] width 11 height 11
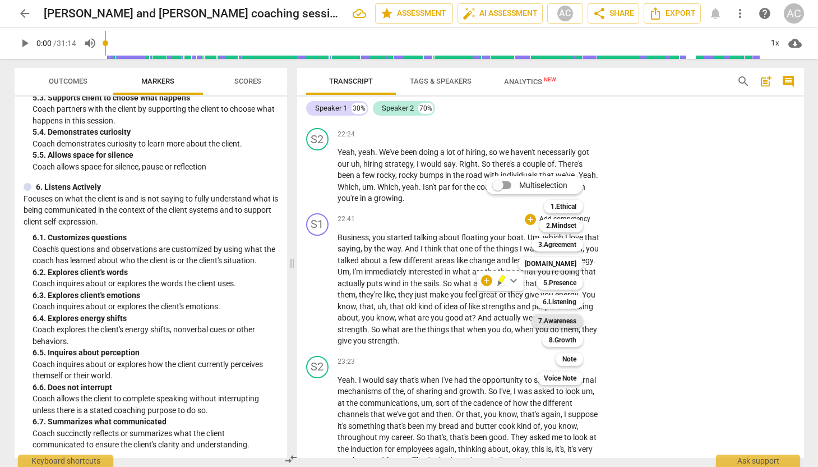
click at [566, 321] on b "7.Awareness" at bounding box center [557, 320] width 38 height 13
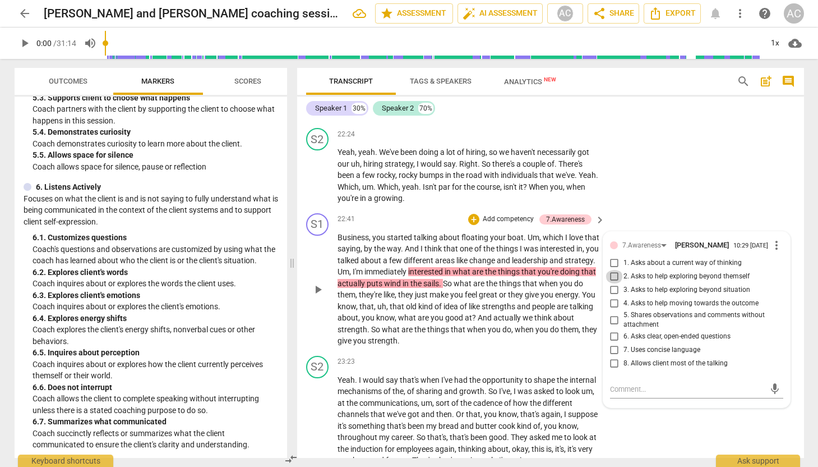
click at [612, 283] on input "2. Asks to help exploring beyond themself" at bounding box center [615, 276] width 18 height 13
checkbox input "true"
click at [670, 229] on div "S1 play_arrow pause 22:41 + Add competency 7.Awareness keyboard_arrow_right Bus…" at bounding box center [550, 280] width 507 height 142
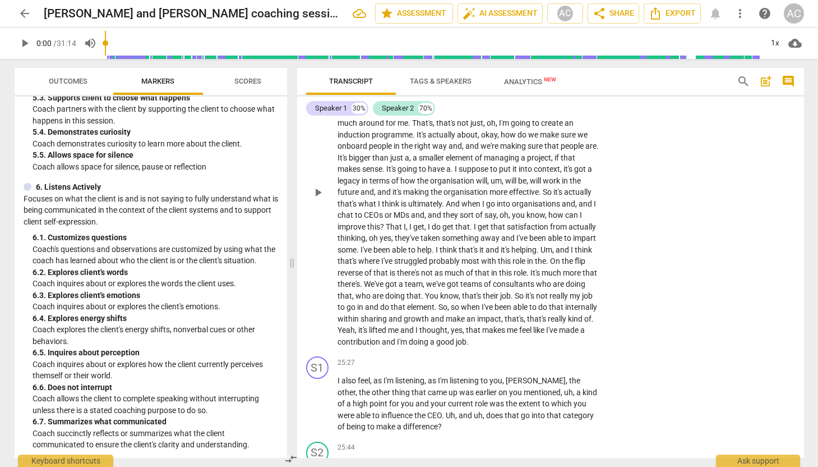
scroll to position [5429, 0]
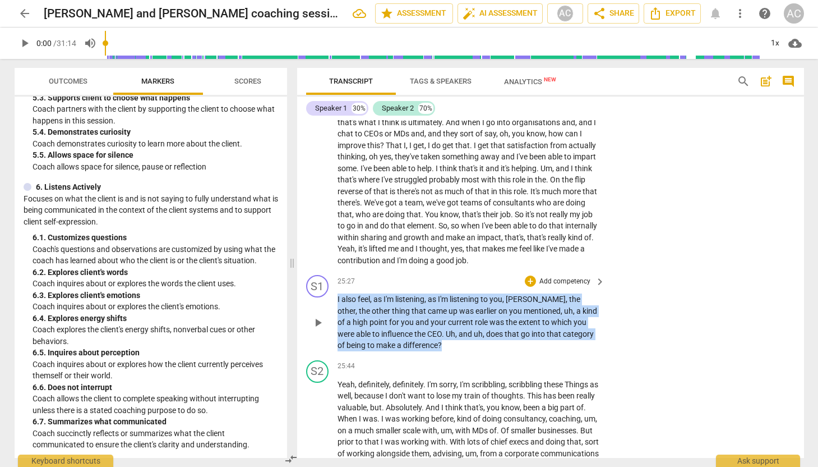
drag, startPoint x: 413, startPoint y: 356, endPoint x: 330, endPoint y: 313, distance: 93.5
click at [330, 313] on div "S1 play_arrow pause 25:27 + Add competency keyboard_arrow_right I also feel , a…" at bounding box center [550, 312] width 507 height 85
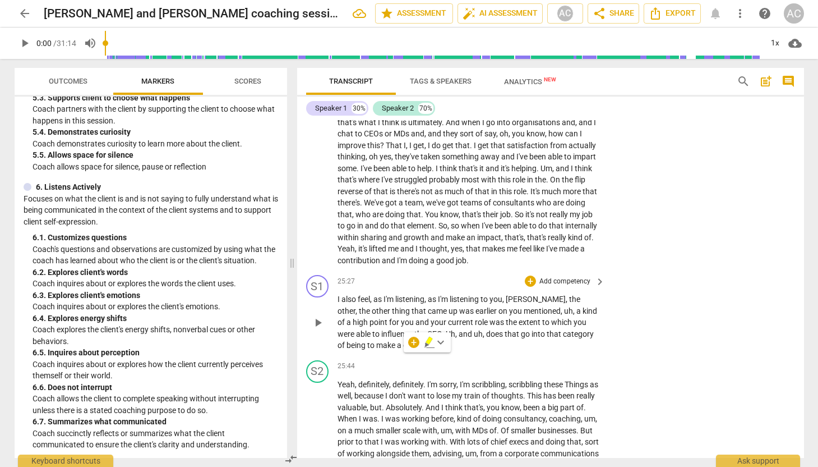
click at [485, 355] on div "S1 play_arrow pause 25:27 + Add competency keyboard_arrow_right I also feel , a…" at bounding box center [550, 312] width 507 height 85
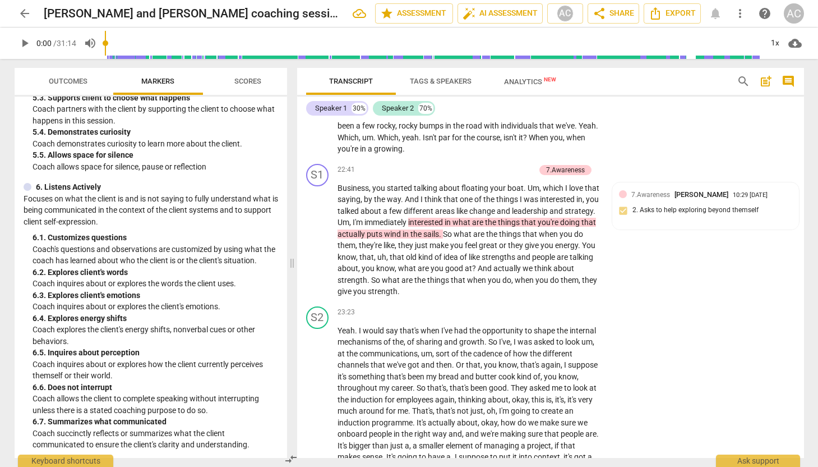
scroll to position [4998, 0]
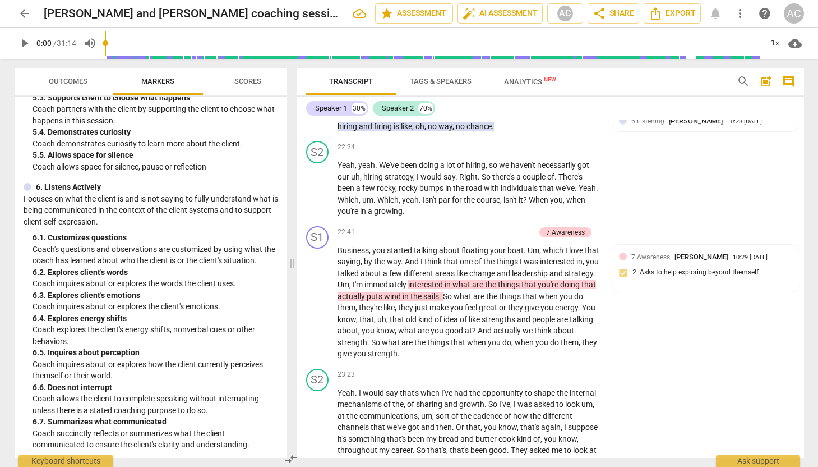
click at [546, 81] on span "New" at bounding box center [550, 79] width 12 height 6
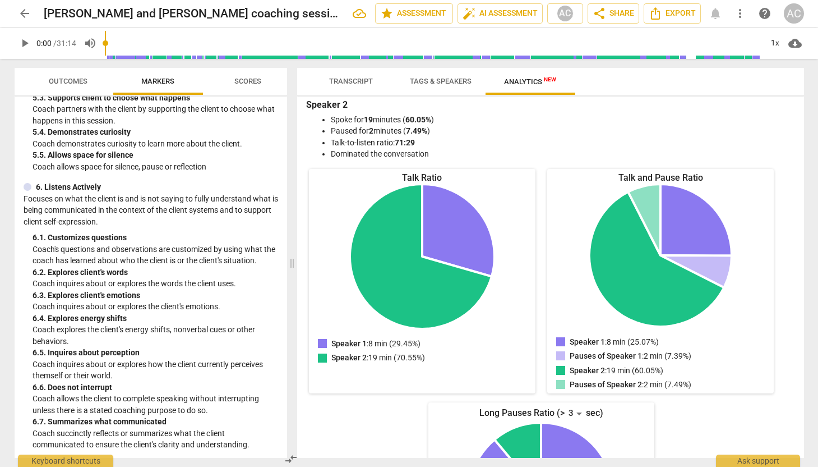
scroll to position [0, 0]
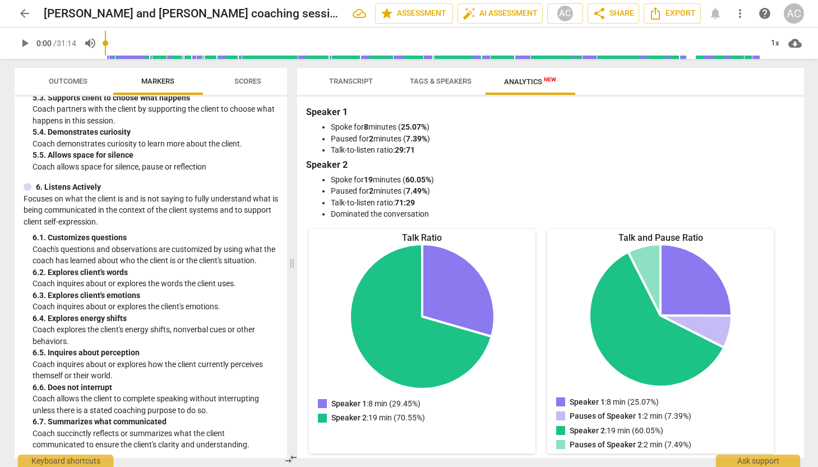
click at [358, 80] on span "Transcript" at bounding box center [351, 81] width 44 height 8
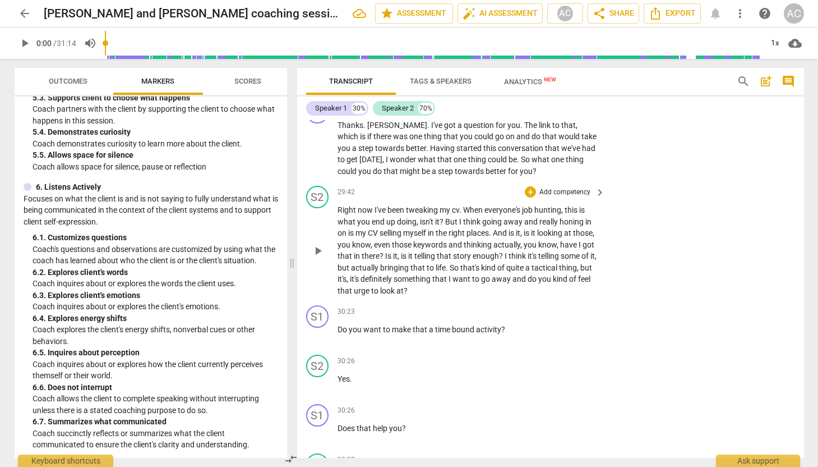
scroll to position [6695, 0]
